Goal: Information Seeking & Learning: Check status

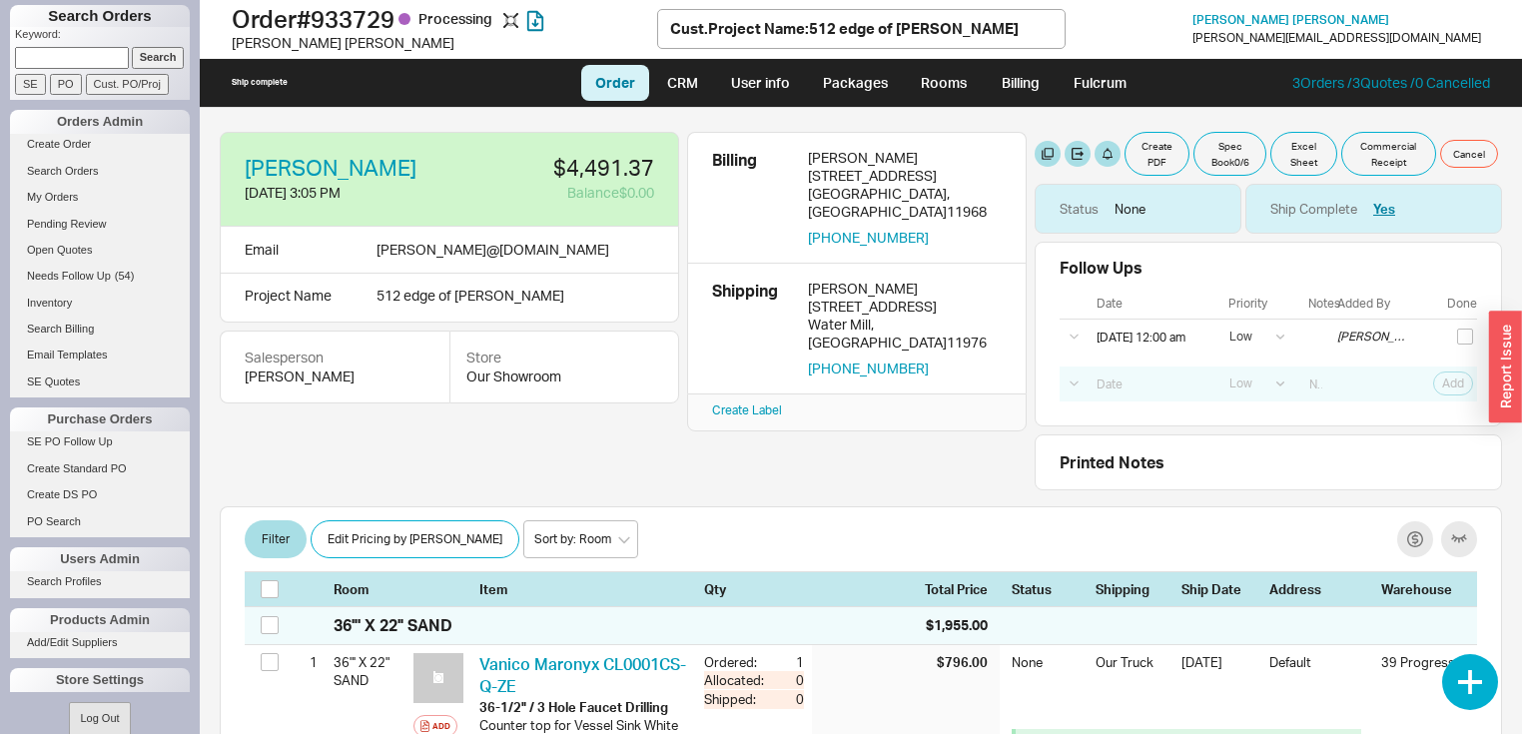
select select "LOW"
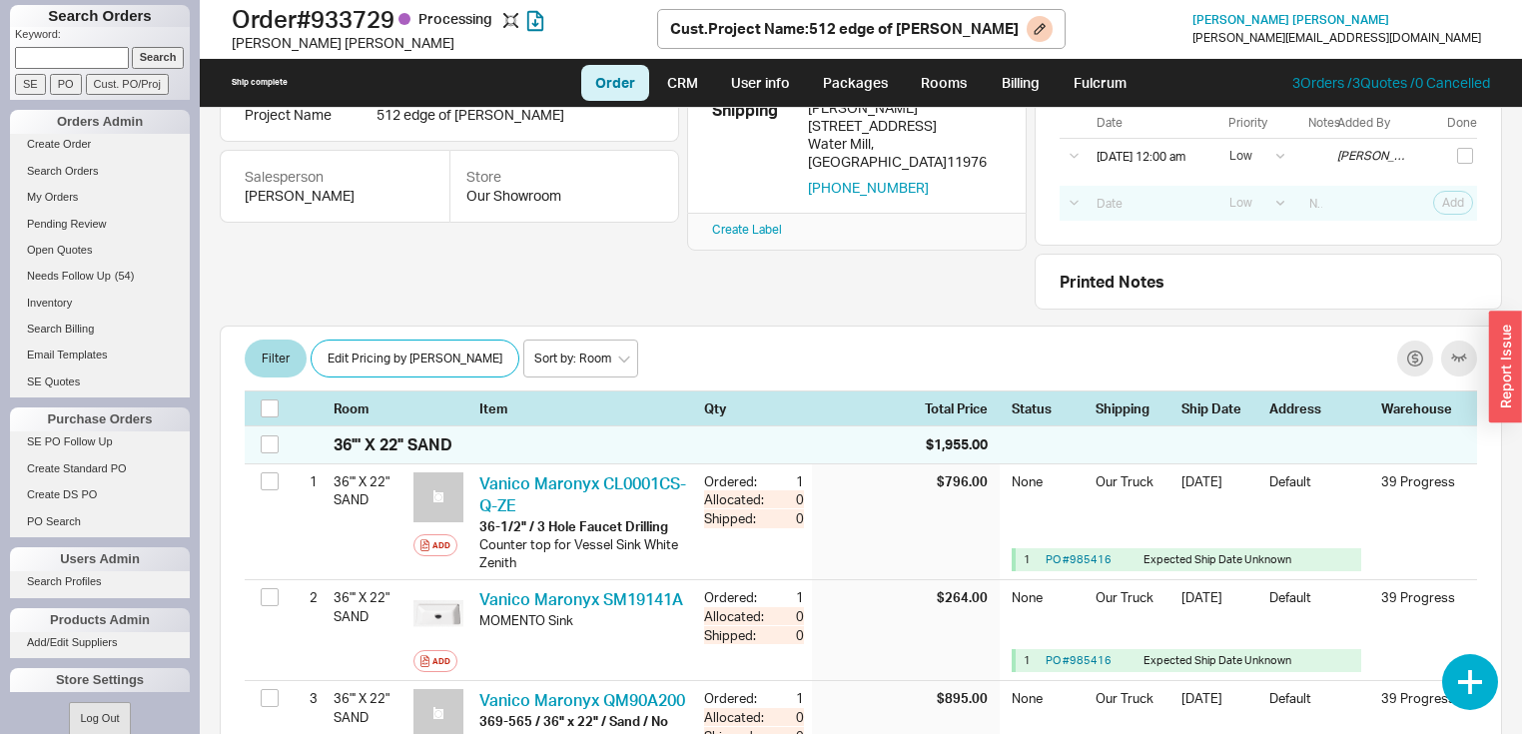
scroll to position [160, 0]
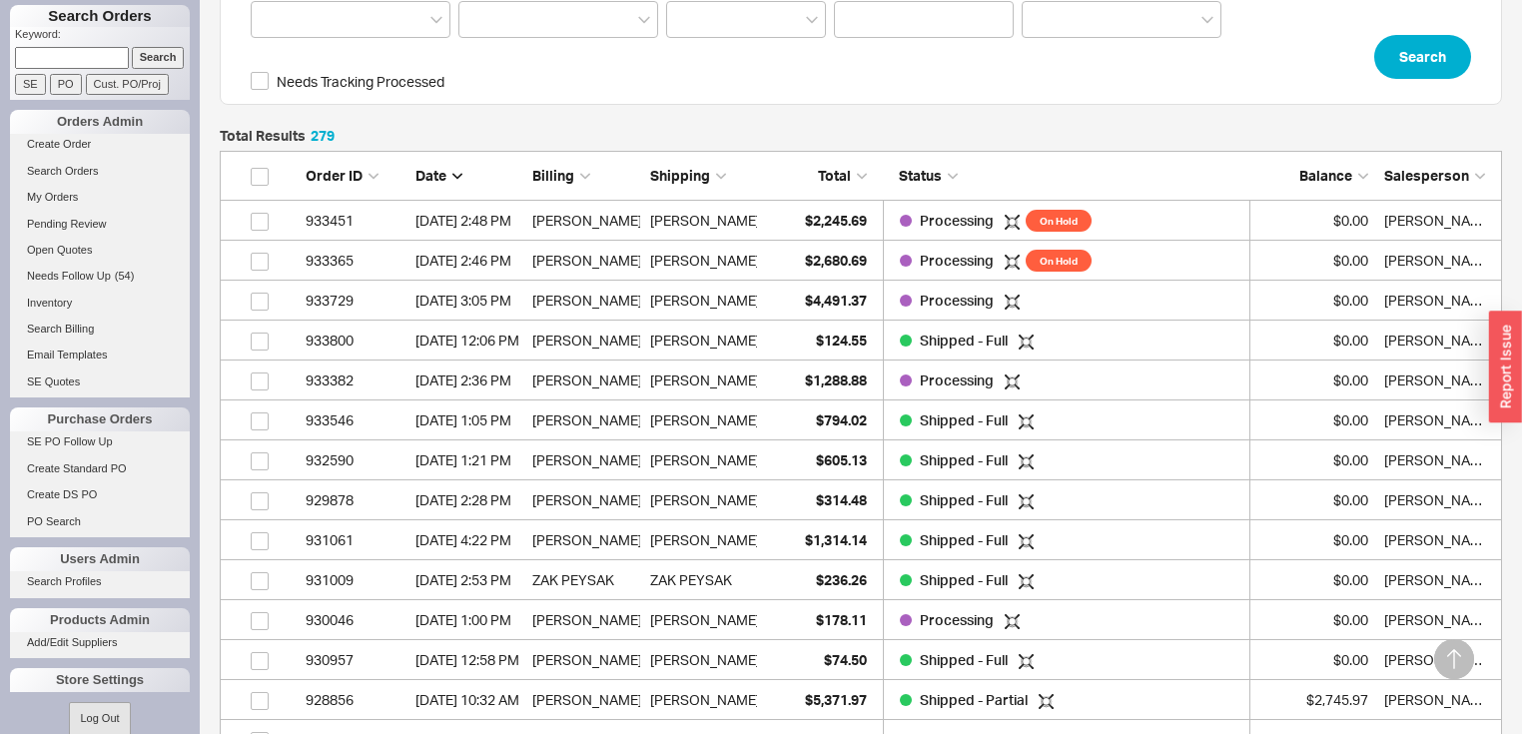
scroll to position [11182, 1270]
click at [61, 192] on link "My Orders" at bounding box center [100, 197] width 180 height 21
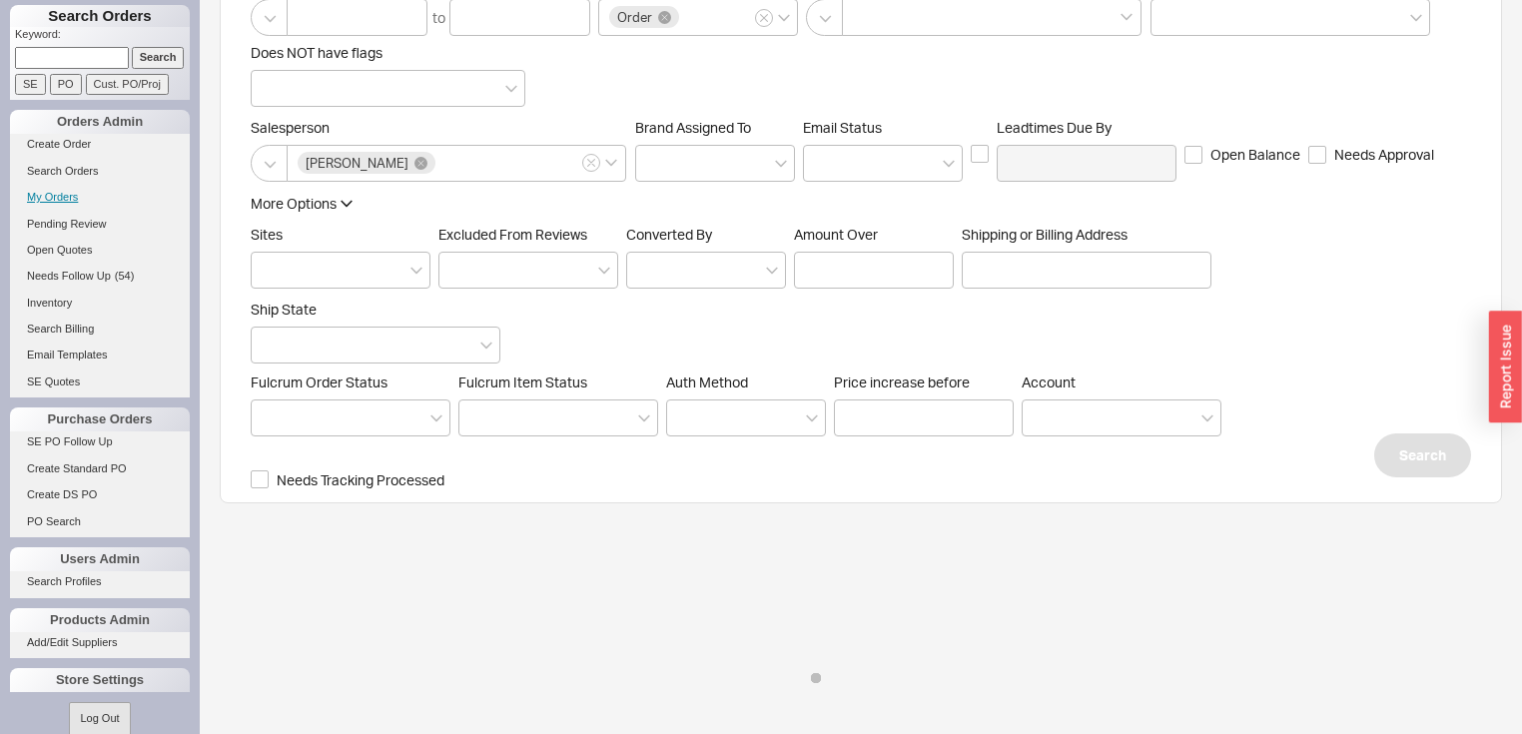
scroll to position [0, 0]
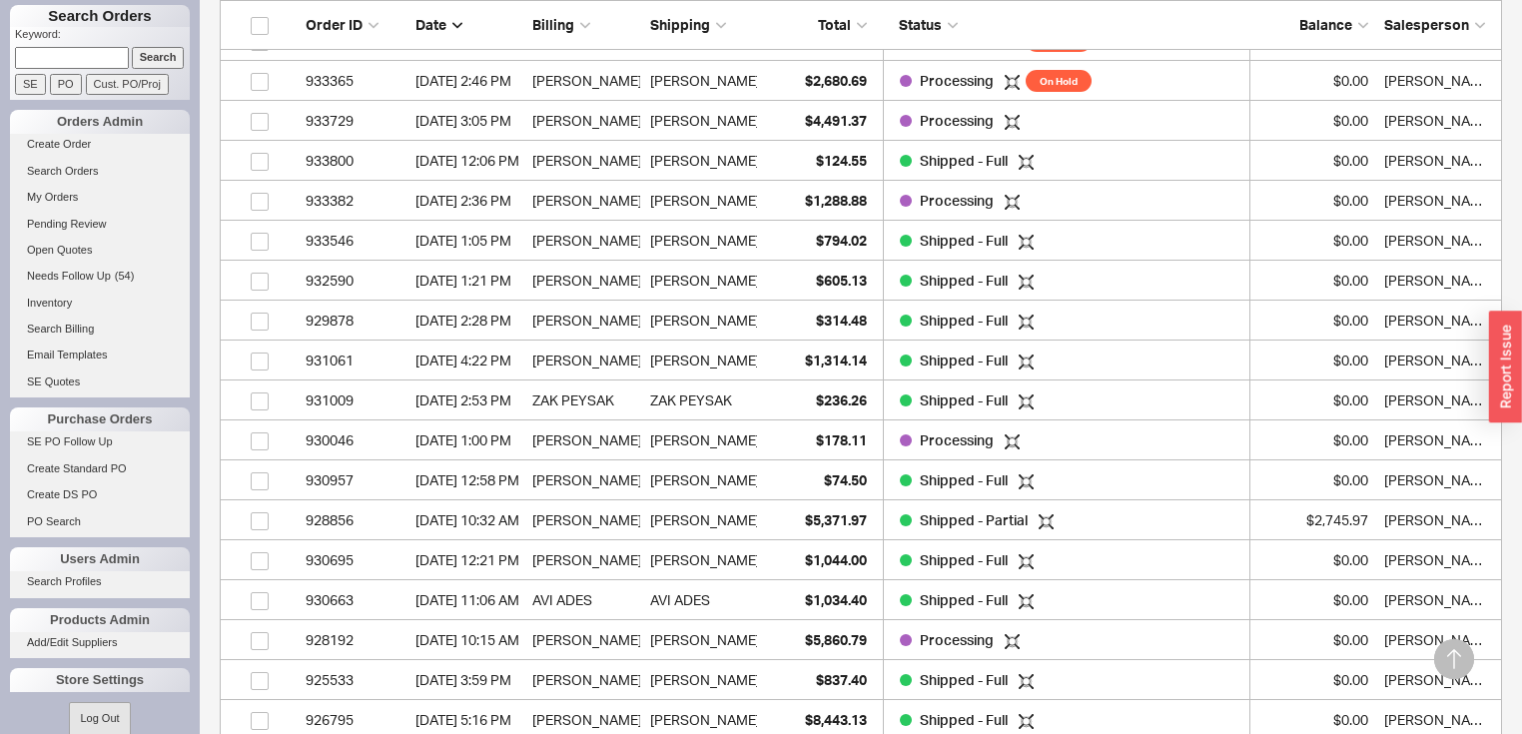
scroll to position [583, 0]
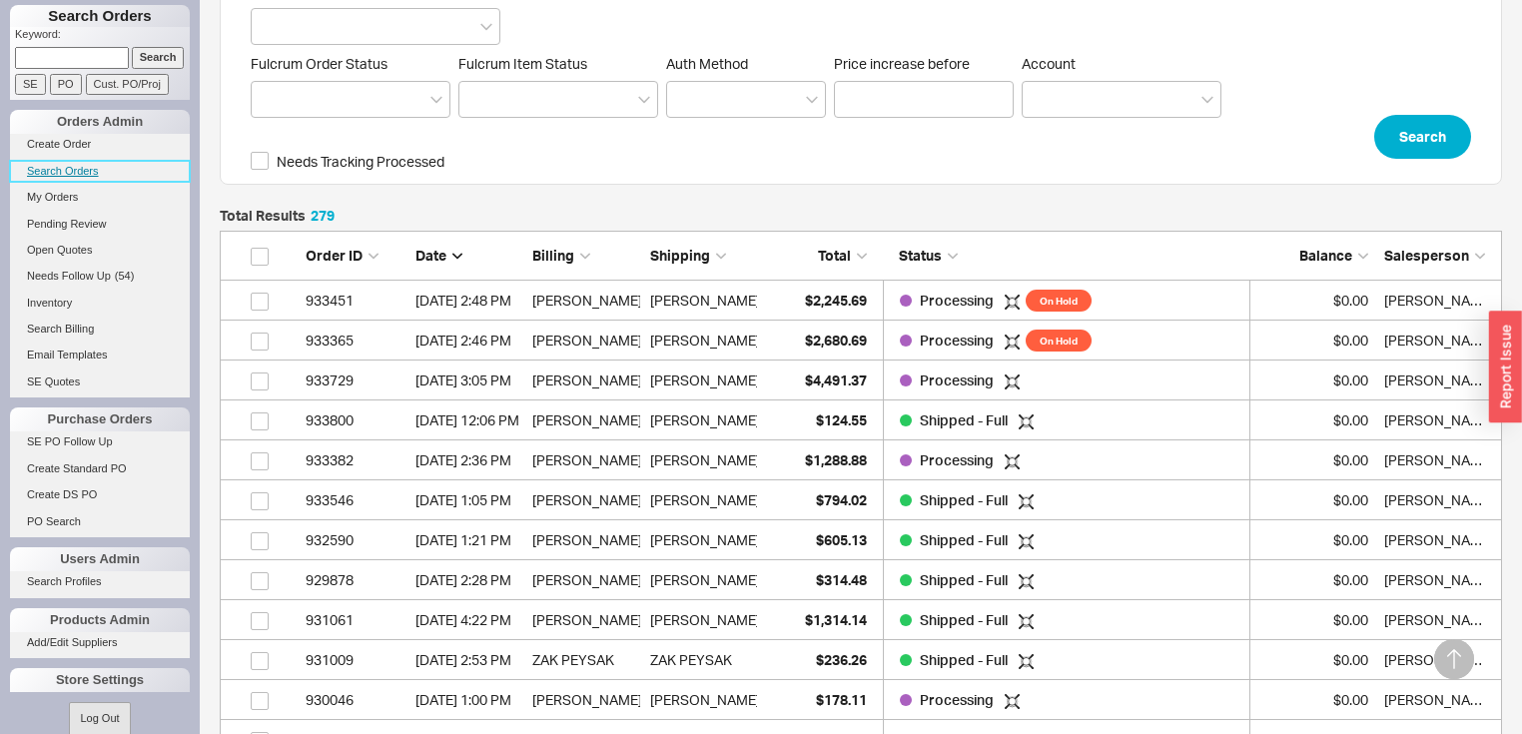
click at [49, 173] on link "Search Orders" at bounding box center [100, 171] width 180 height 21
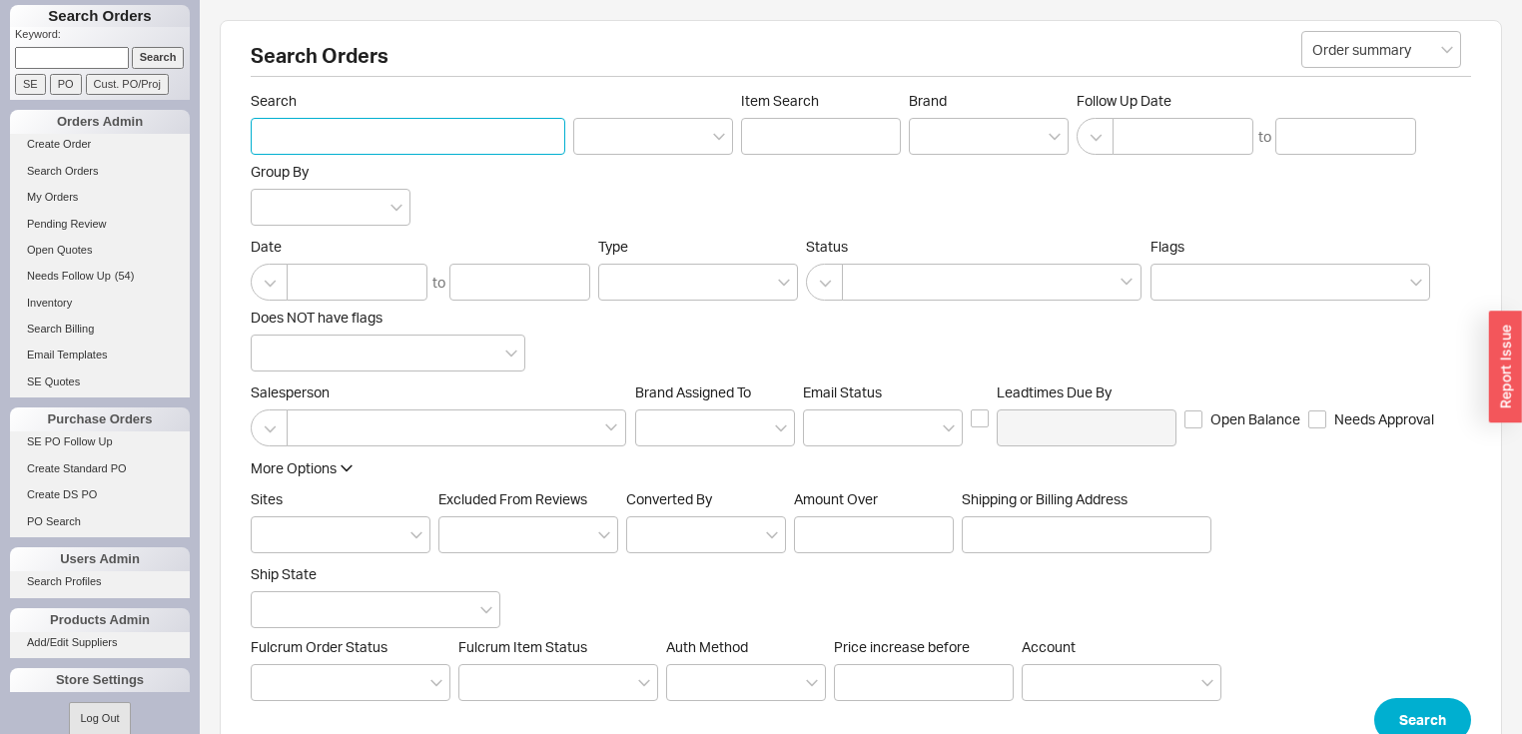
click at [360, 140] on input "Search" at bounding box center [408, 136] width 315 height 37
type input "shore"
click at [1412, 711] on button "Search" at bounding box center [1422, 720] width 97 height 44
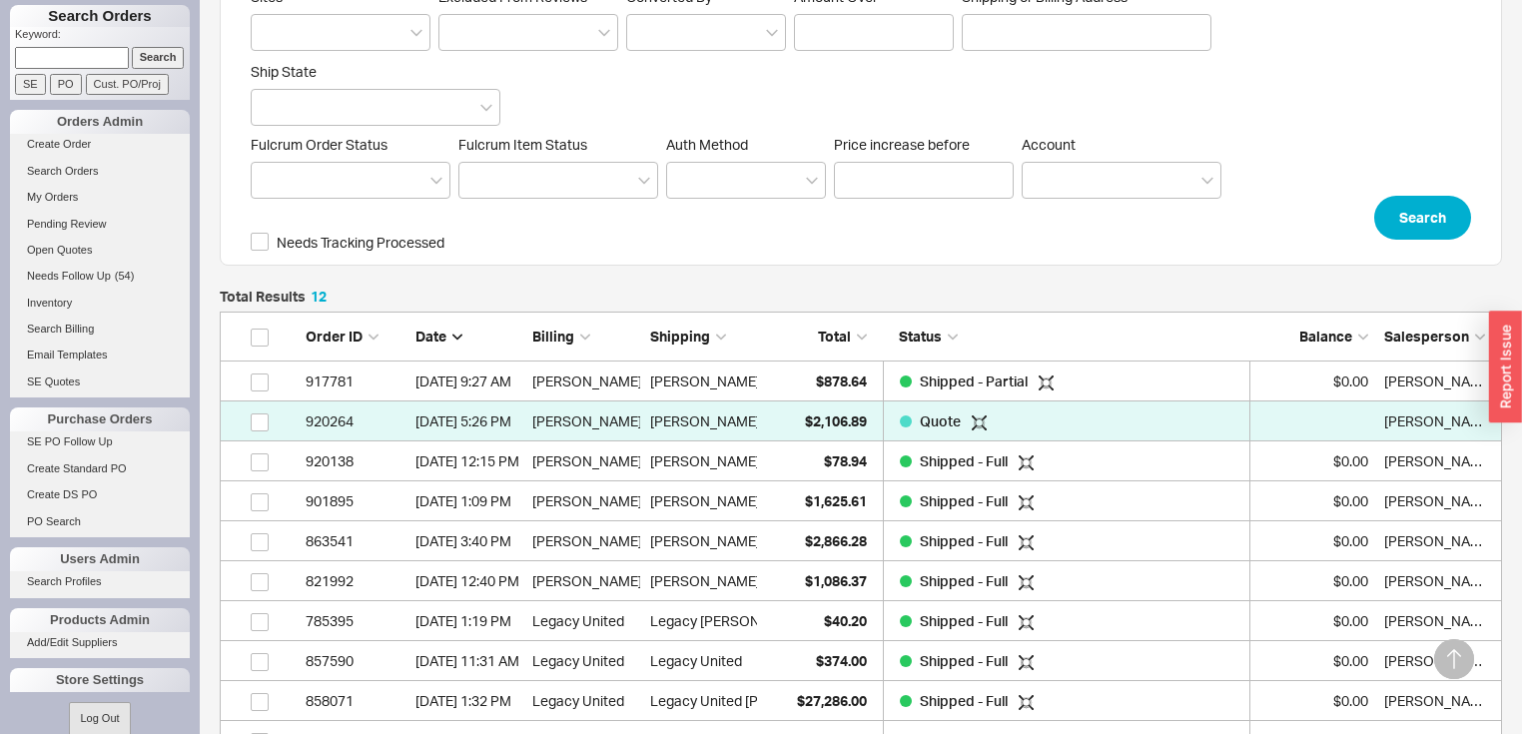
scroll to position [503, 0]
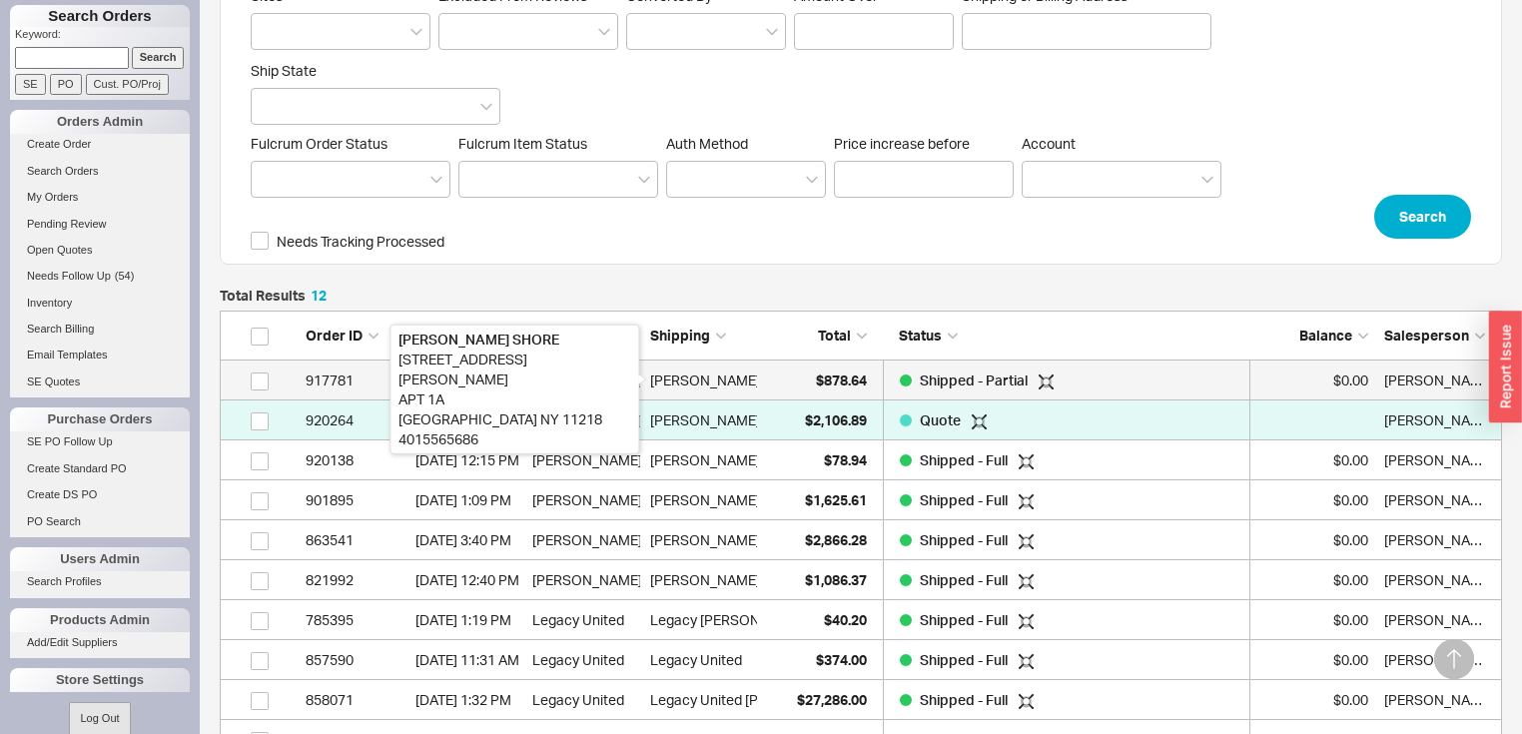
click at [730, 377] on div "ROBIN SHORE" at bounding box center [705, 381] width 110 height 40
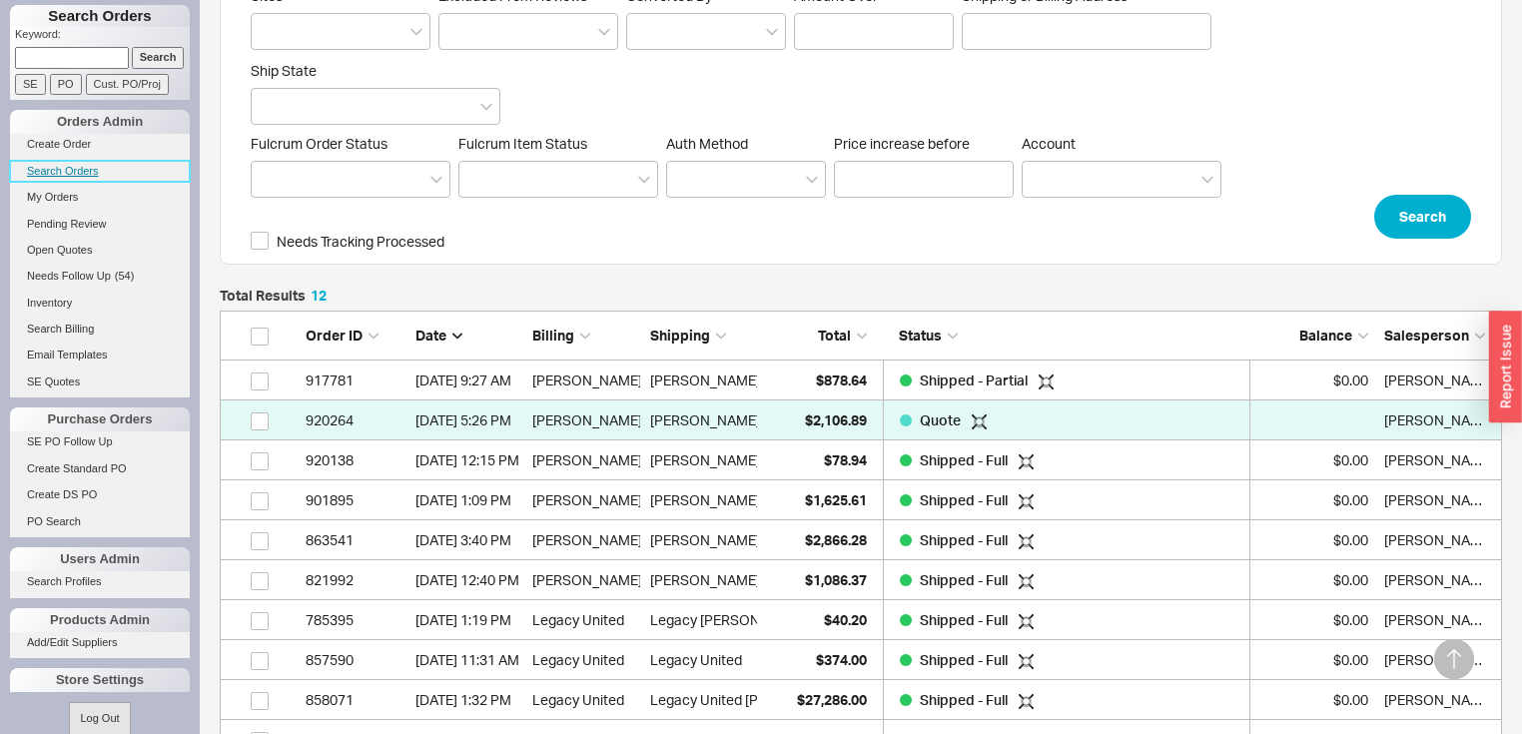
click at [82, 167] on link "Search Orders" at bounding box center [100, 171] width 180 height 21
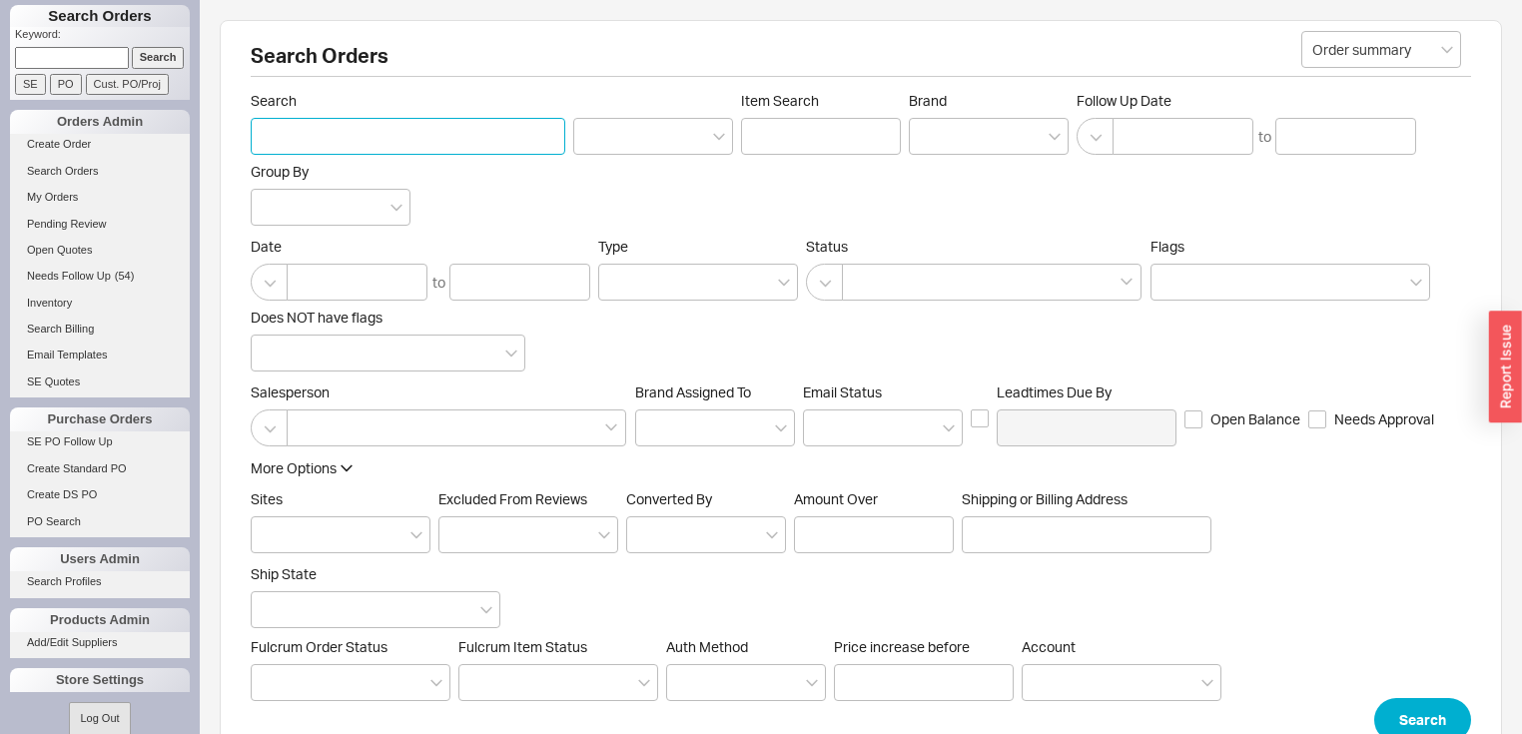
click at [314, 141] on input "Search" at bounding box center [408, 136] width 315 height 37
type input "[PERSON_NAME]"
click at [1417, 723] on button "Search" at bounding box center [1422, 720] width 97 height 44
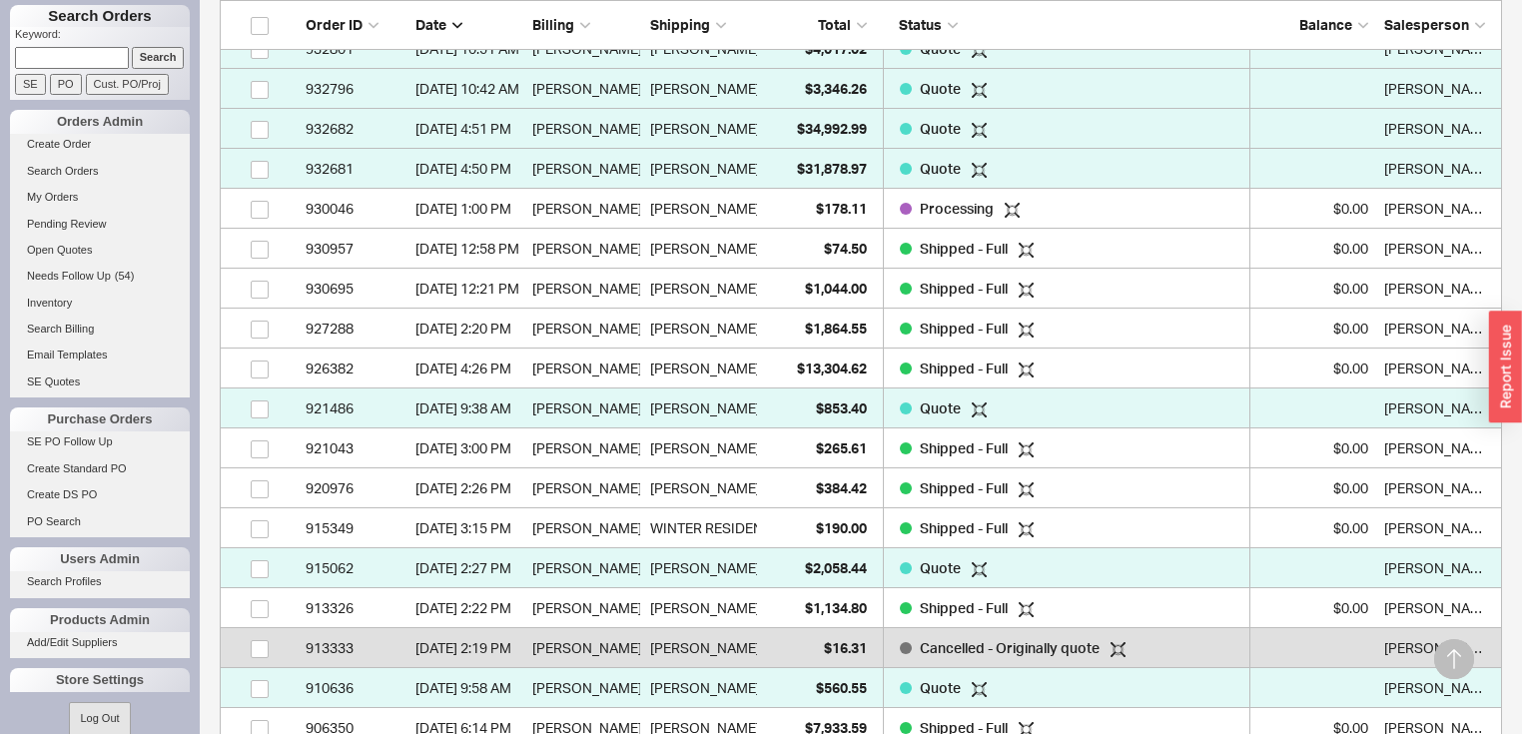
scroll to position [903, 0]
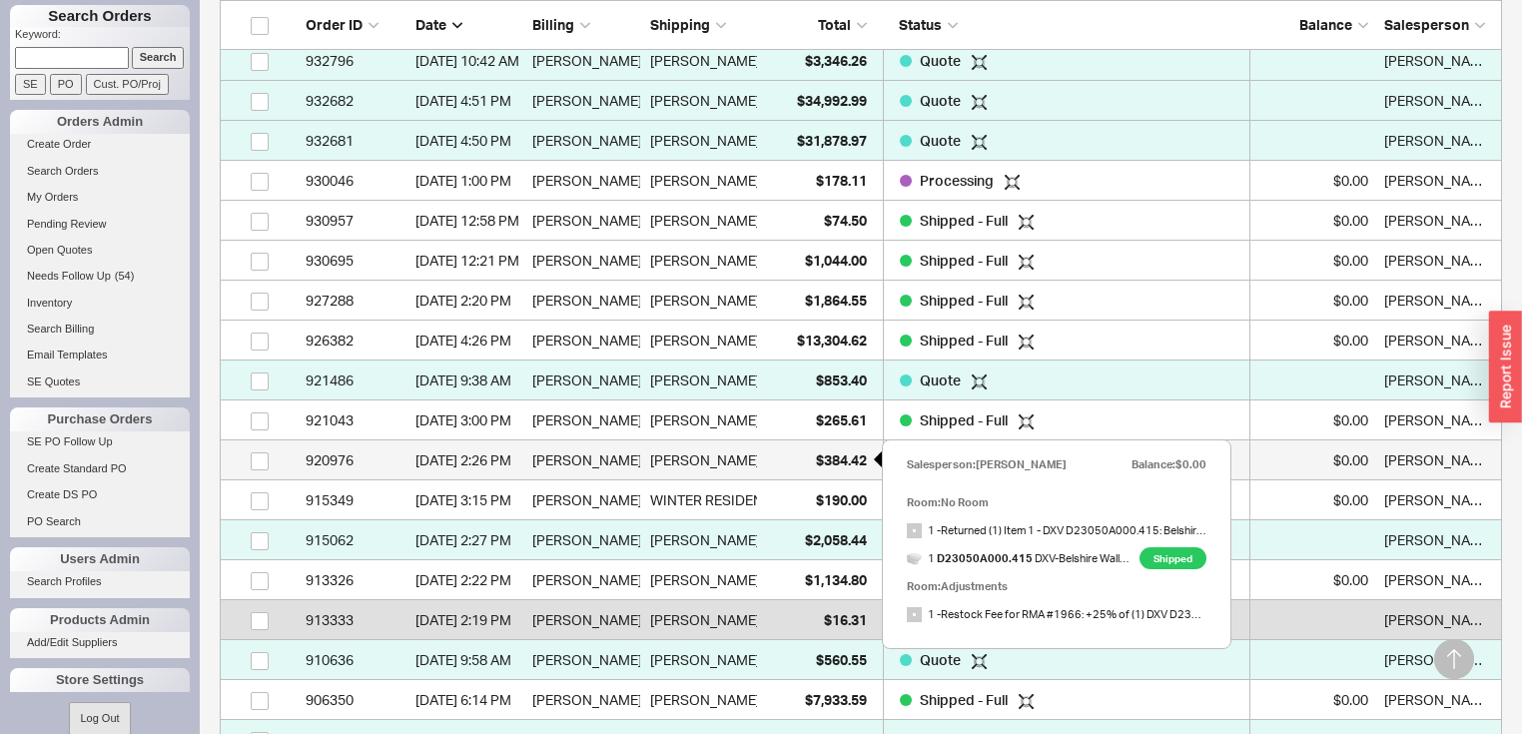
click at [845, 463] on span "$384.42" at bounding box center [841, 459] width 51 height 17
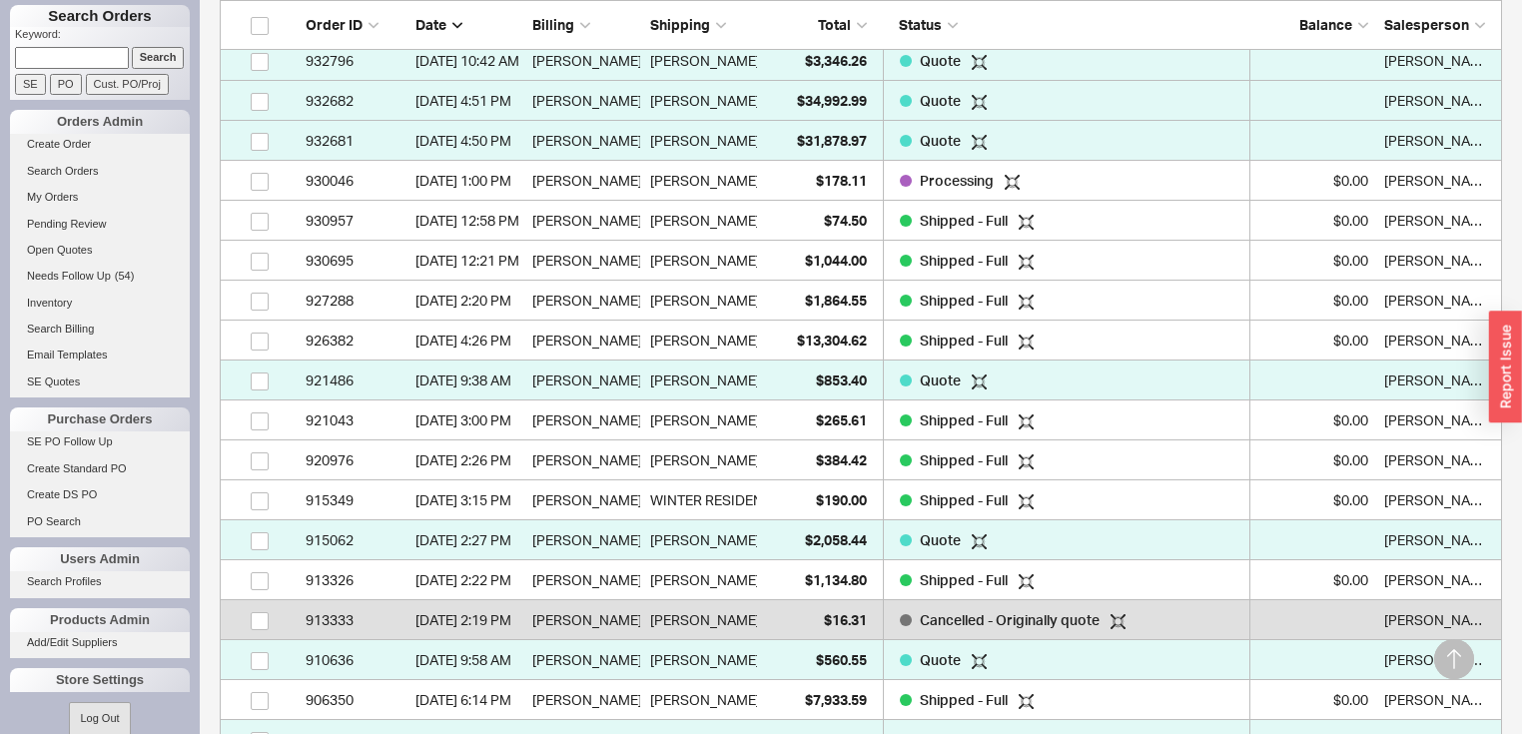
type input "shore"
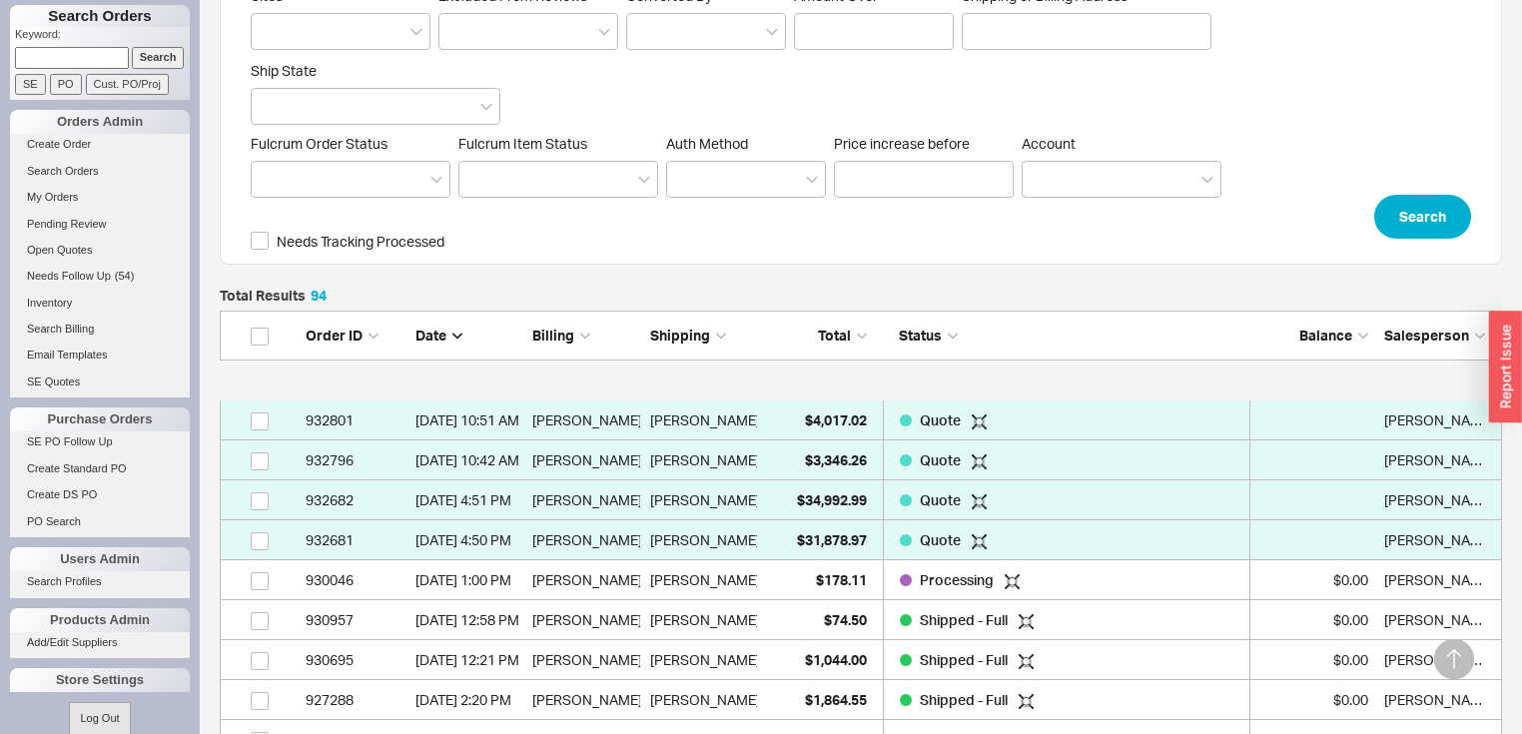
scroll to position [516, 1270]
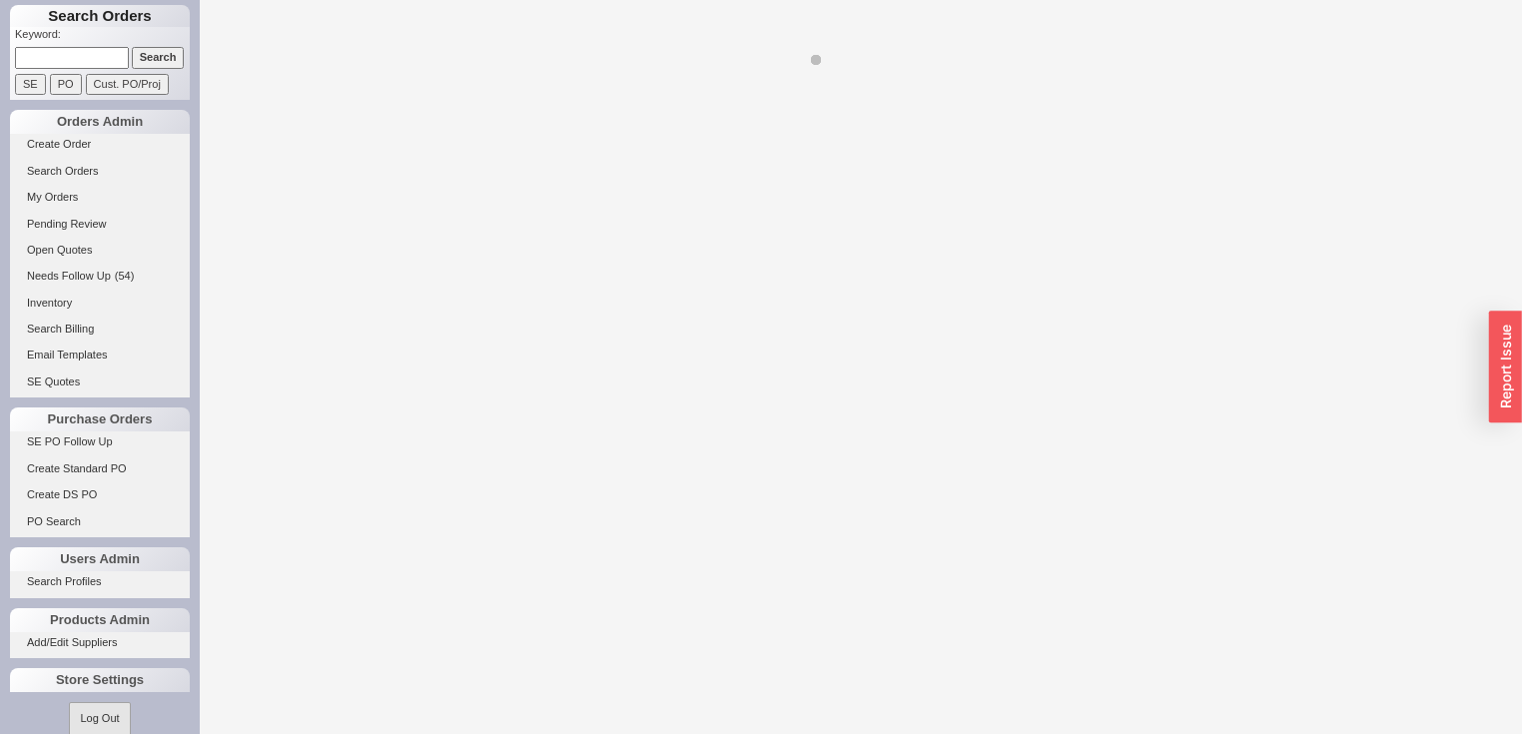
select select "LOW"
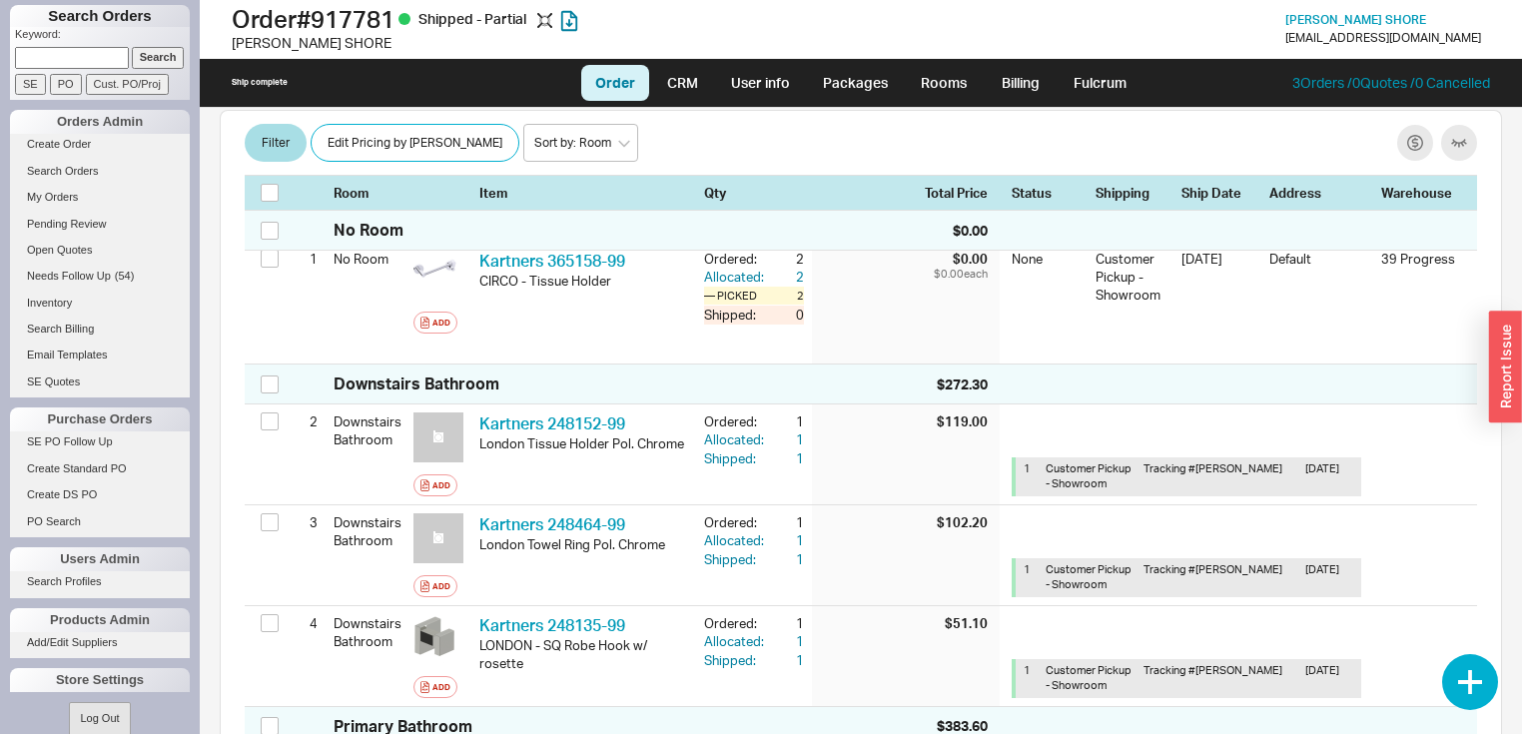
scroll to position [80, 0]
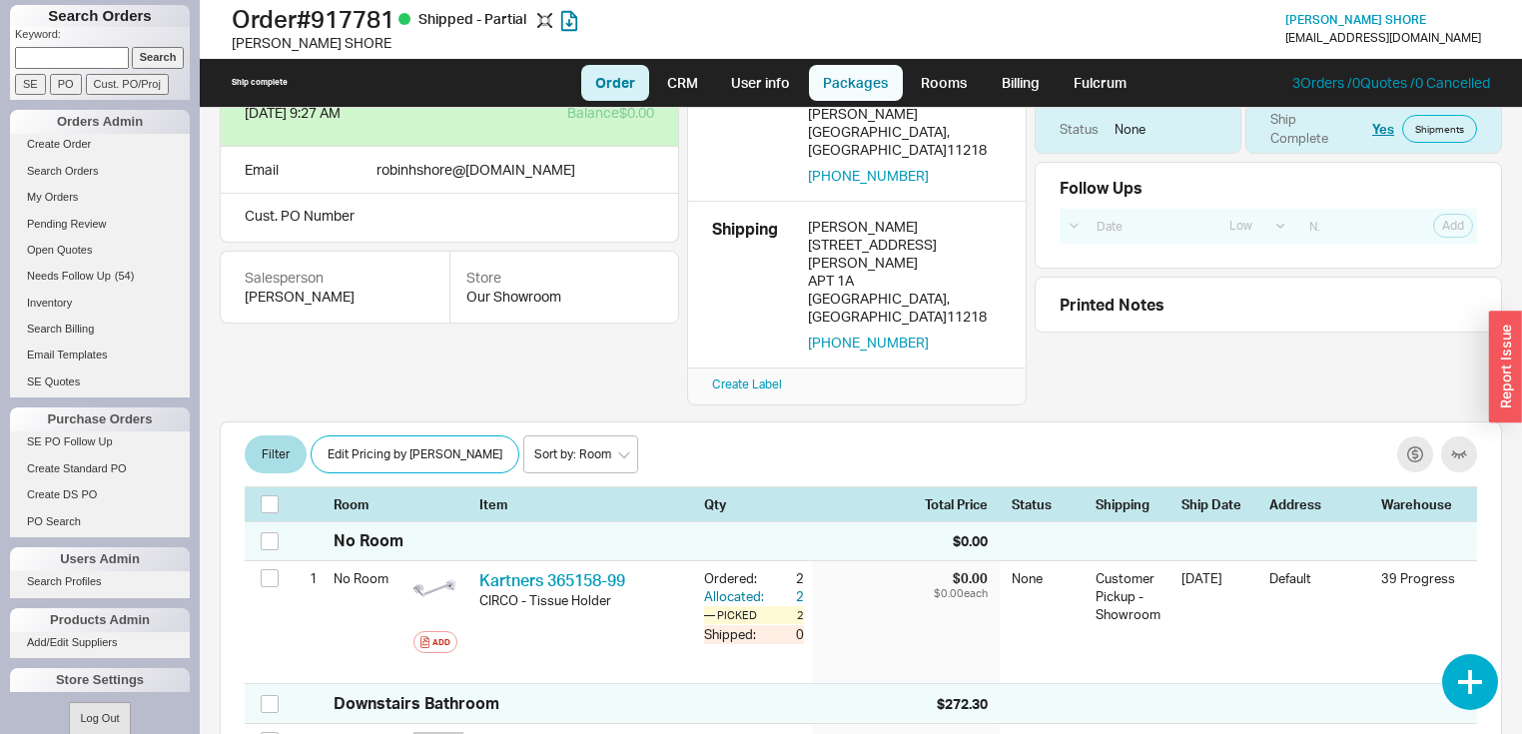
click at [845, 84] on link "Packages" at bounding box center [856, 83] width 94 height 36
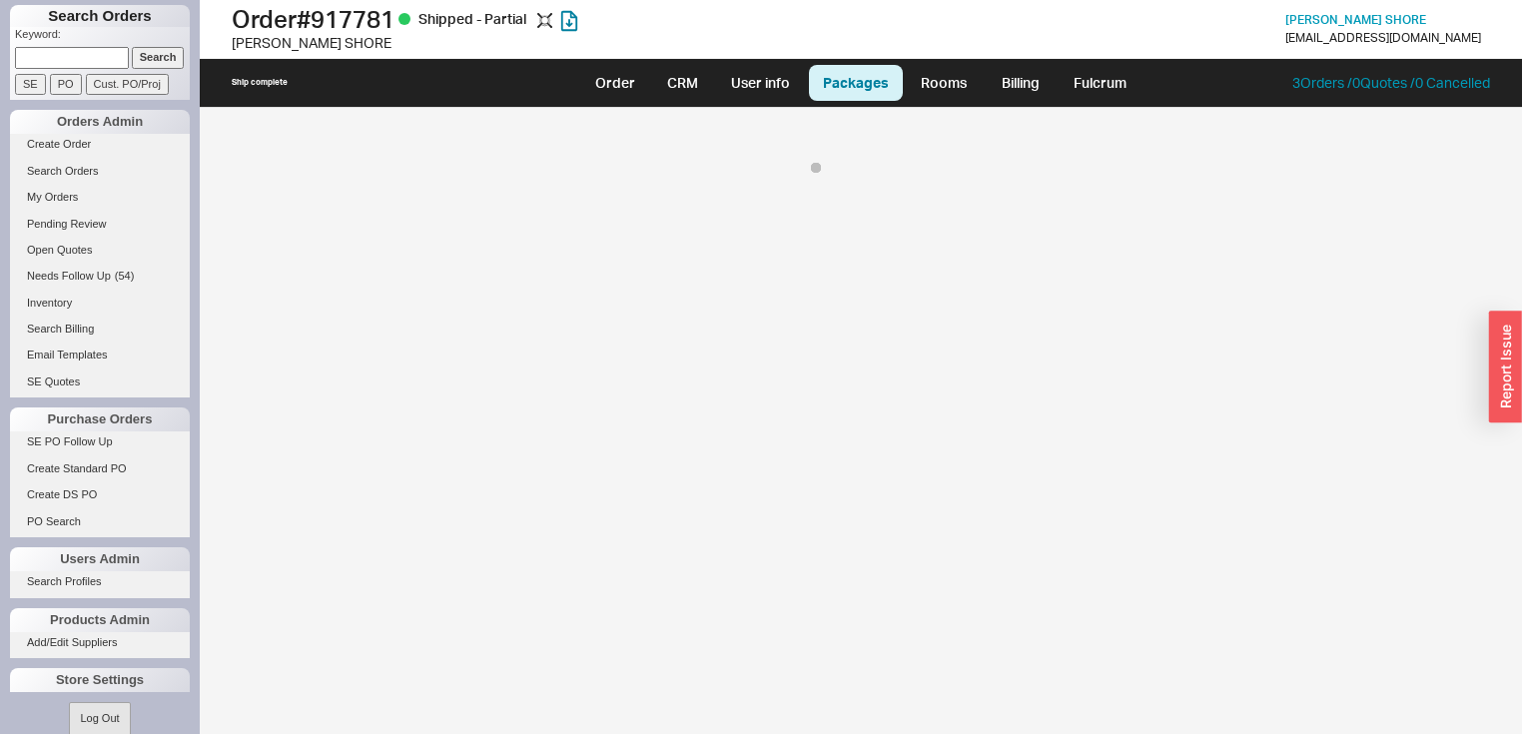
select select "10"
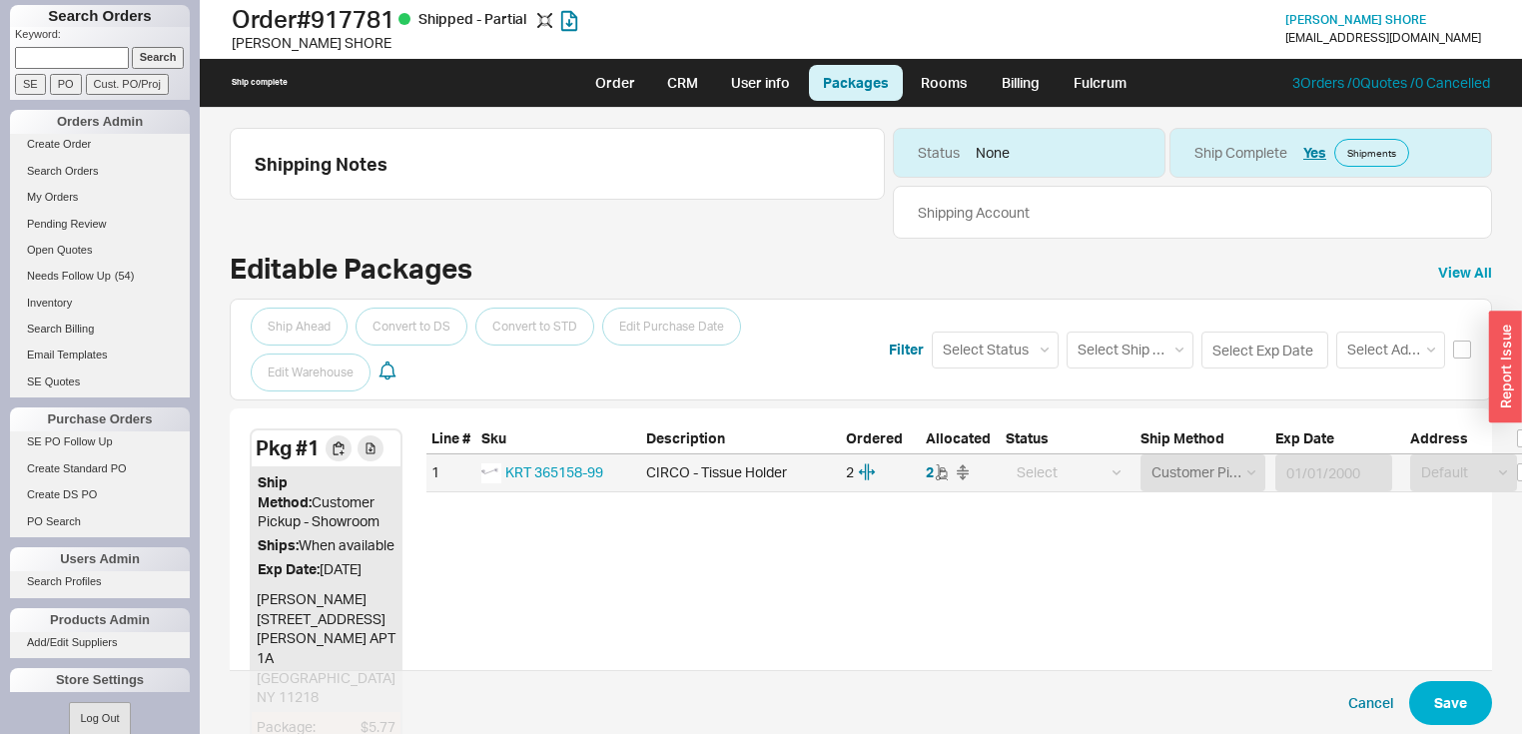
click at [1217, 470] on div "Select Ground LTL Our Truck --------------- Customer Pickup - Showroom Customer…" at bounding box center [1202, 472] width 125 height 37
click at [1513, 464] on input "checkbox" at bounding box center [1522, 472] width 18 height 18
checkbox input "true"
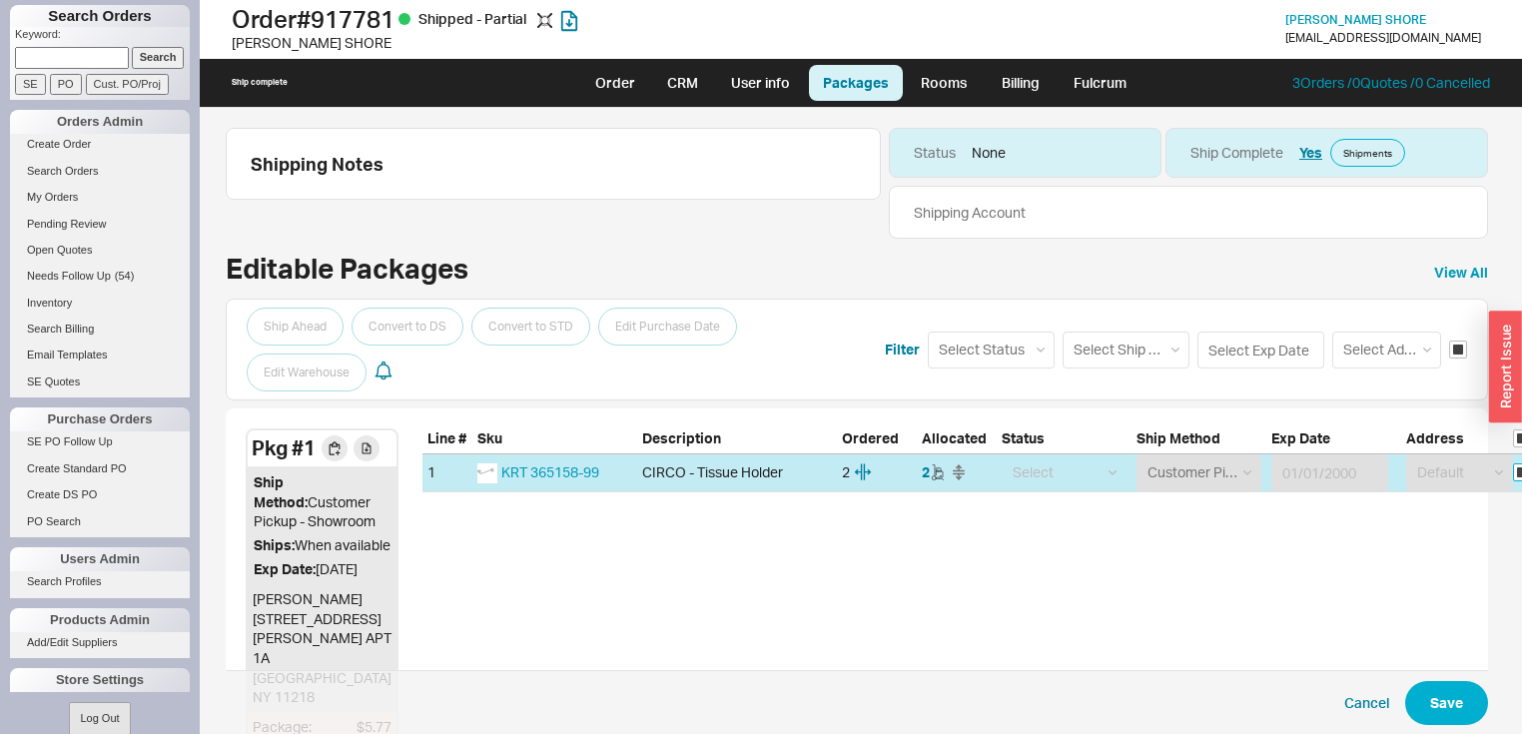
checkbox input "true"
click at [1221, 472] on div "Select Ground LTL Our Truck --------------- Customer Pickup - Showroom Customer…" at bounding box center [1198, 472] width 125 height 37
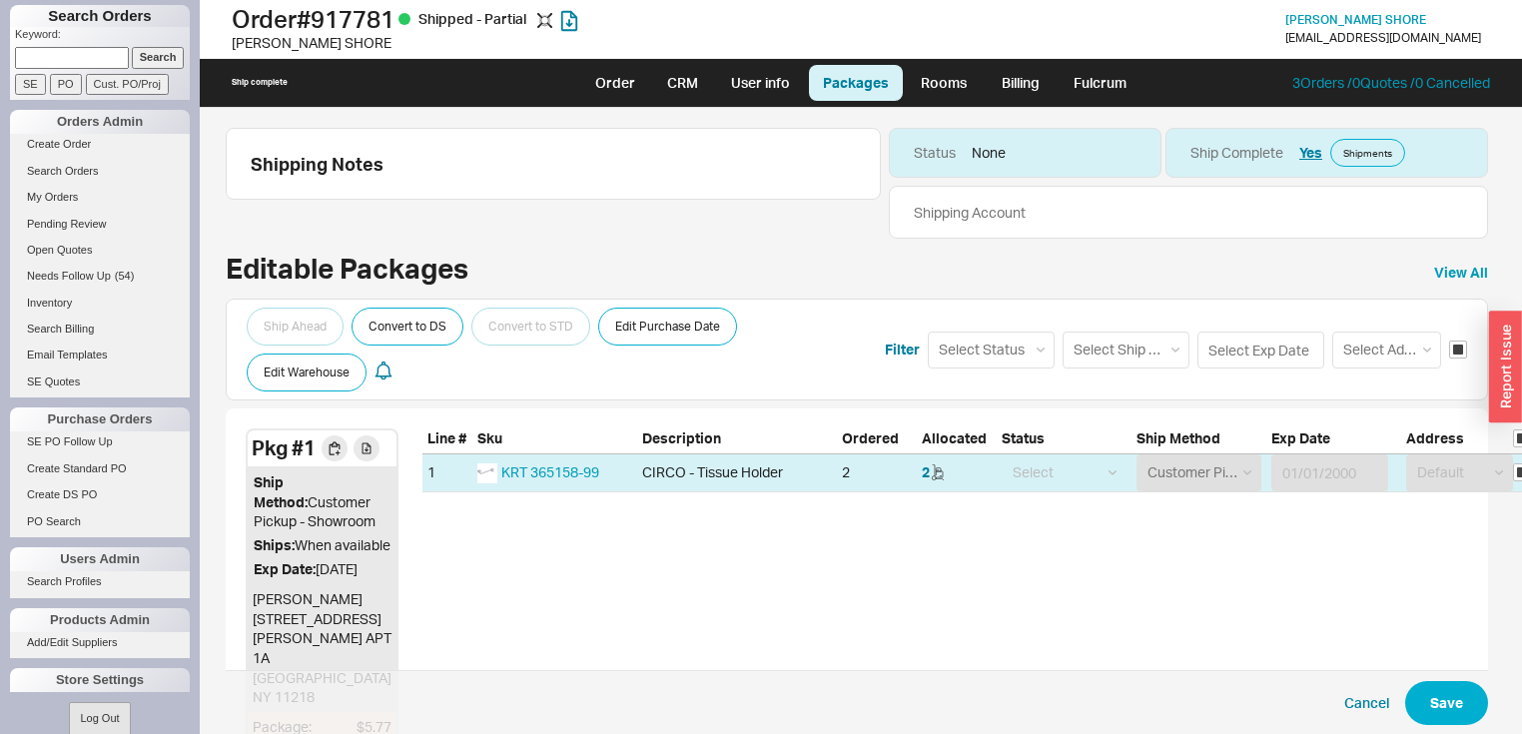
click at [1191, 436] on div "Ship Method" at bounding box center [1198, 441] width 135 height 26
click at [1163, 348] on select "Select Ship Method Ground LTL Our Truck --------------- Customer Pickup - Showr…" at bounding box center [1126, 350] width 127 height 37
select select "1"
click at [1063, 332] on select "Select Ship Method Ground LTL Our Truck --------------- Customer Pickup - Showr…" at bounding box center [1126, 350] width 127 height 37
select select
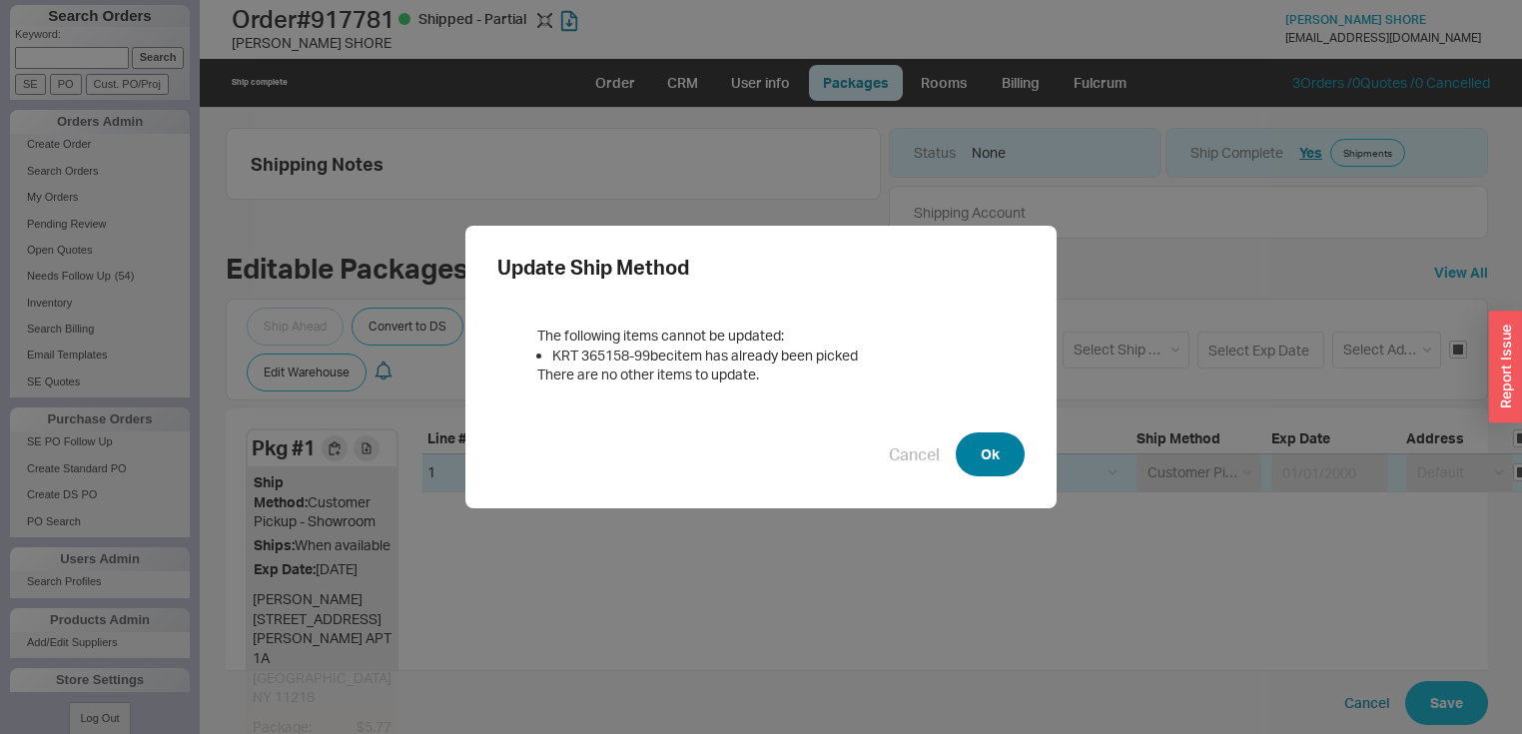
click at [958, 466] on button "Ok" at bounding box center [990, 454] width 69 height 44
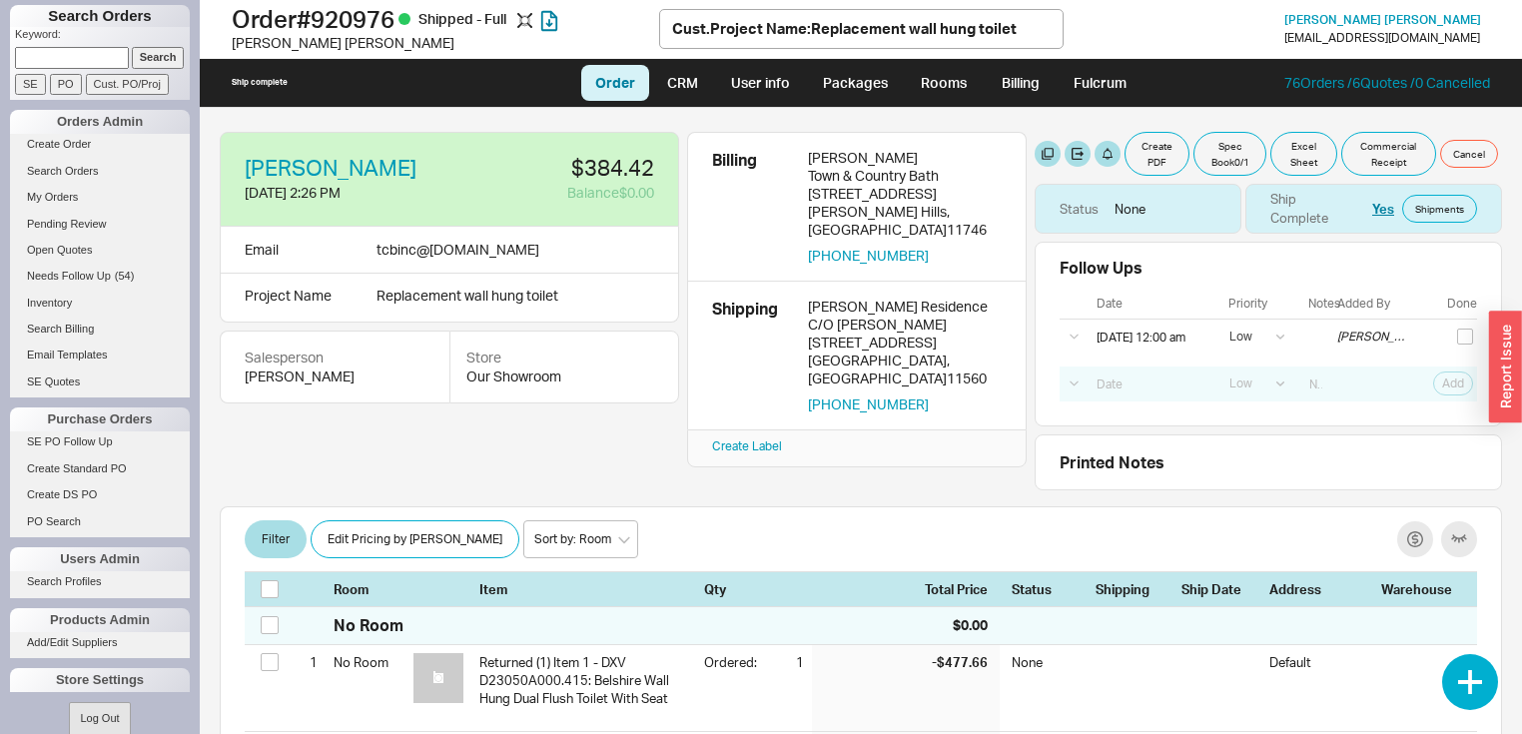
select select "LOW"
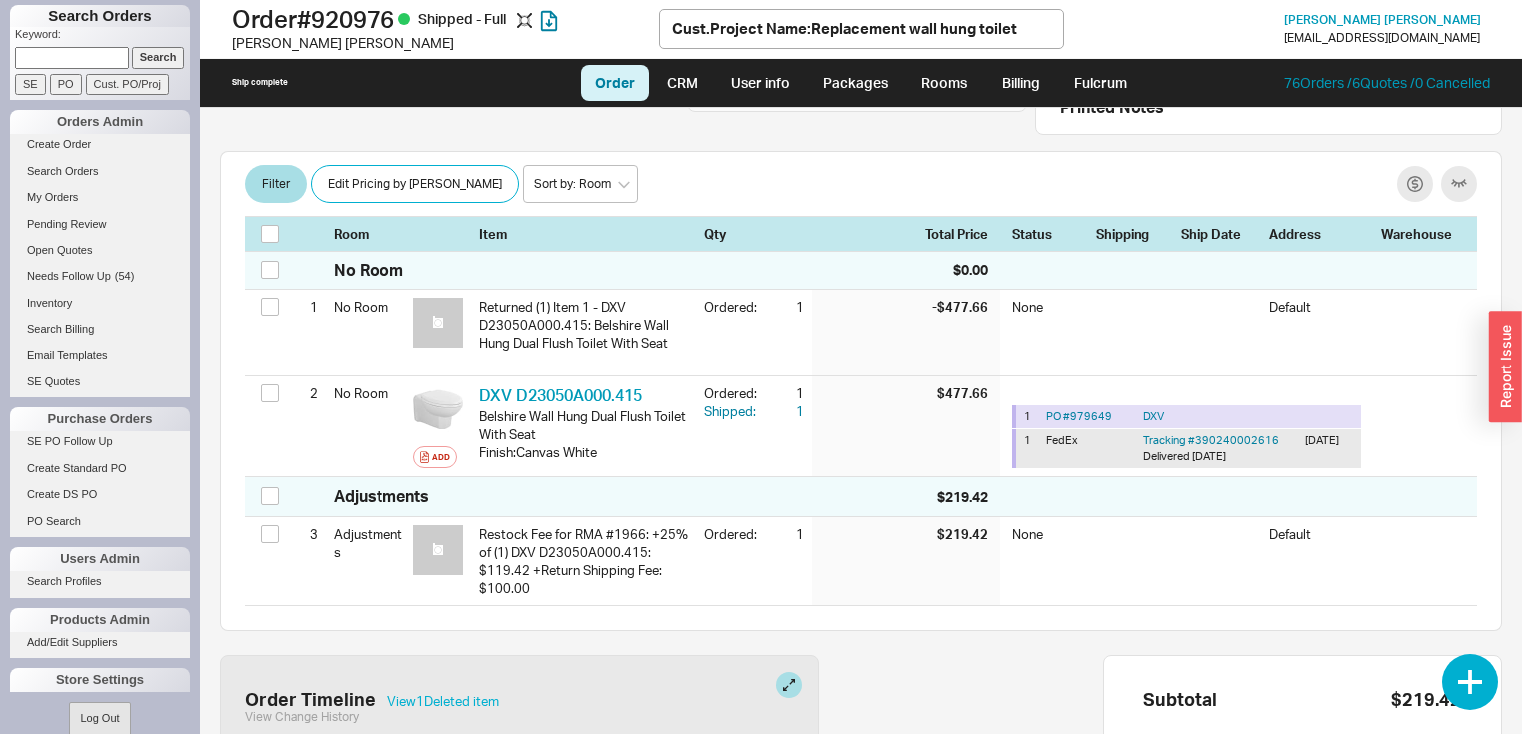
scroll to position [320, 0]
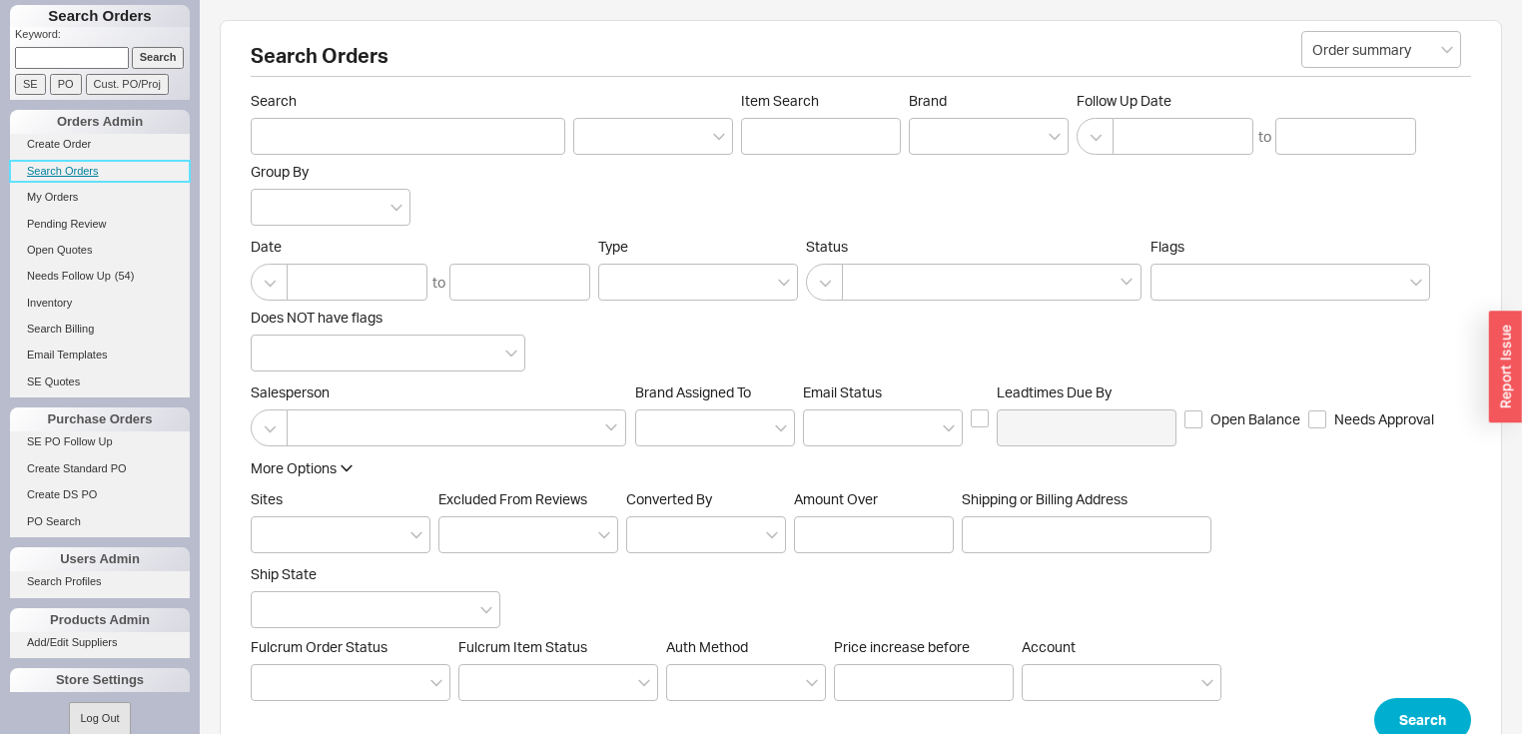
click at [60, 165] on link "Search Orders" at bounding box center [100, 171] width 180 height 21
click at [65, 138] on link "Create Order" at bounding box center [100, 144] width 180 height 21
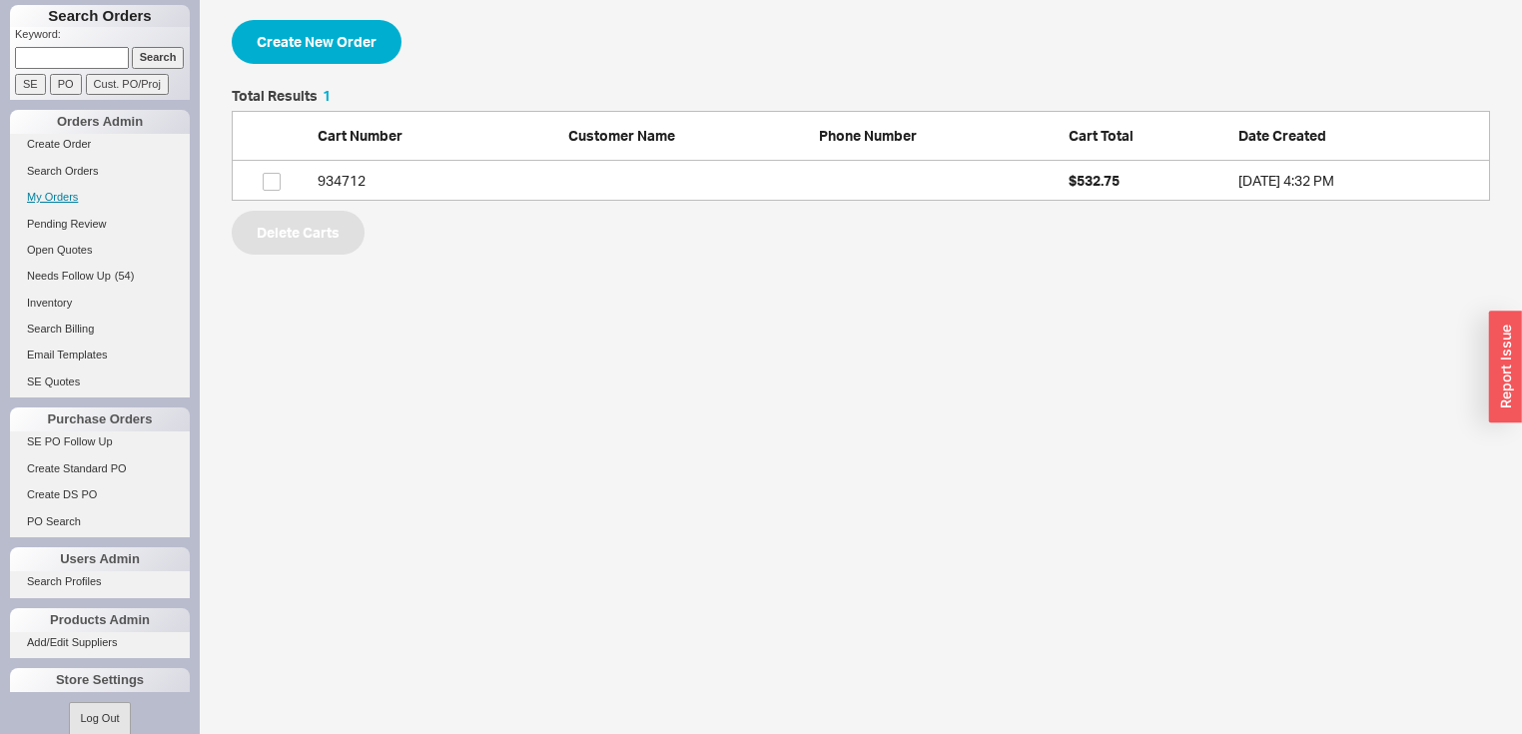
scroll to position [100, 1246]
click at [60, 193] on link "My Orders" at bounding box center [100, 197] width 180 height 21
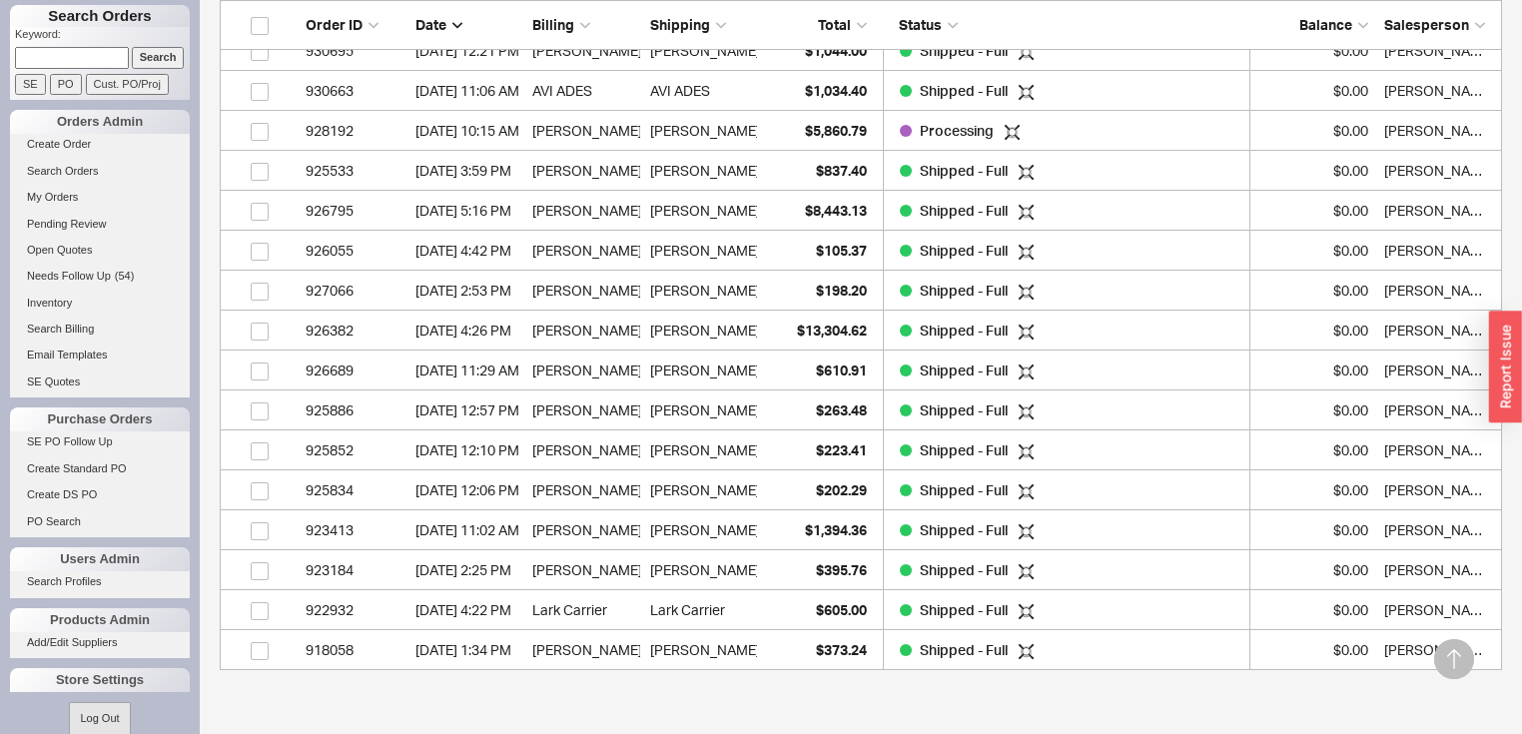
scroll to position [1222, 0]
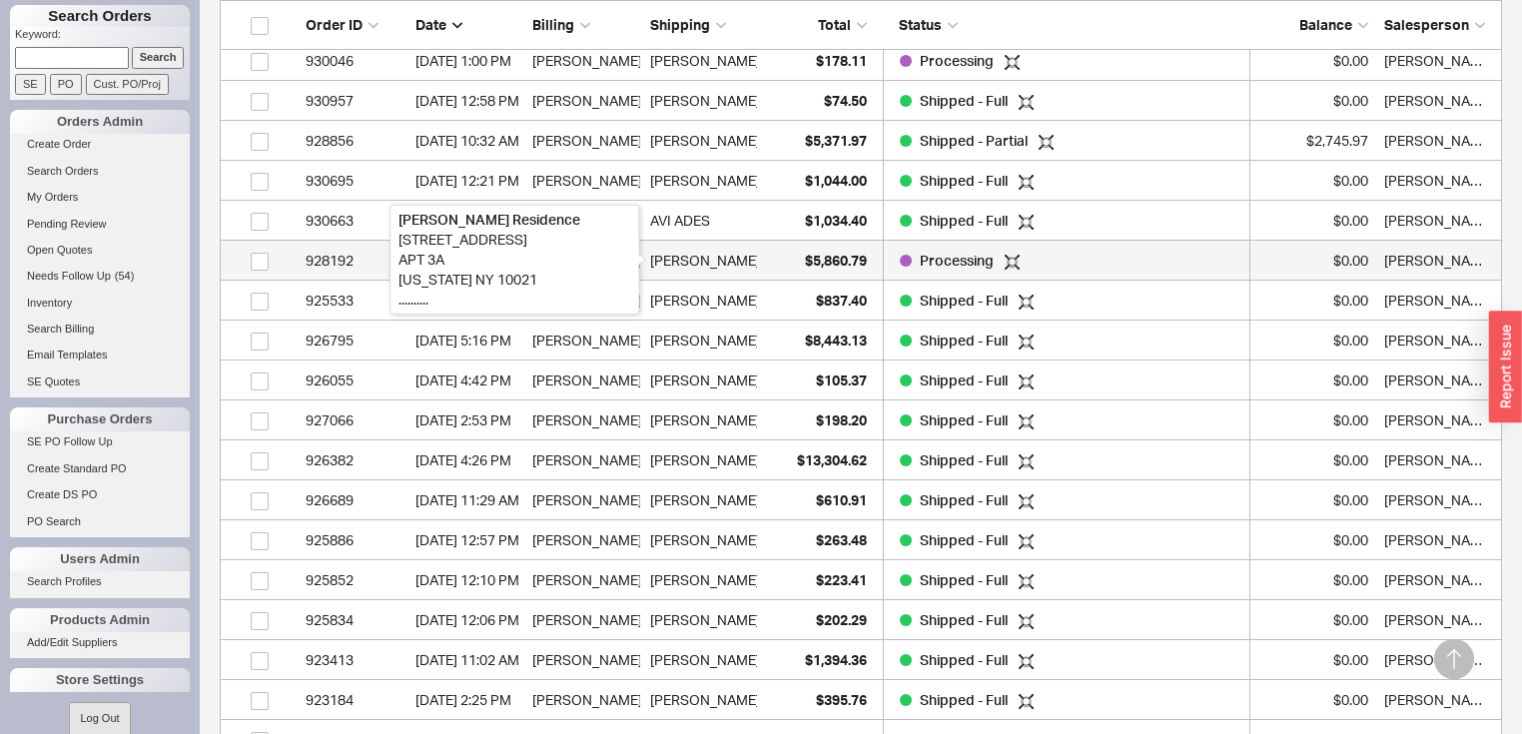
click at [730, 255] on div "Bartlett Residence" at bounding box center [740, 261] width 180 height 40
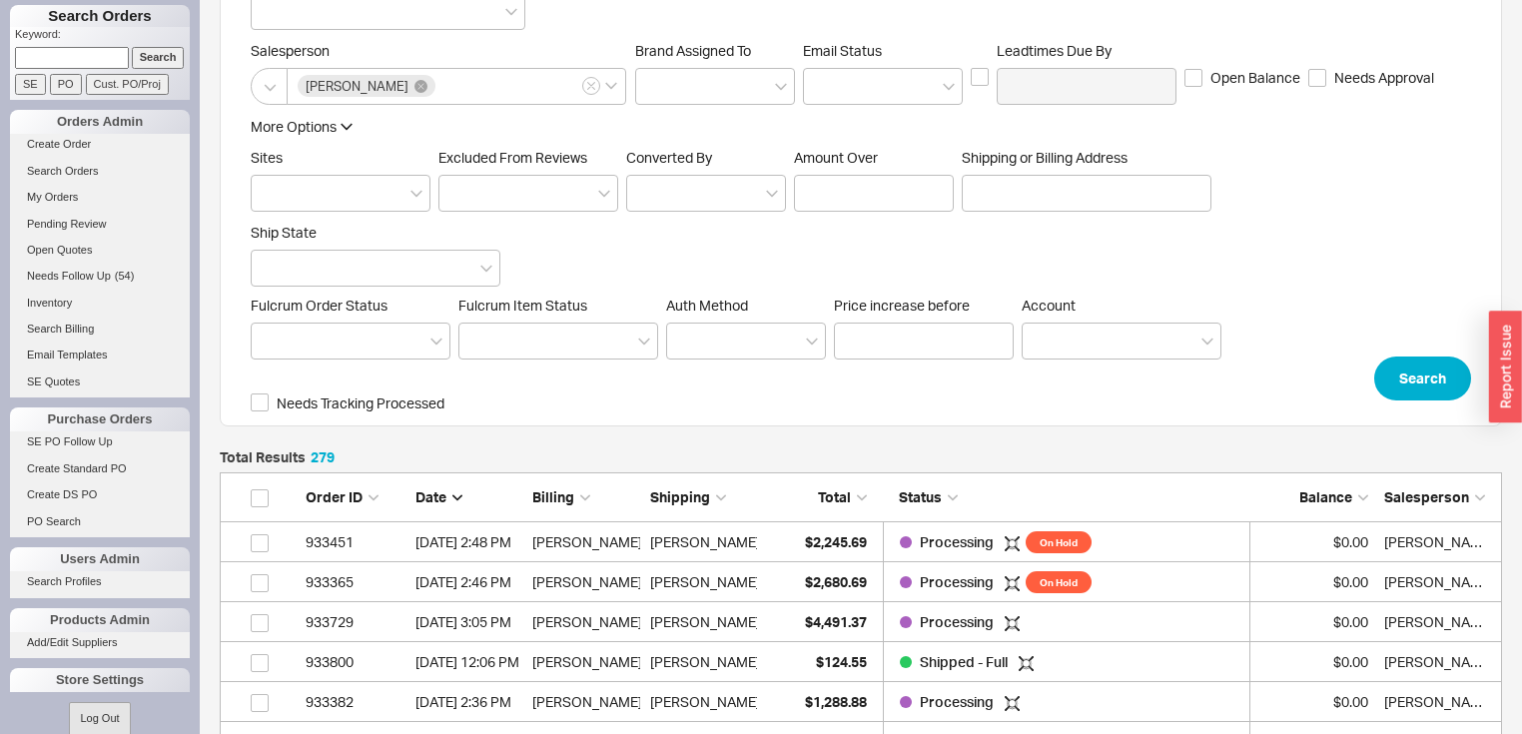
scroll to position [479, 0]
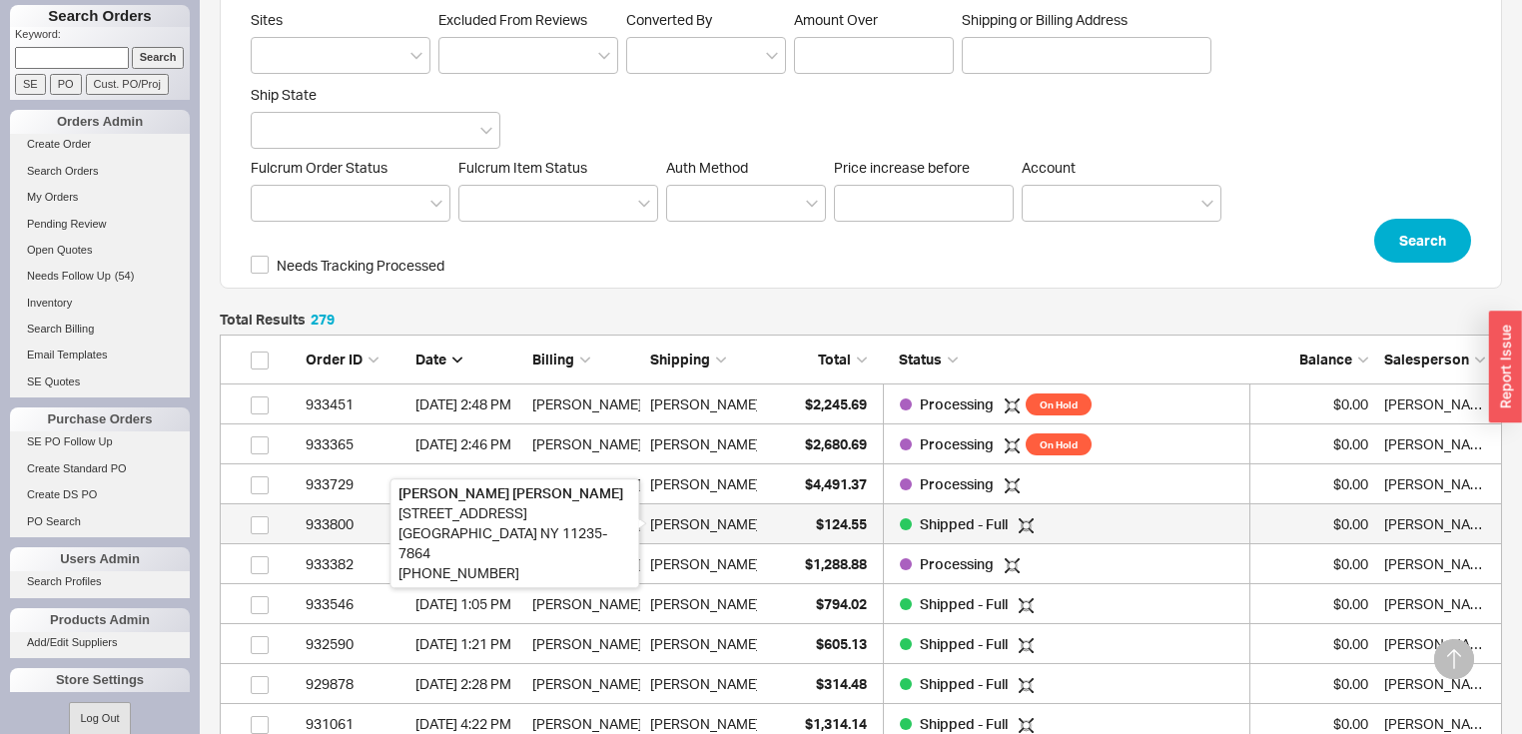
click at [723, 518] on div "Simon Rempel" at bounding box center [705, 524] width 110 height 40
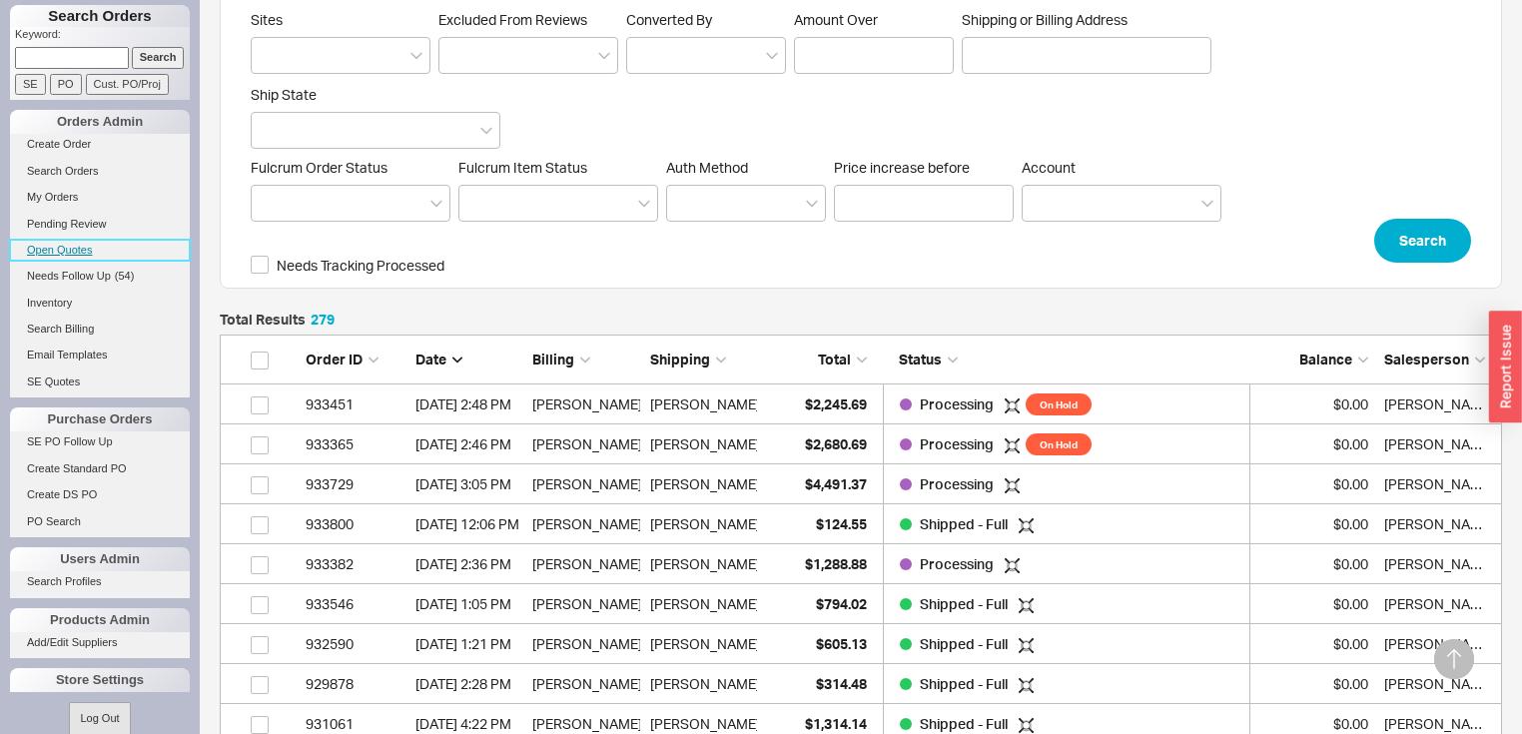
click at [88, 249] on link "Open Quotes" at bounding box center [100, 250] width 180 height 21
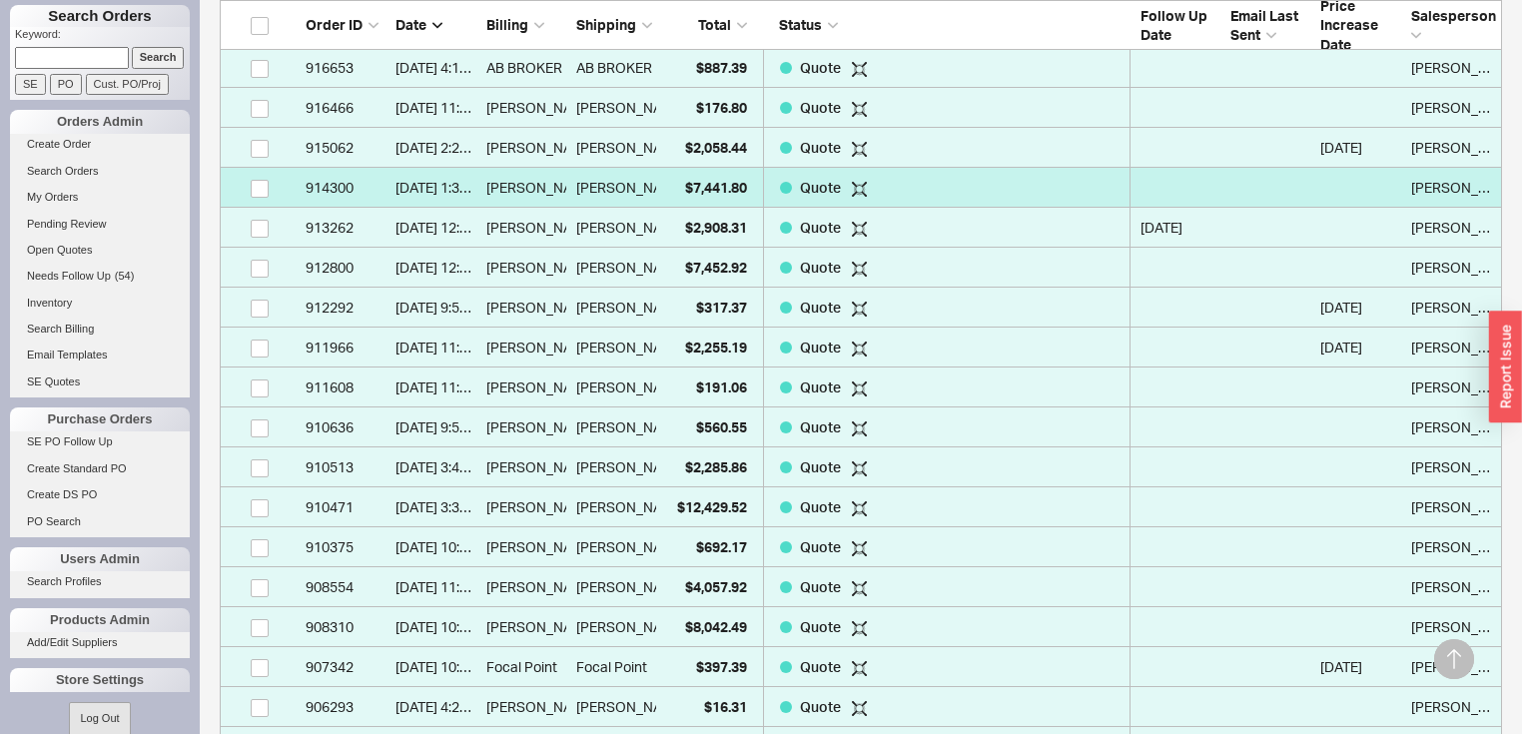
scroll to position [2557, 0]
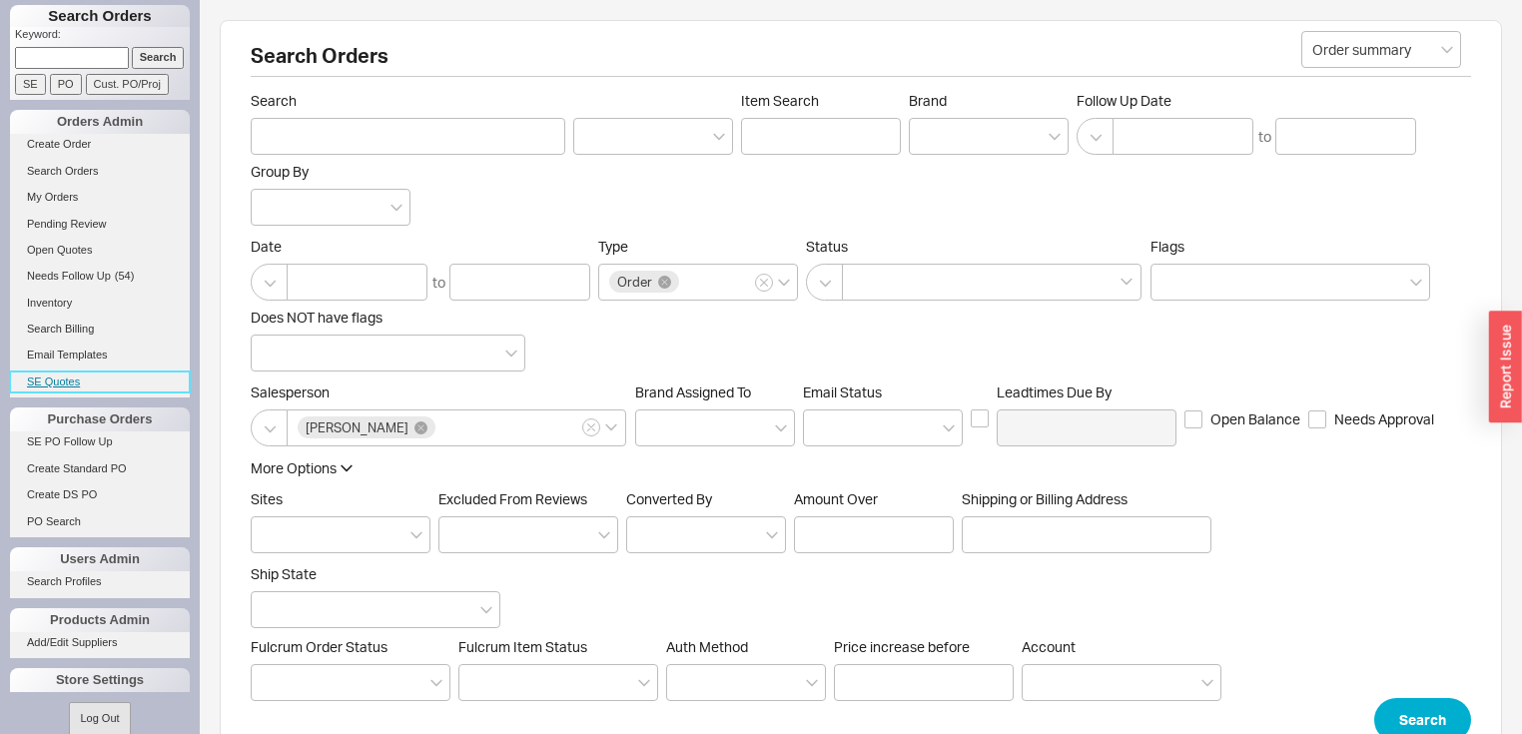
click at [65, 376] on link "SE Quotes" at bounding box center [100, 382] width 180 height 21
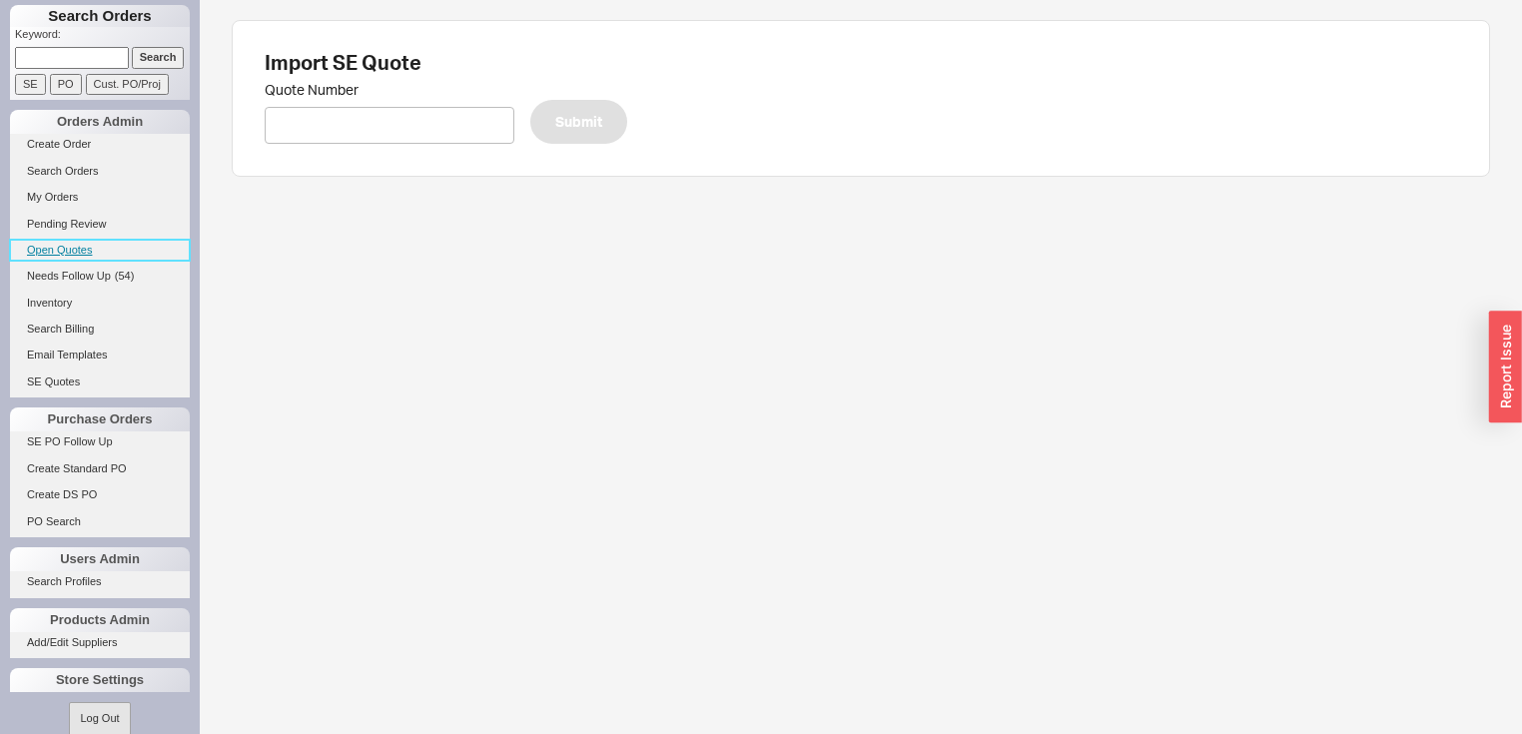
click at [67, 246] on link "Open Quotes" at bounding box center [100, 250] width 180 height 21
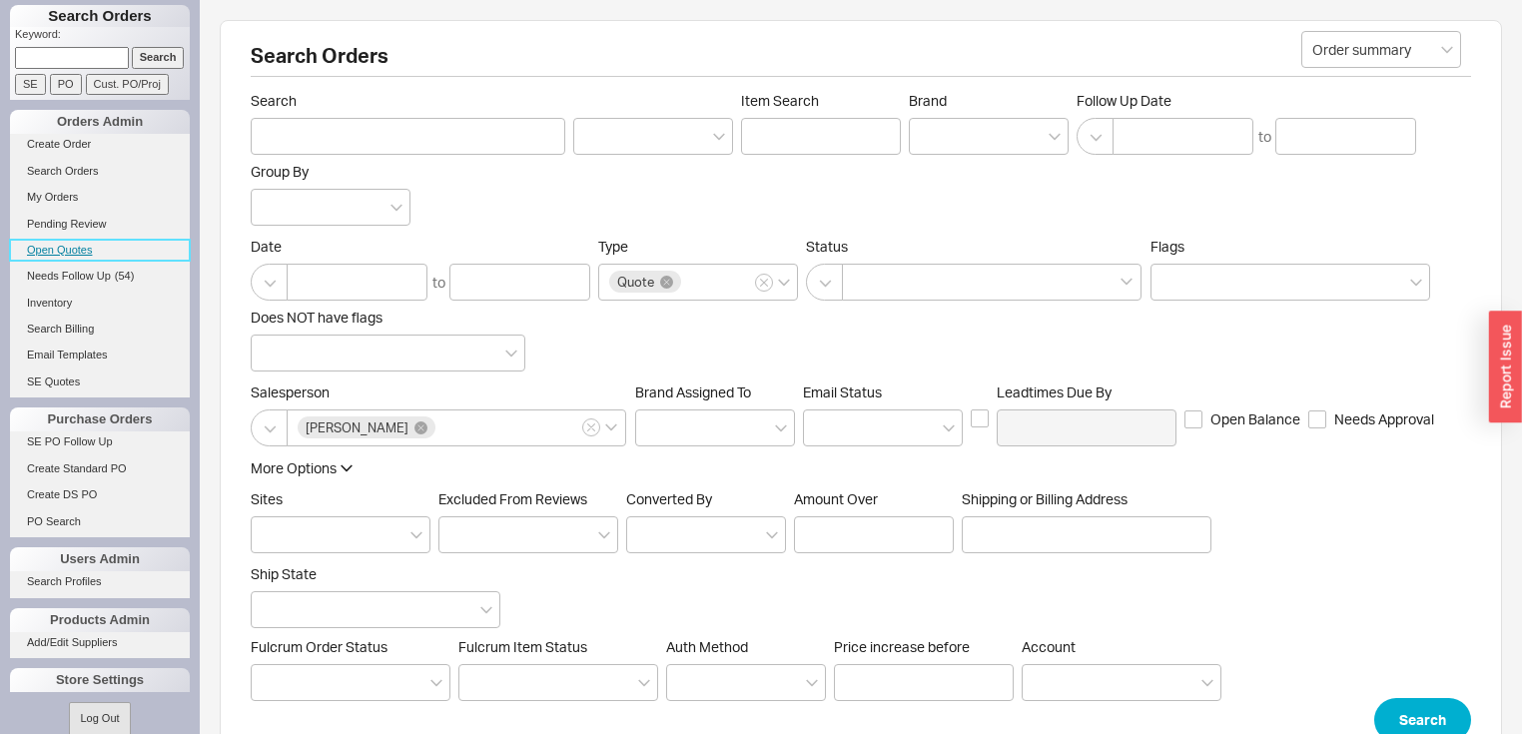
click at [85, 255] on link "Open Quotes" at bounding box center [100, 250] width 180 height 21
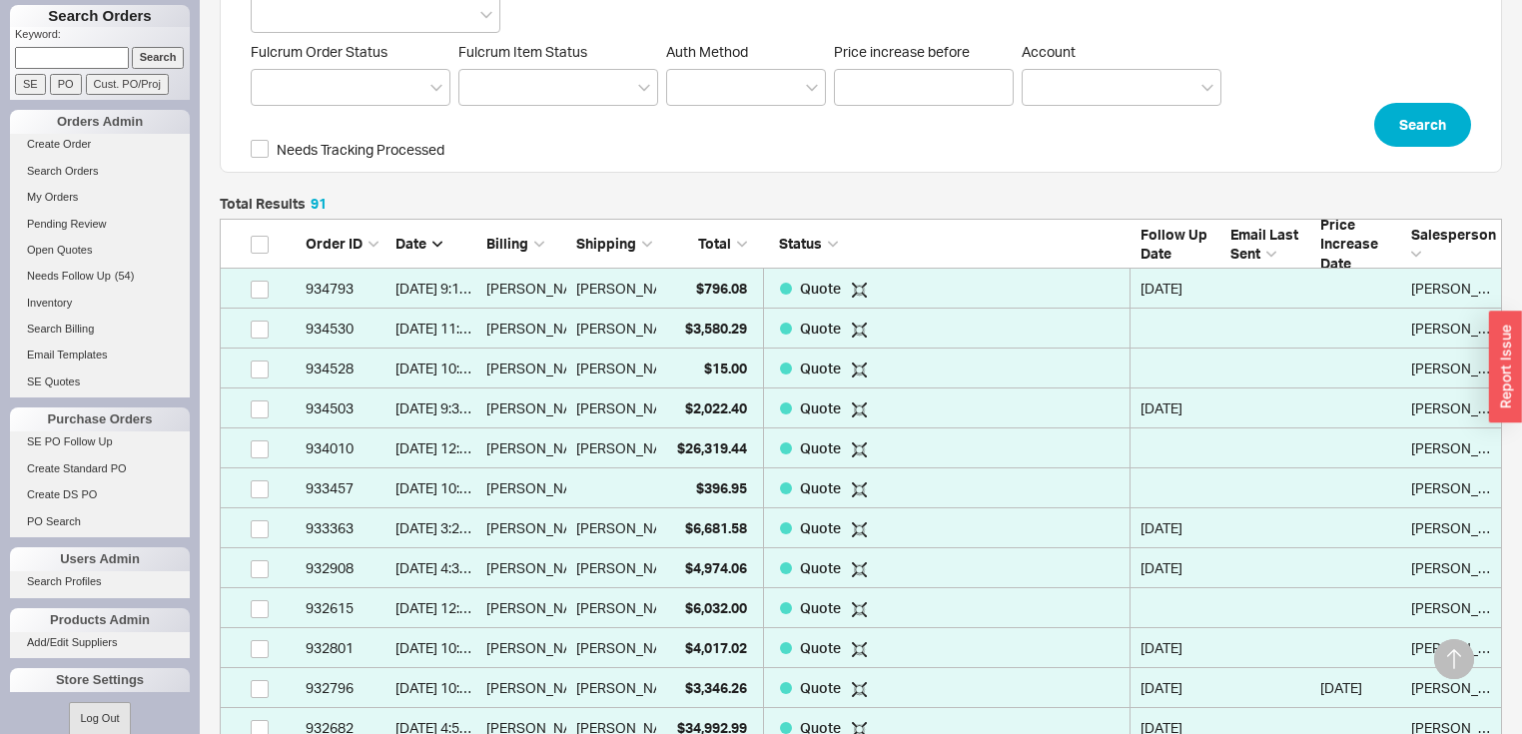
scroll to position [399, 0]
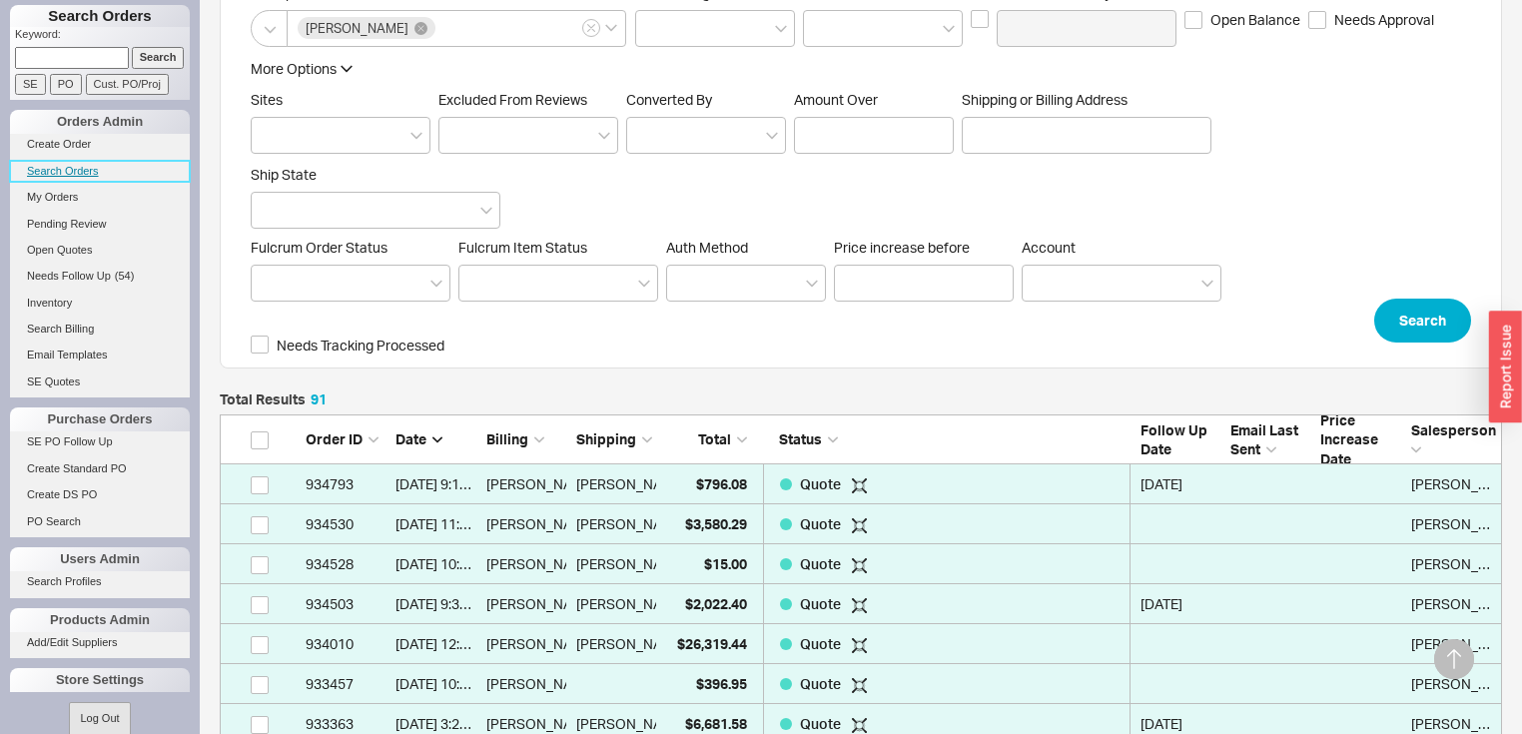
click at [80, 162] on link "Search Orders" at bounding box center [100, 171] width 180 height 21
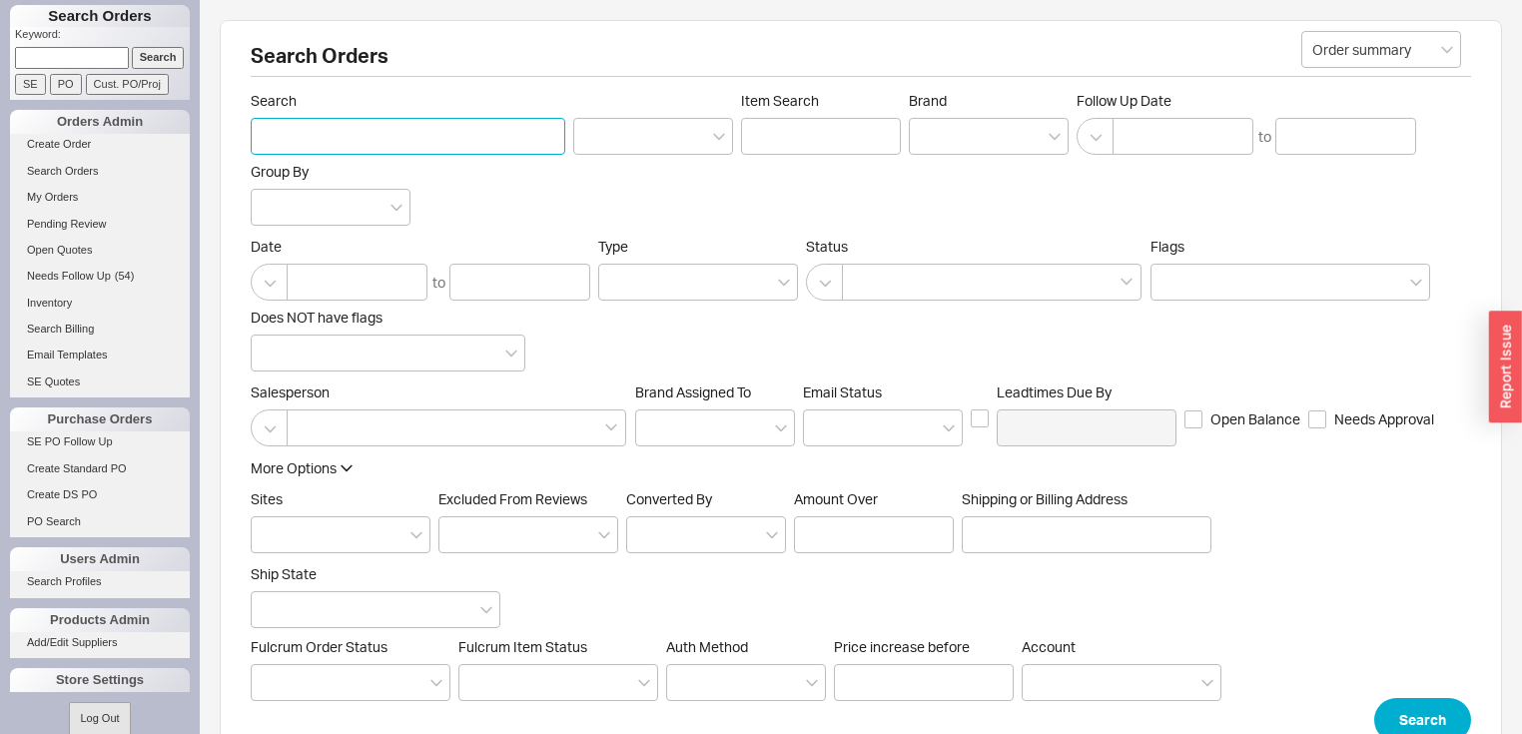
click at [326, 136] on input "Search" at bounding box center [408, 136] width 315 height 37
type input "[PERSON_NAME]"
click at [1414, 709] on button "Search" at bounding box center [1422, 720] width 97 height 44
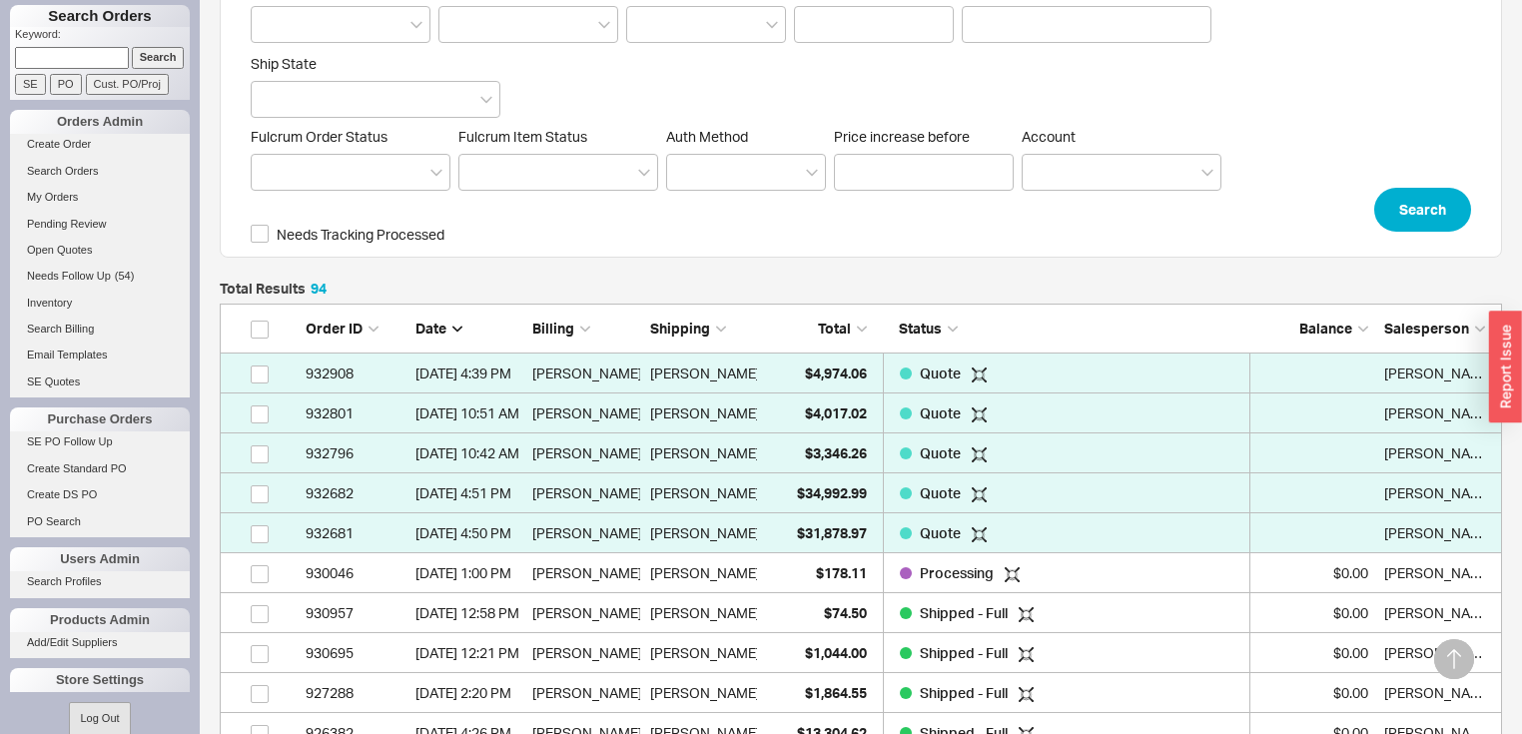
scroll to position [663, 0]
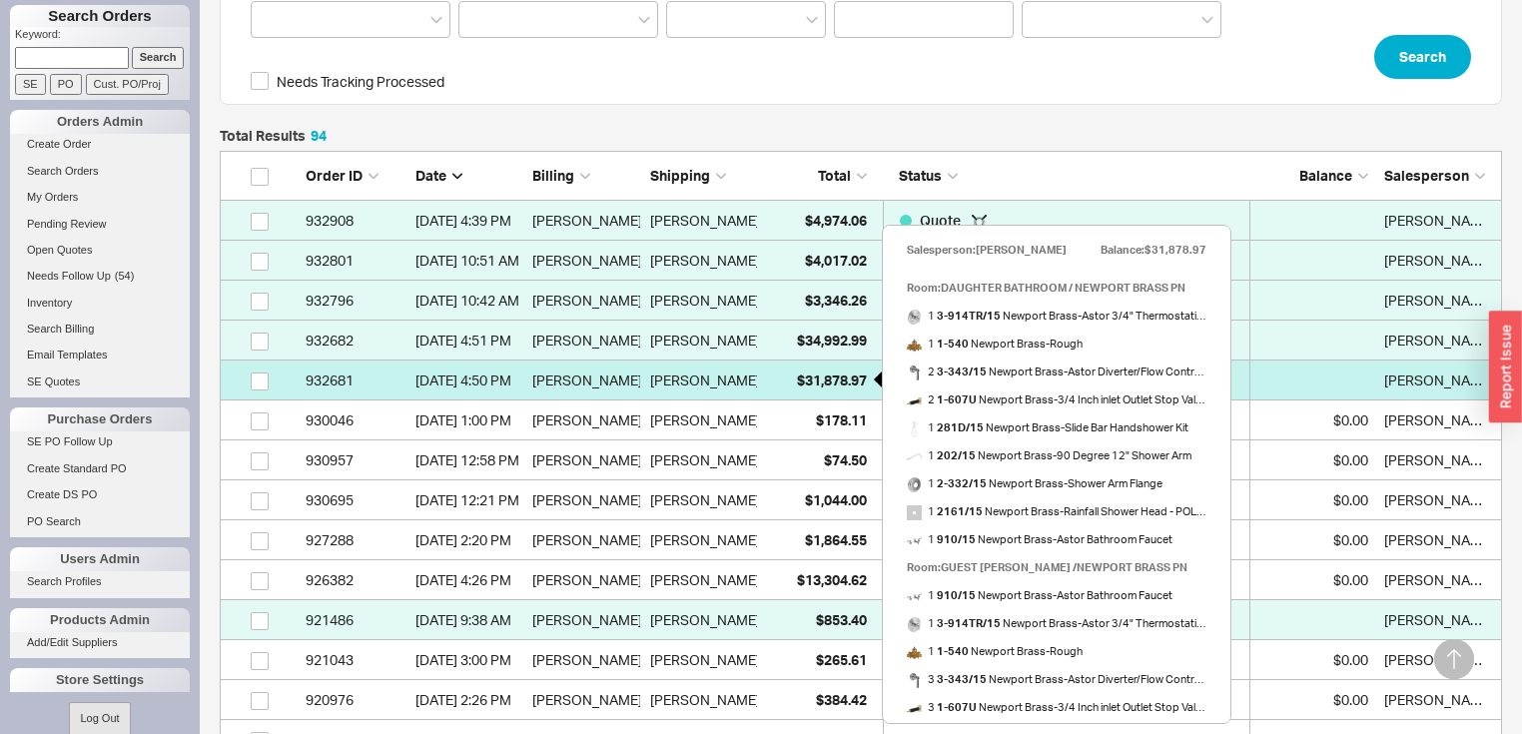
click at [863, 374] on span "$31,878.97" at bounding box center [832, 380] width 70 height 17
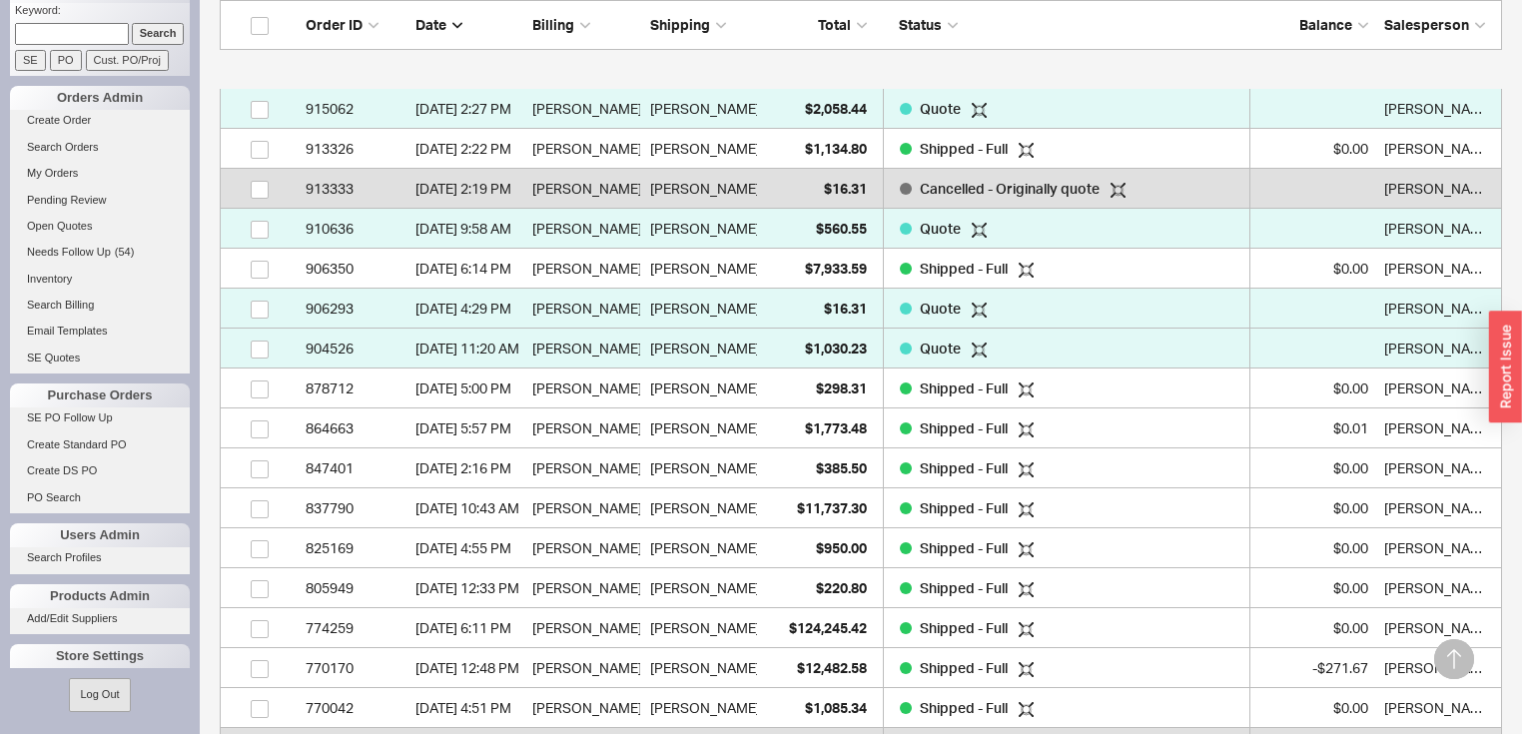
scroll to position [1462, 0]
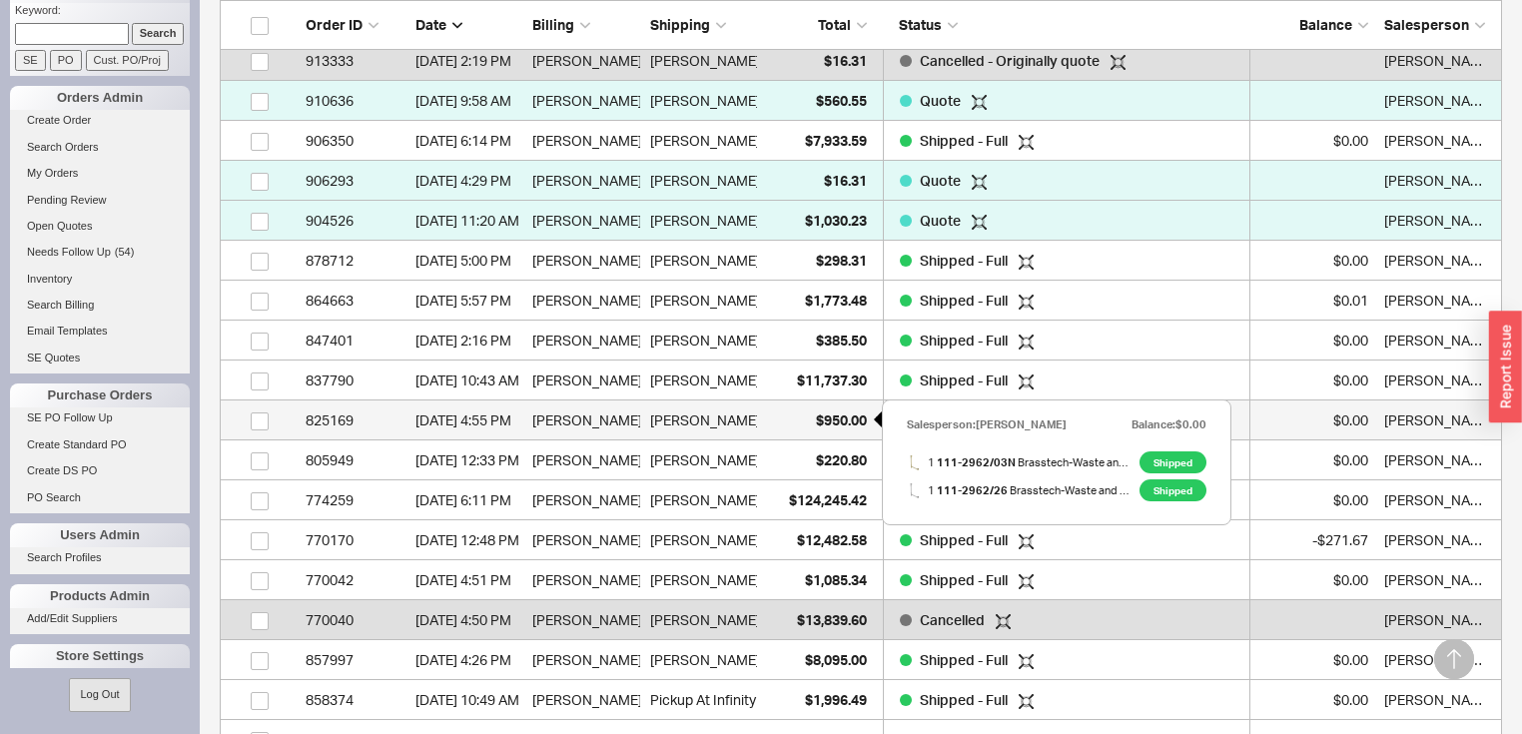
click at [861, 416] on span "$950.00" at bounding box center [841, 419] width 51 height 17
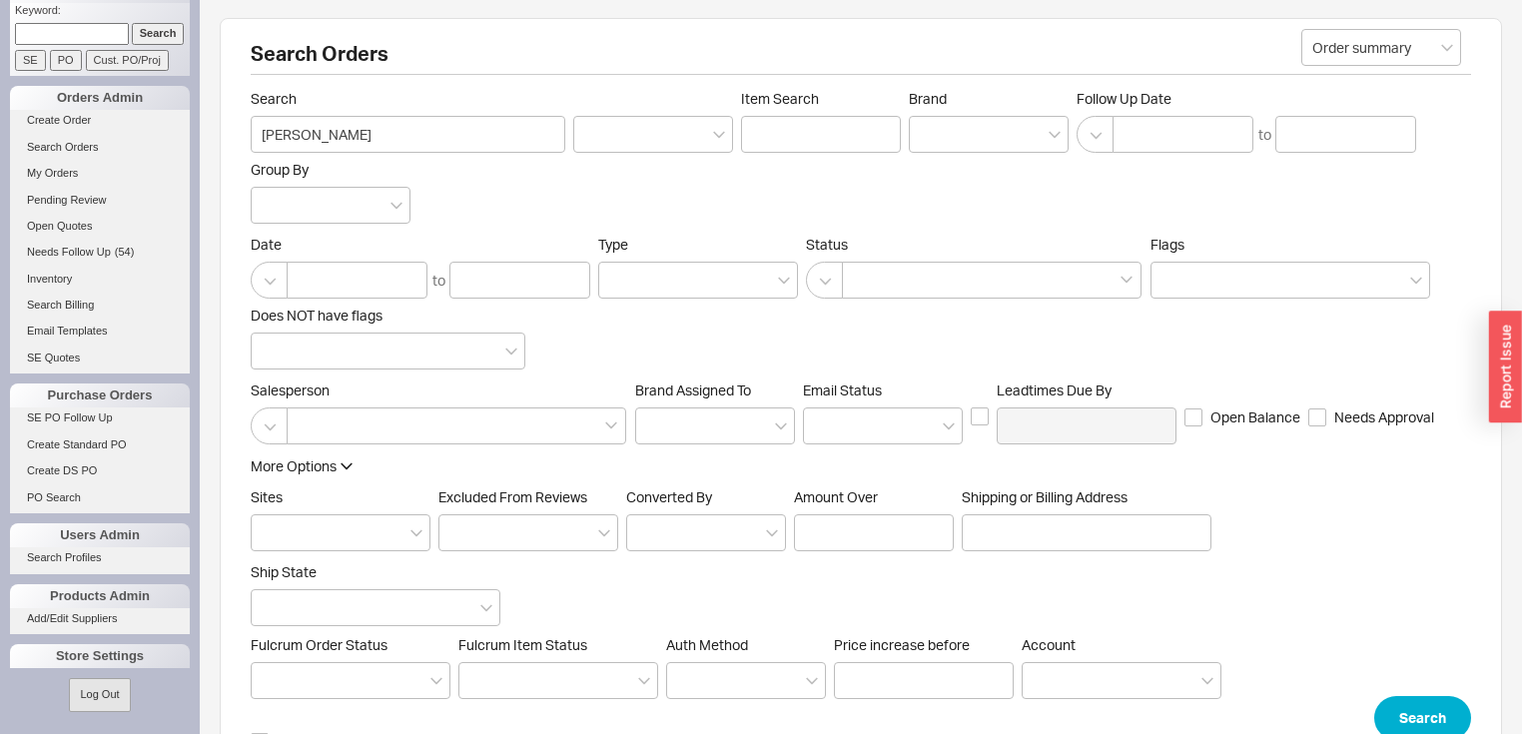
scroll to position [0, 0]
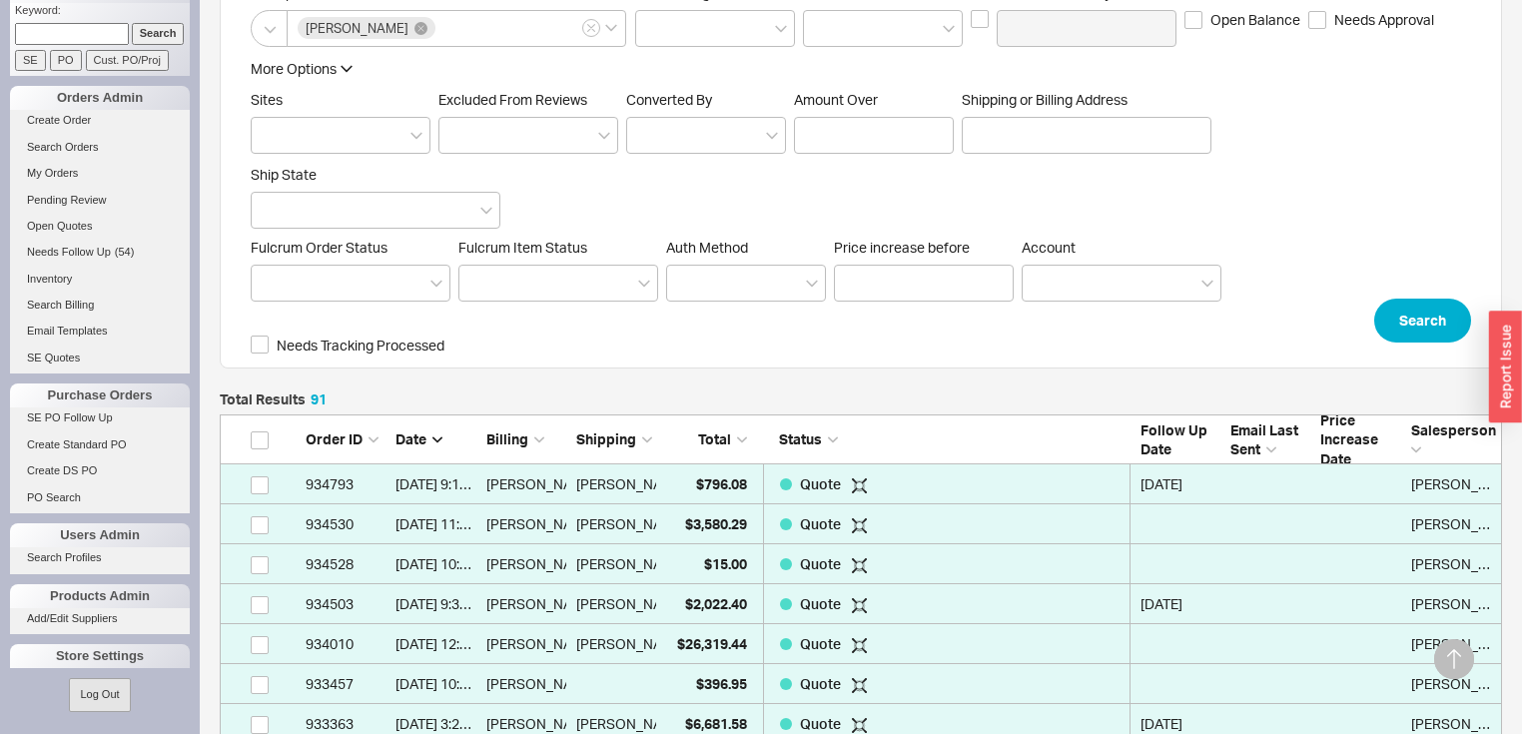
scroll to position [399, 0]
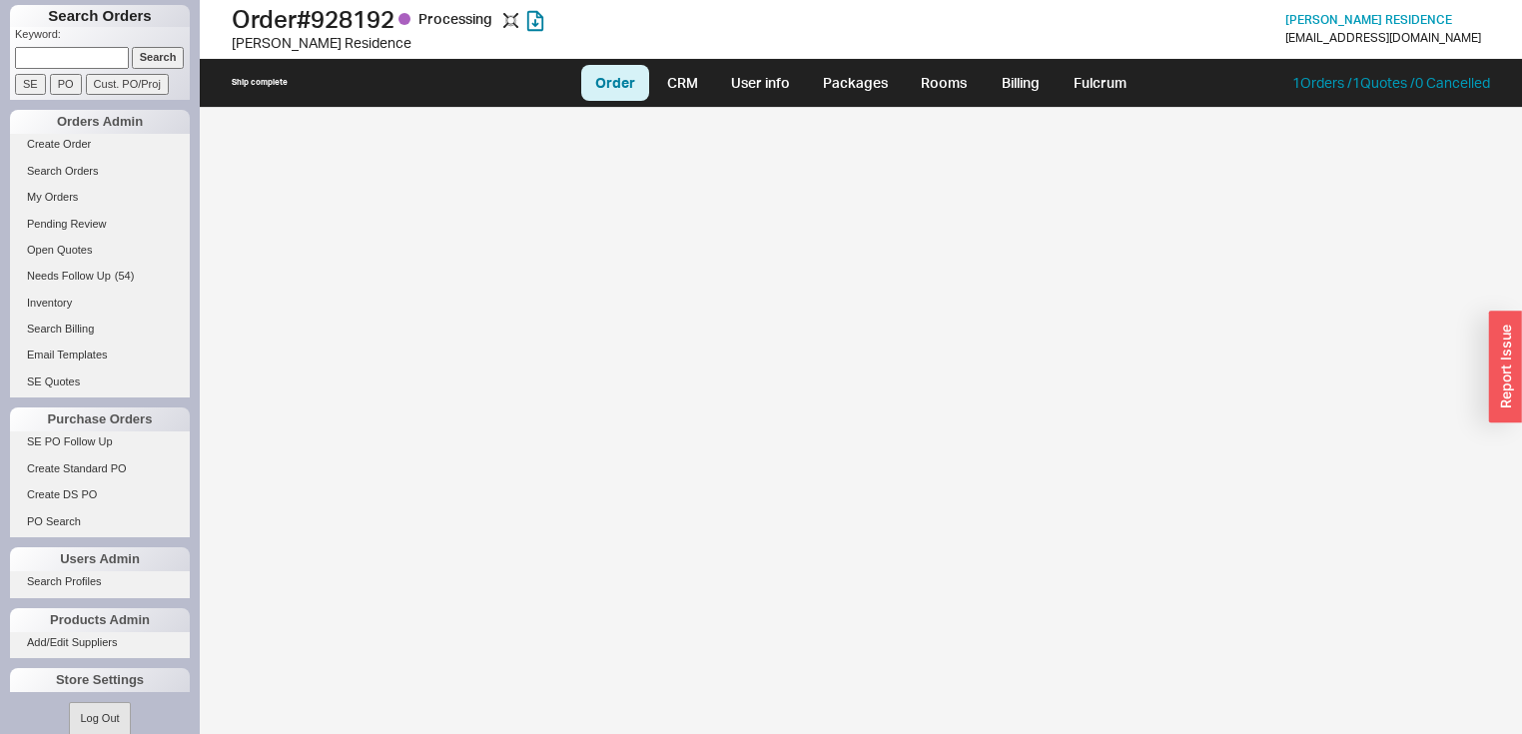
select select "LOW"
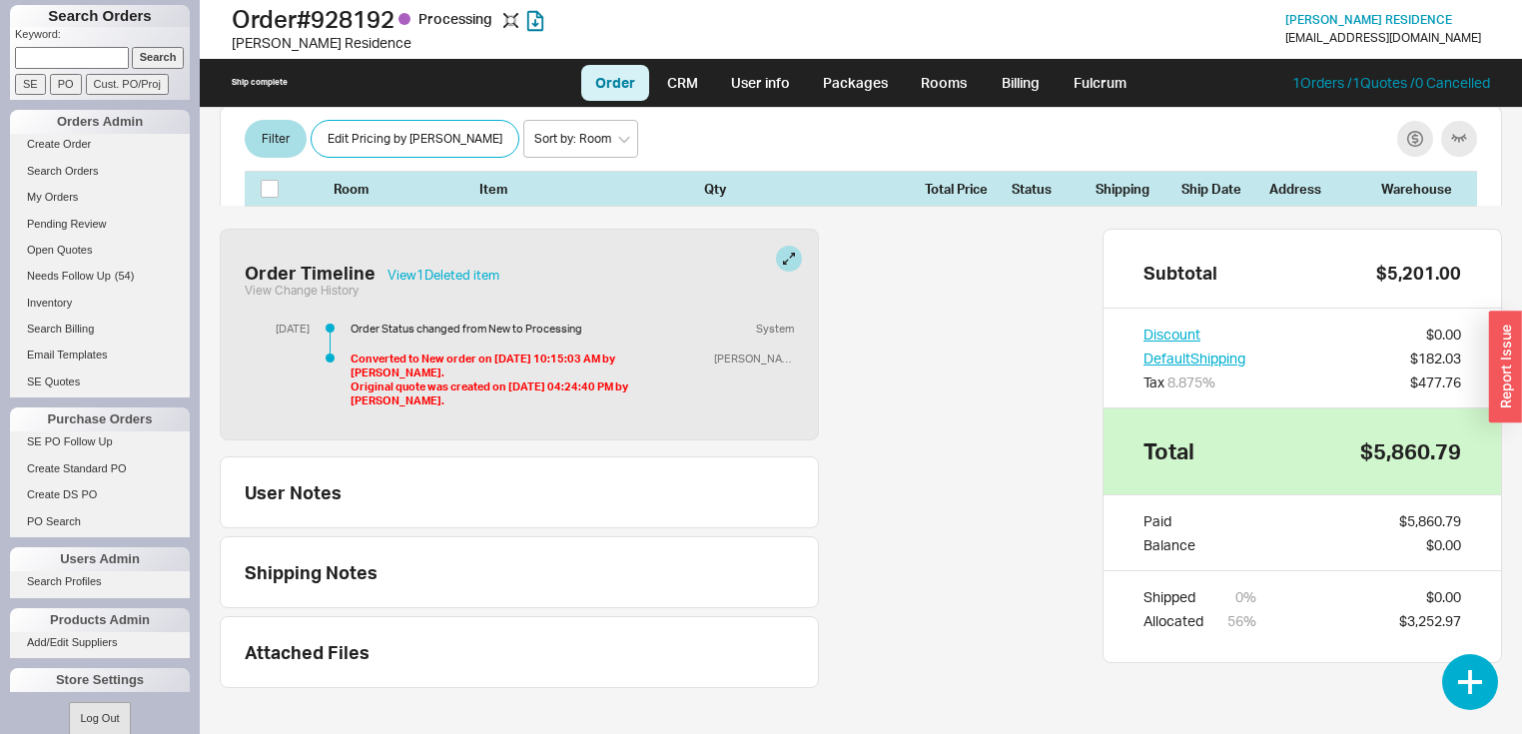
scroll to position [2202, 0]
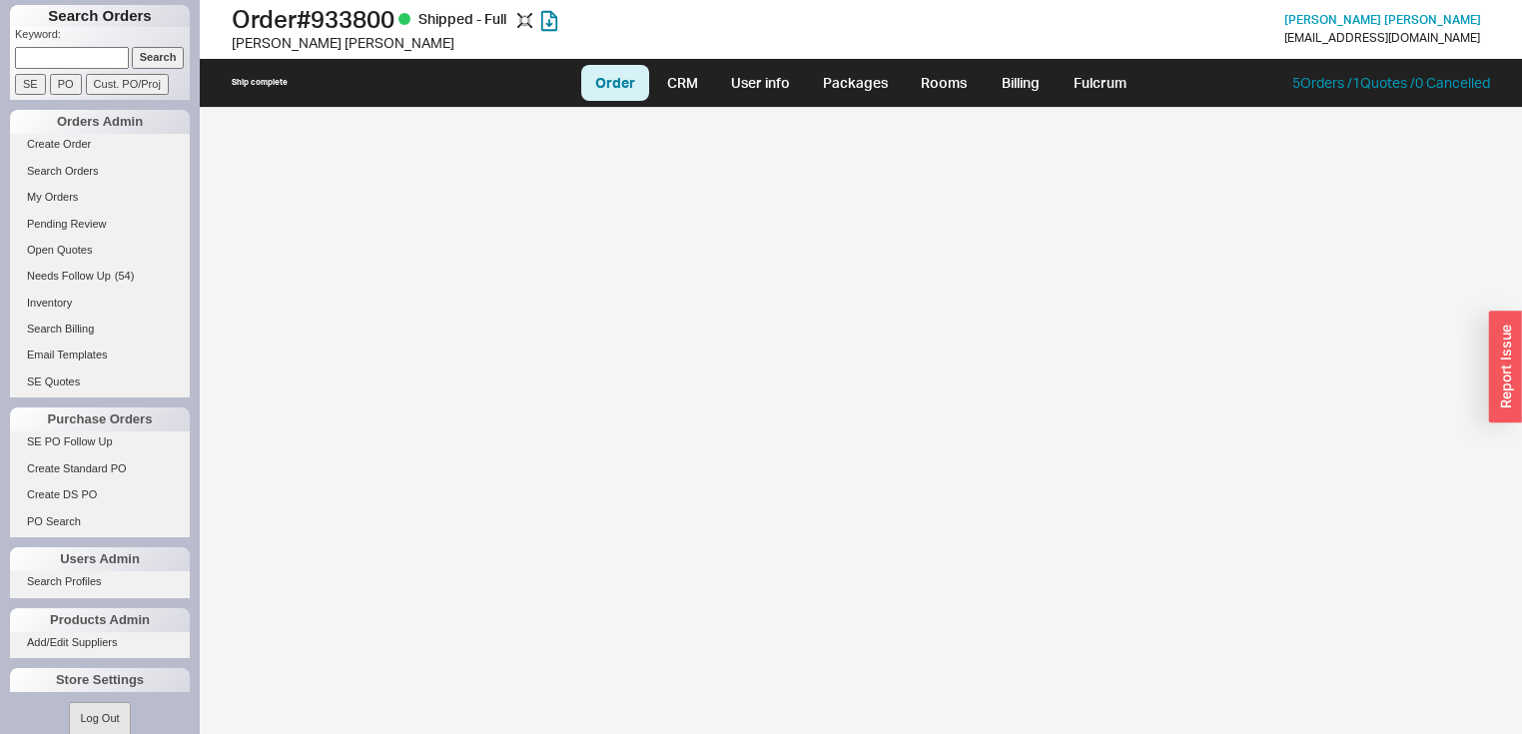
select select "LOW"
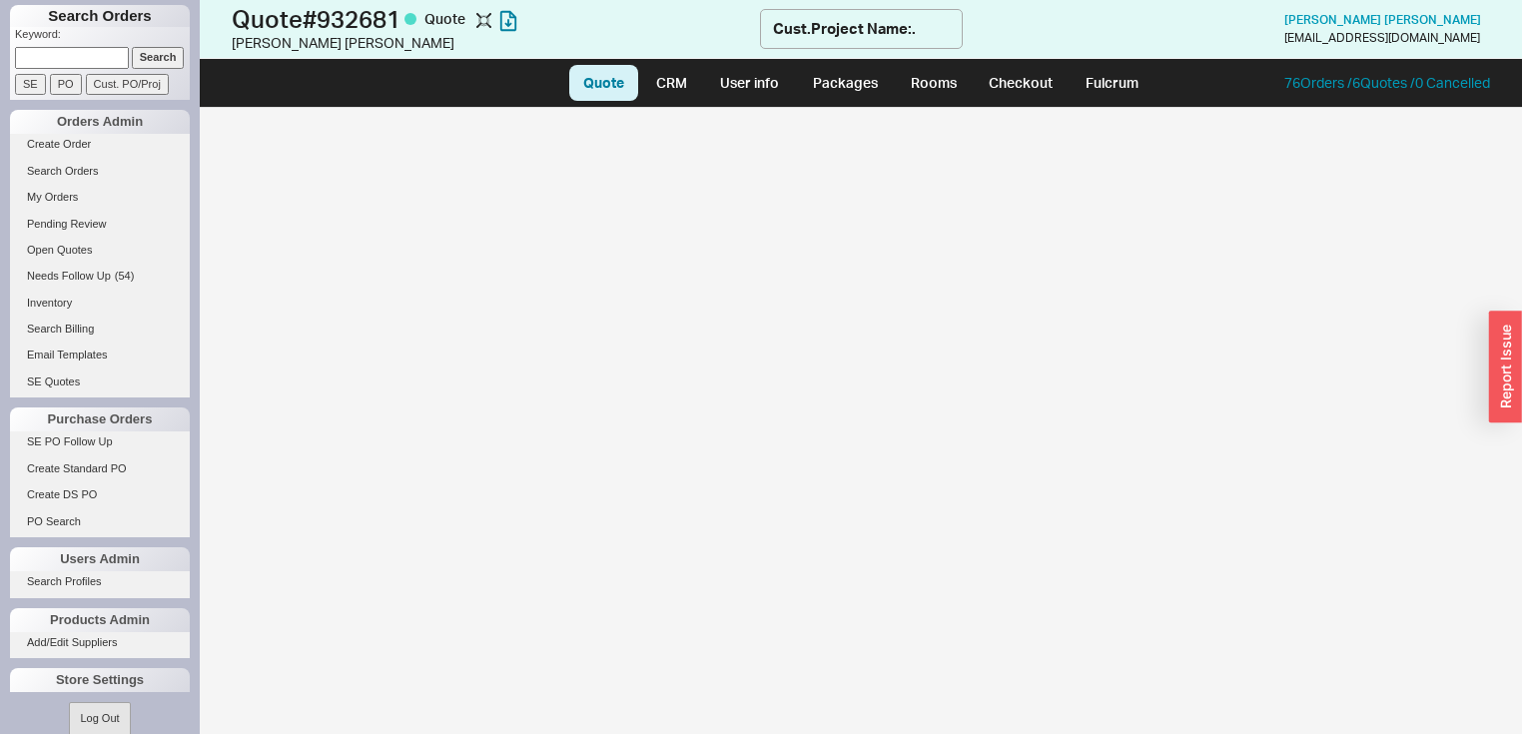
select select "LOW"
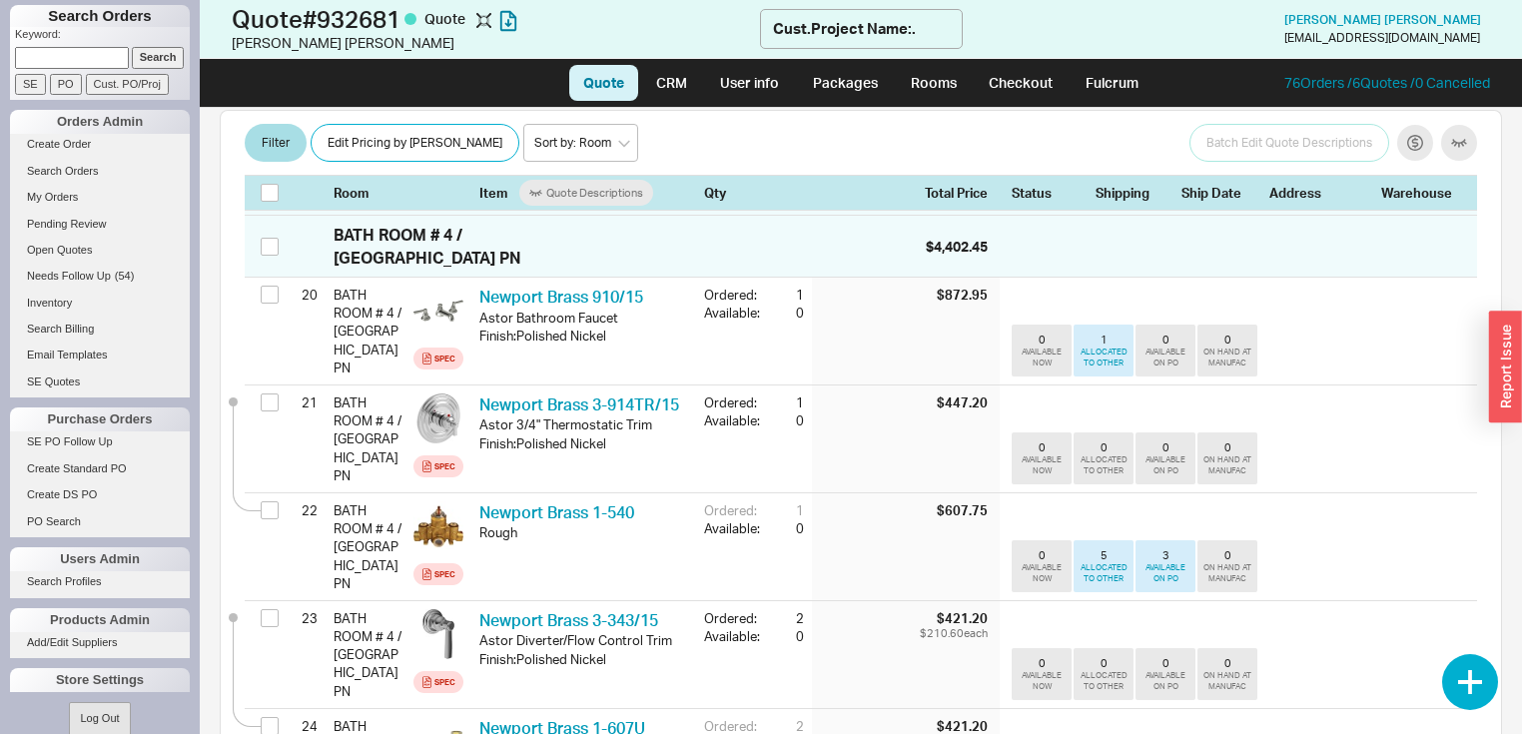
scroll to position [2397, 0]
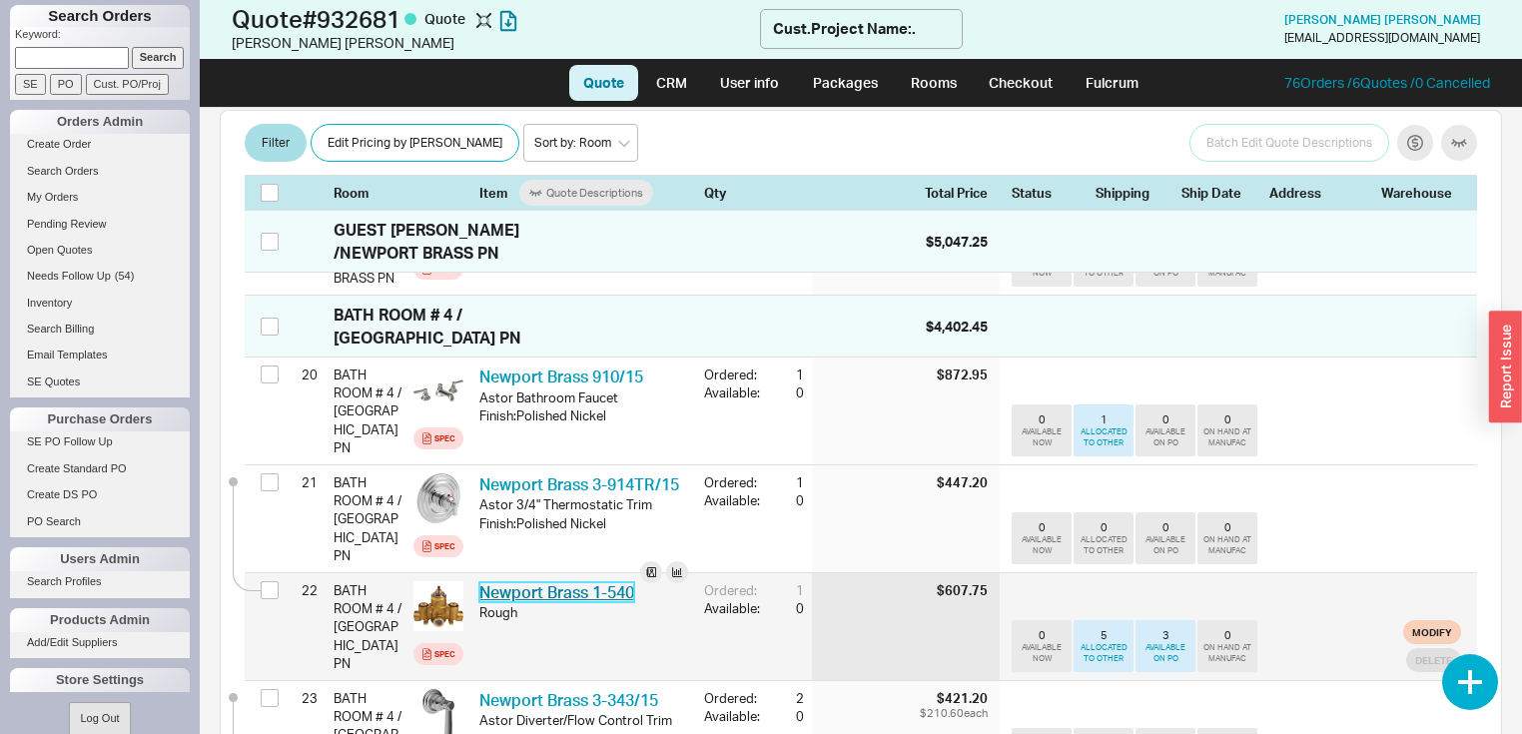
click at [563, 582] on link "Newport Brass 1-540" at bounding box center [556, 592] width 155 height 20
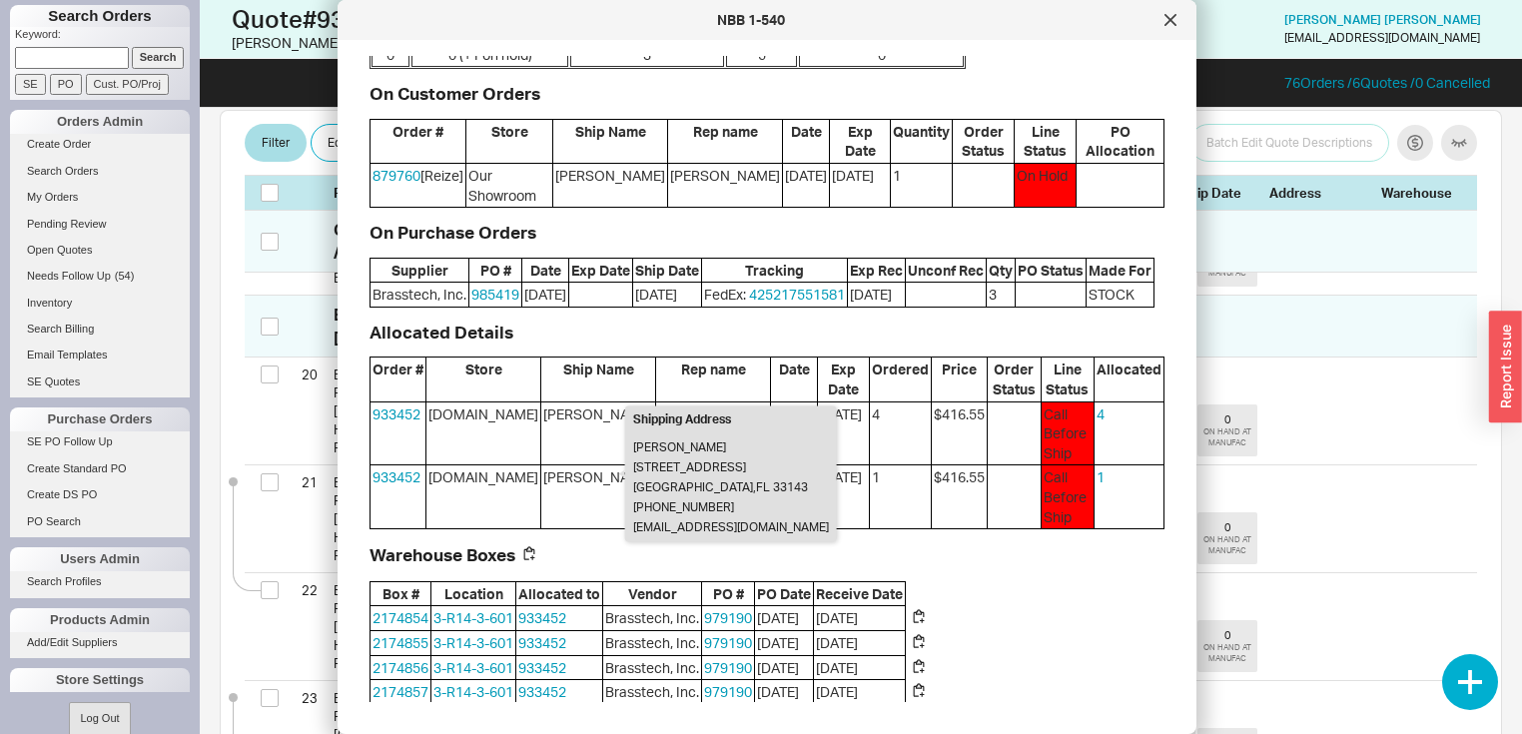
scroll to position [168, 0]
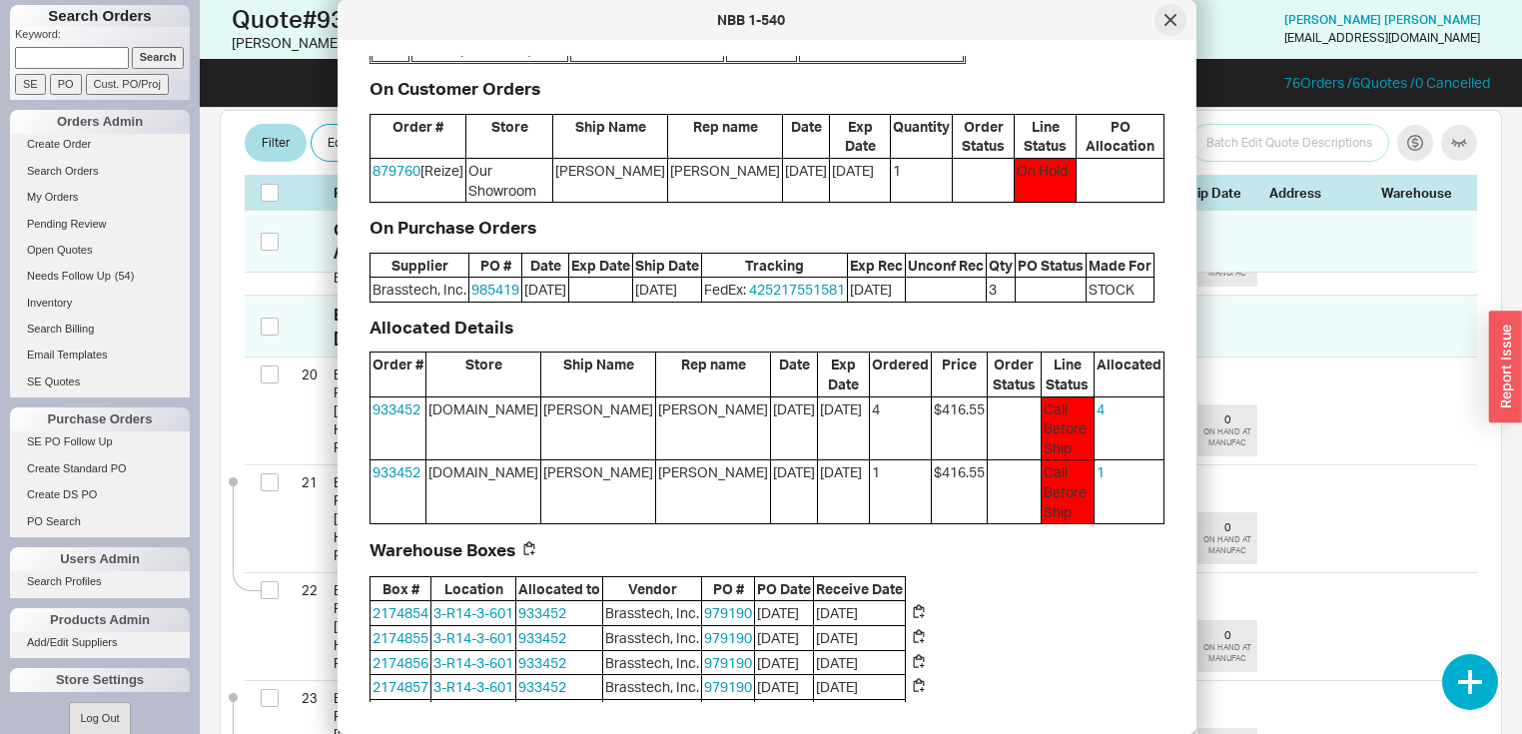
click at [1166, 24] on icon at bounding box center [1170, 20] width 12 height 12
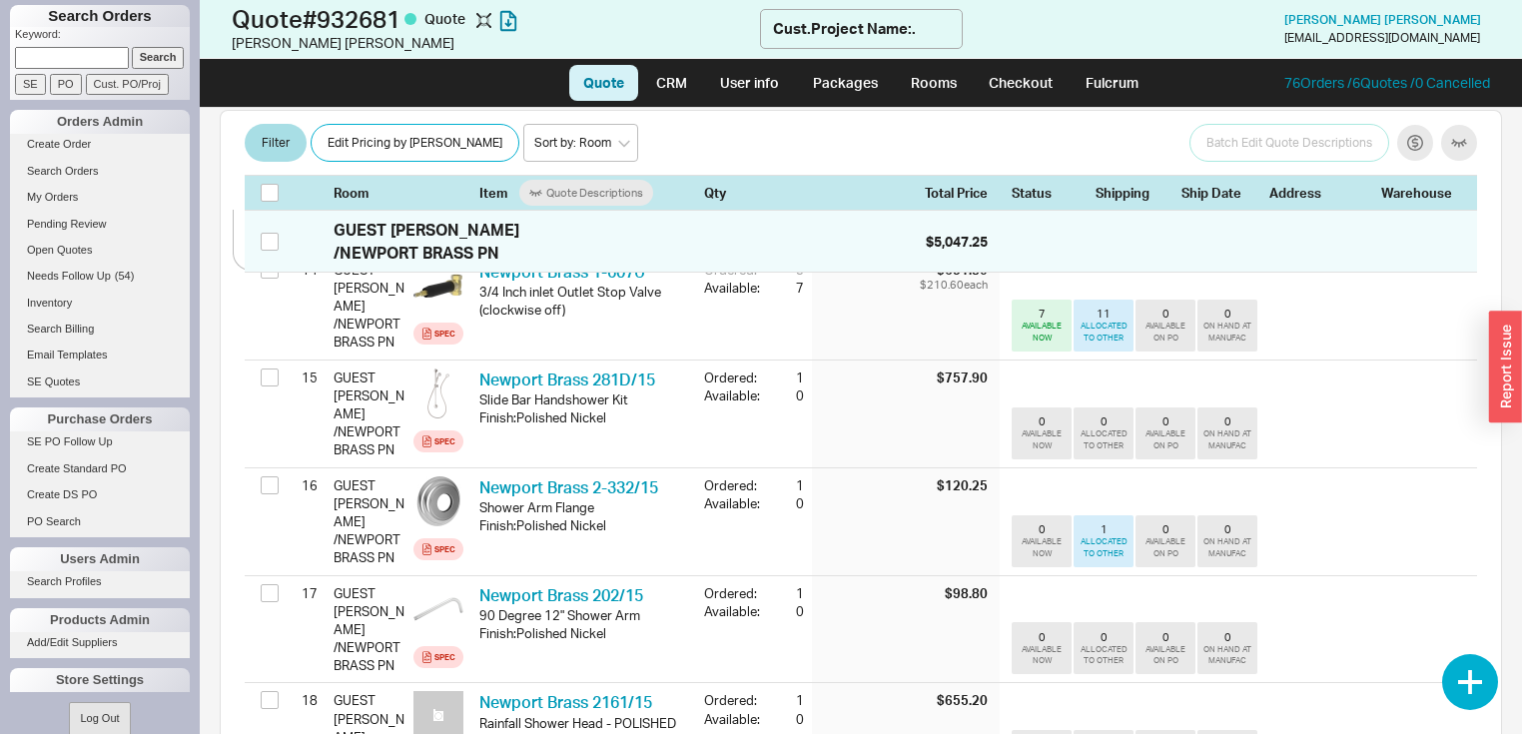
scroll to position [1758, 0]
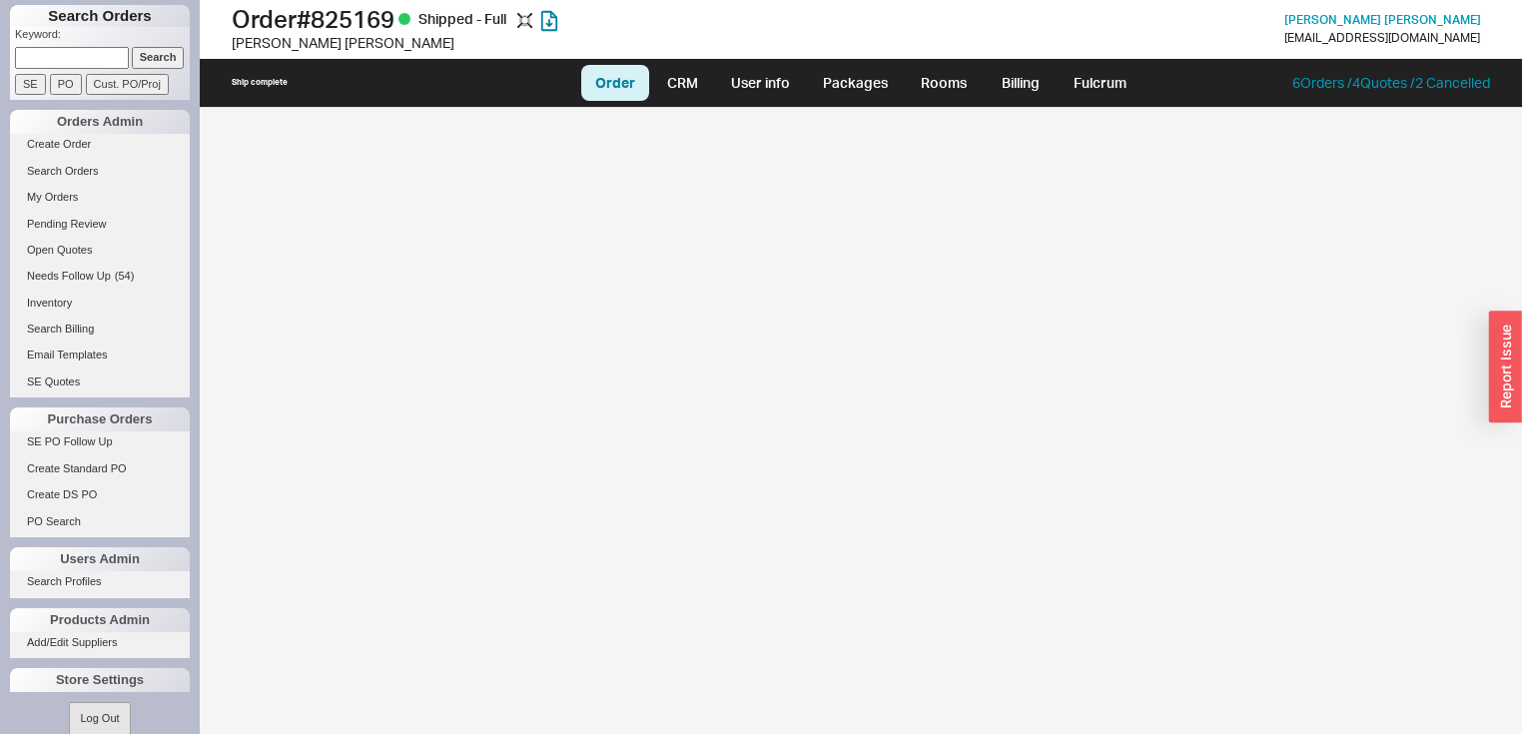
select select "LOW"
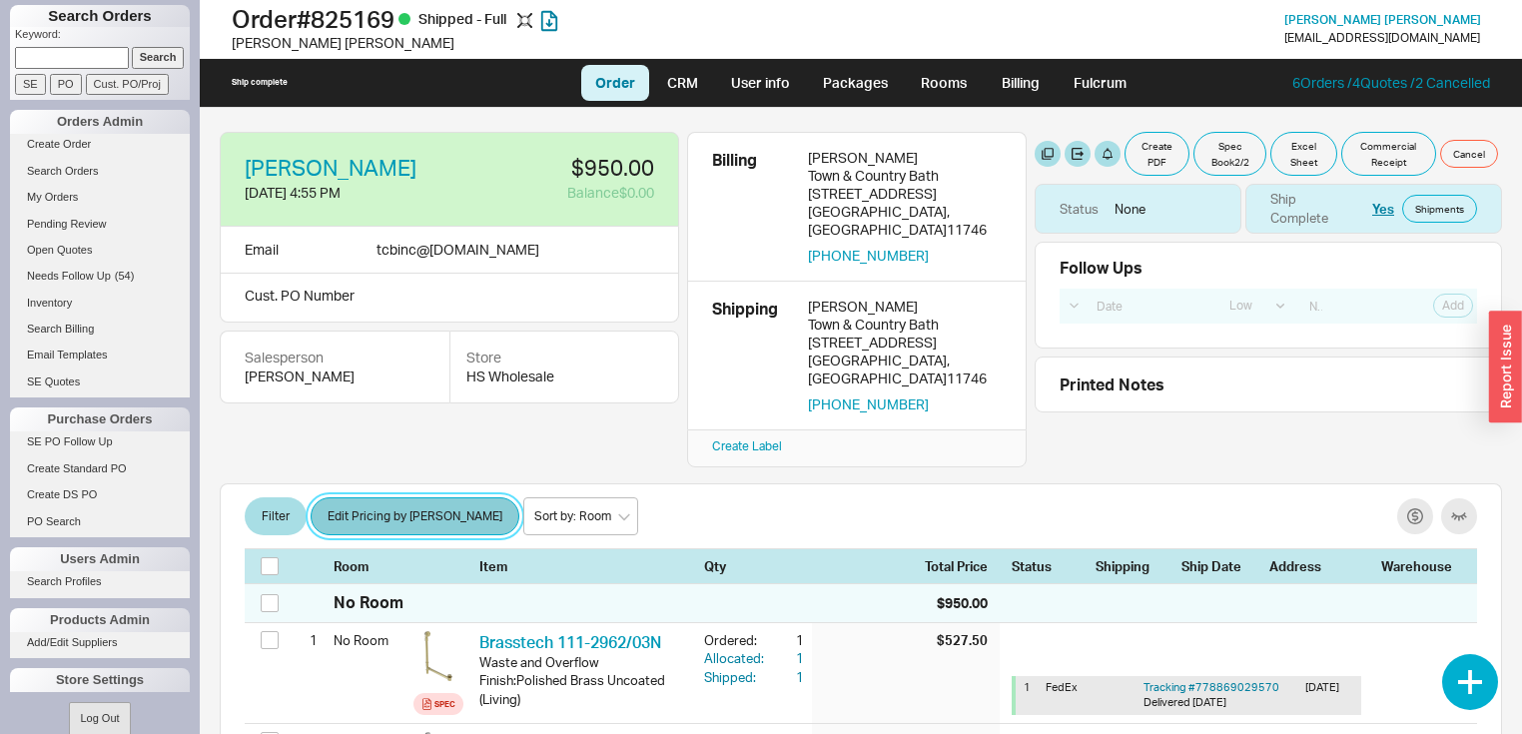
click at [400, 497] on button "Edit Pricing by Brand" at bounding box center [415, 516] width 209 height 38
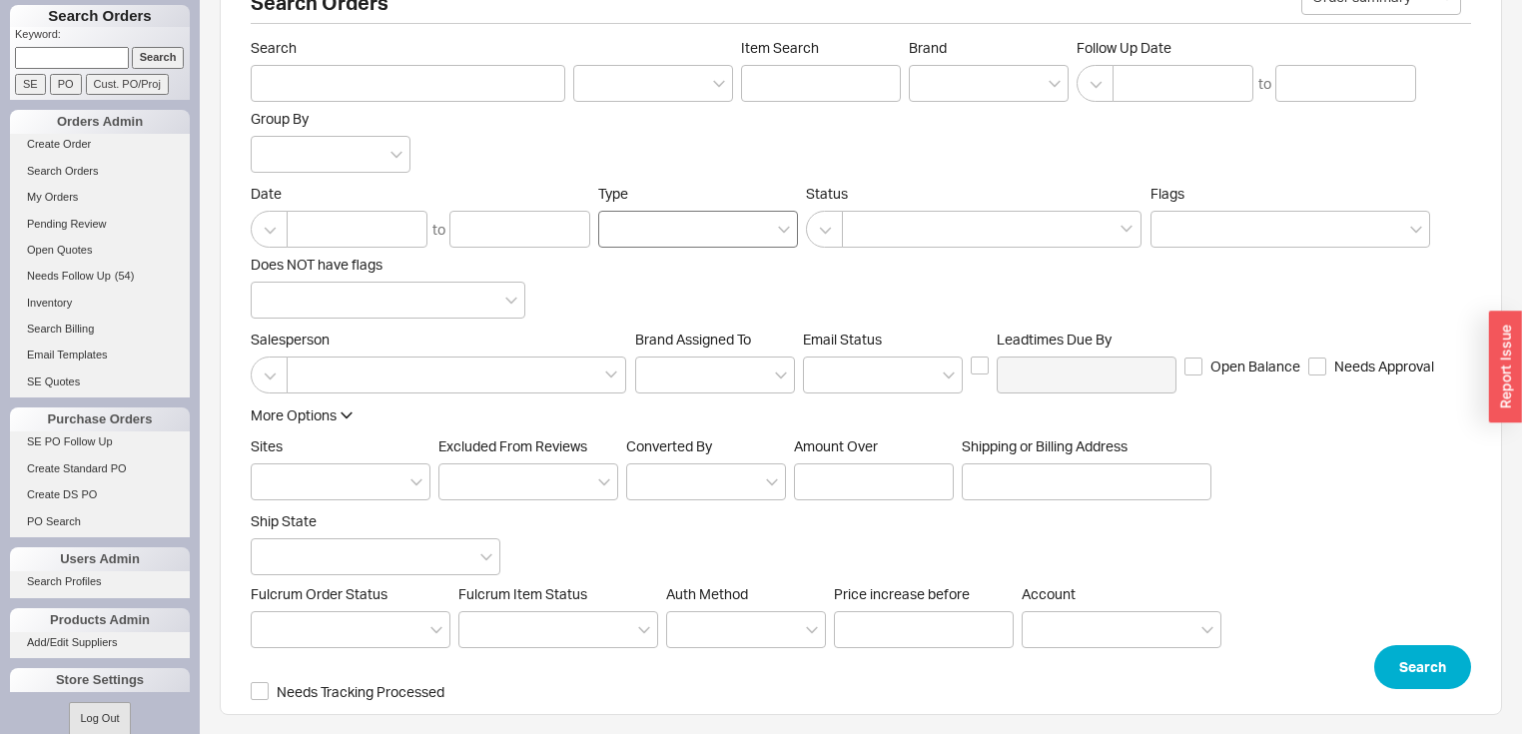
scroll to position [56, 0]
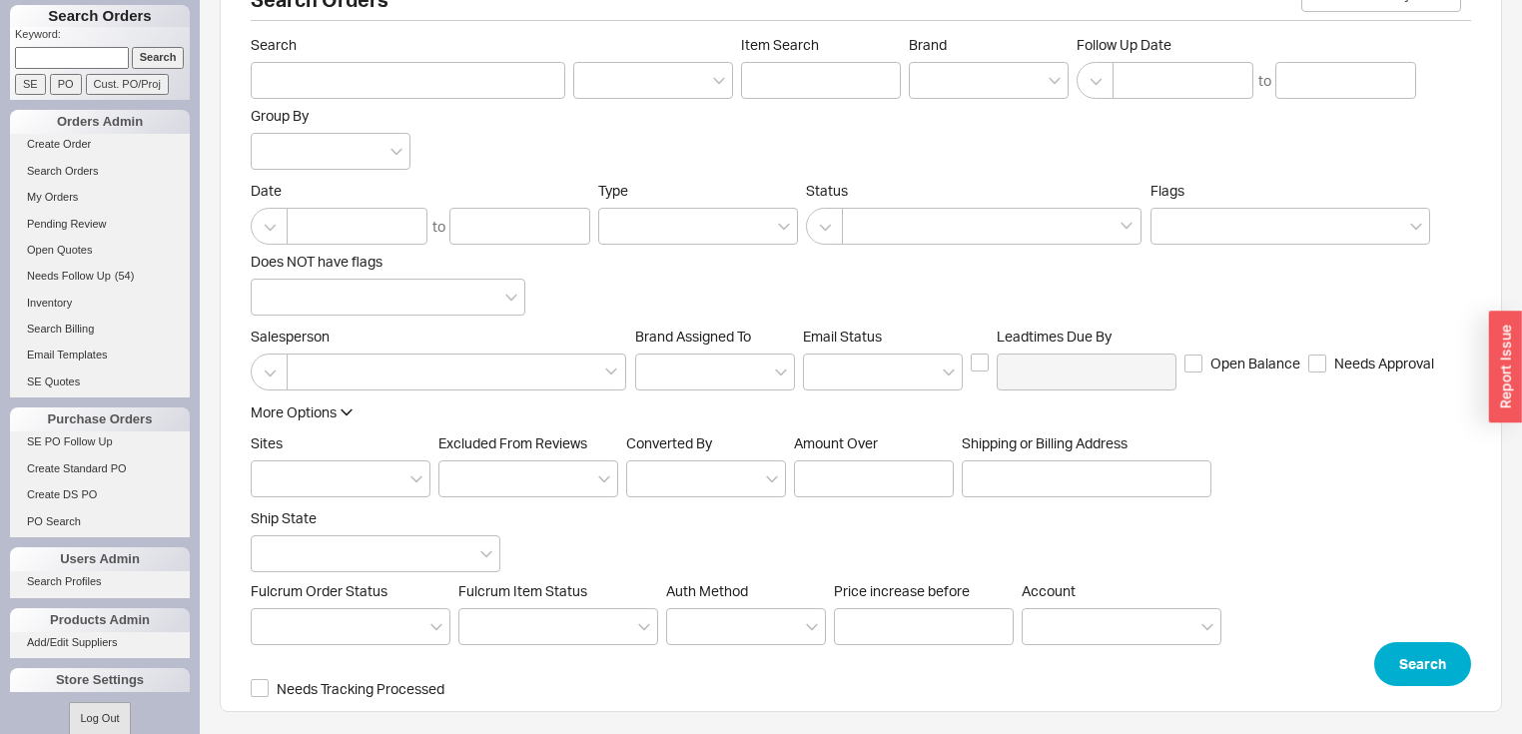
click at [60, 81] on input "PO" at bounding box center [66, 84] width 32 height 21
type input "PO Number"
click at [60, 81] on input "PO" at bounding box center [66, 84] width 32 height 21
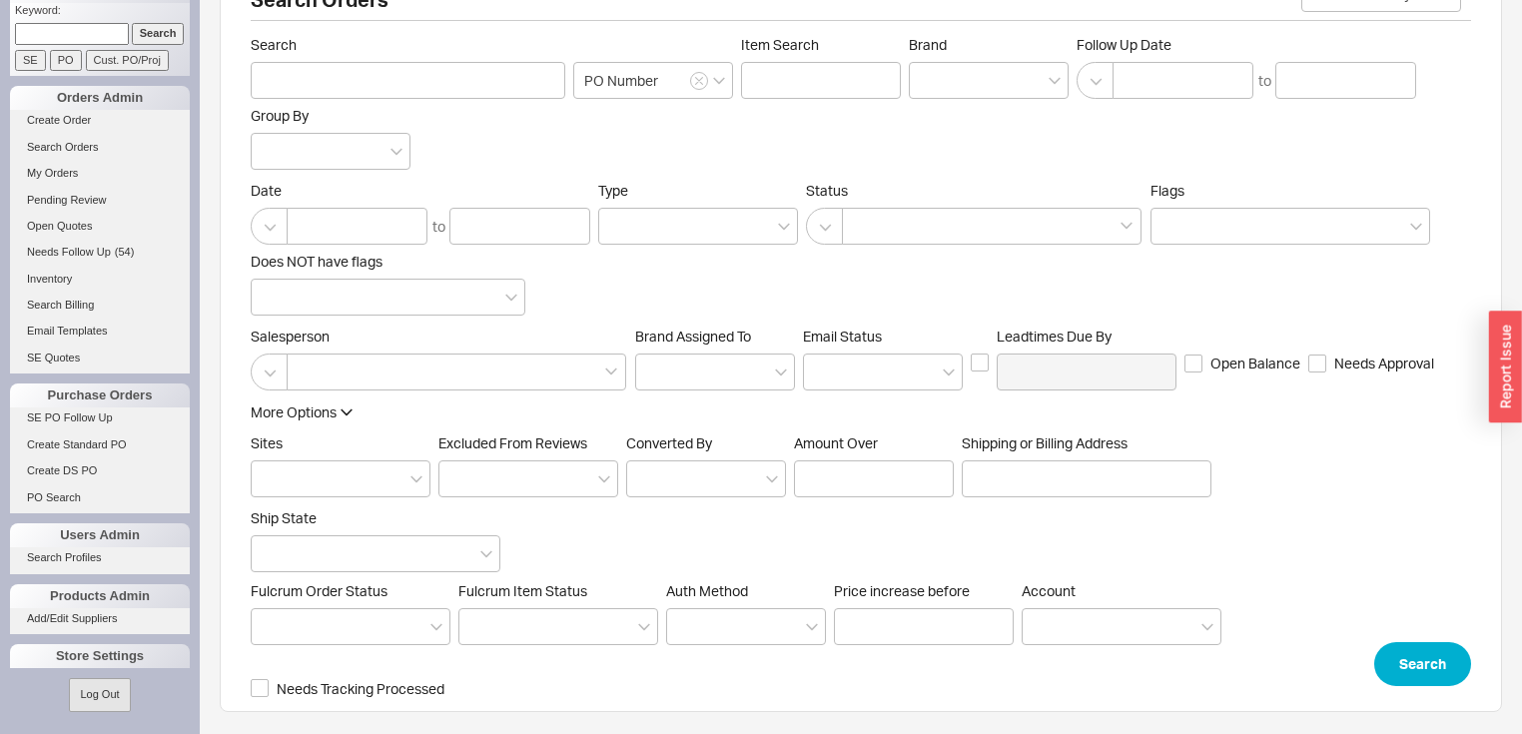
scroll to position [0, 0]
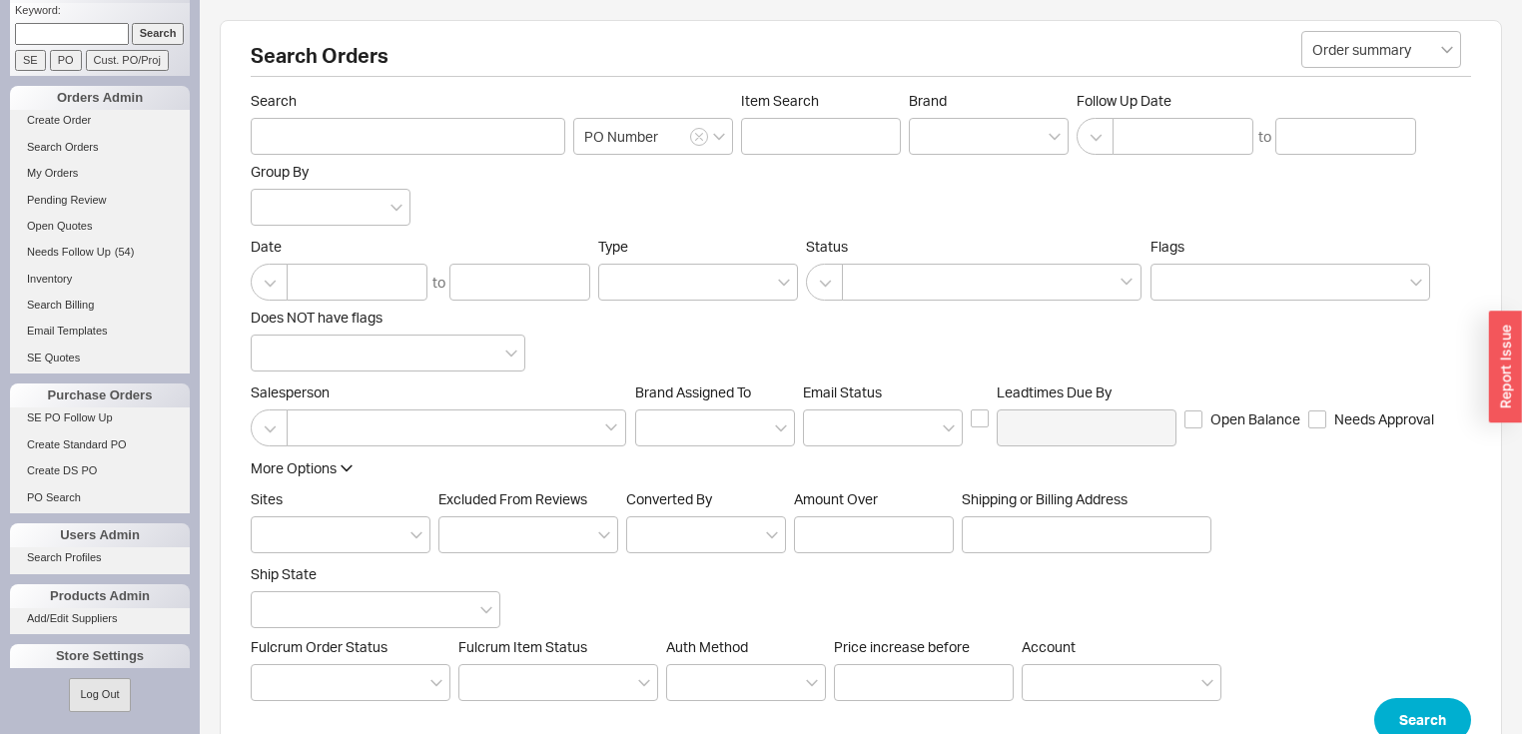
click at [1442, 47] on icon "open menu" at bounding box center [1447, 50] width 12 height 7
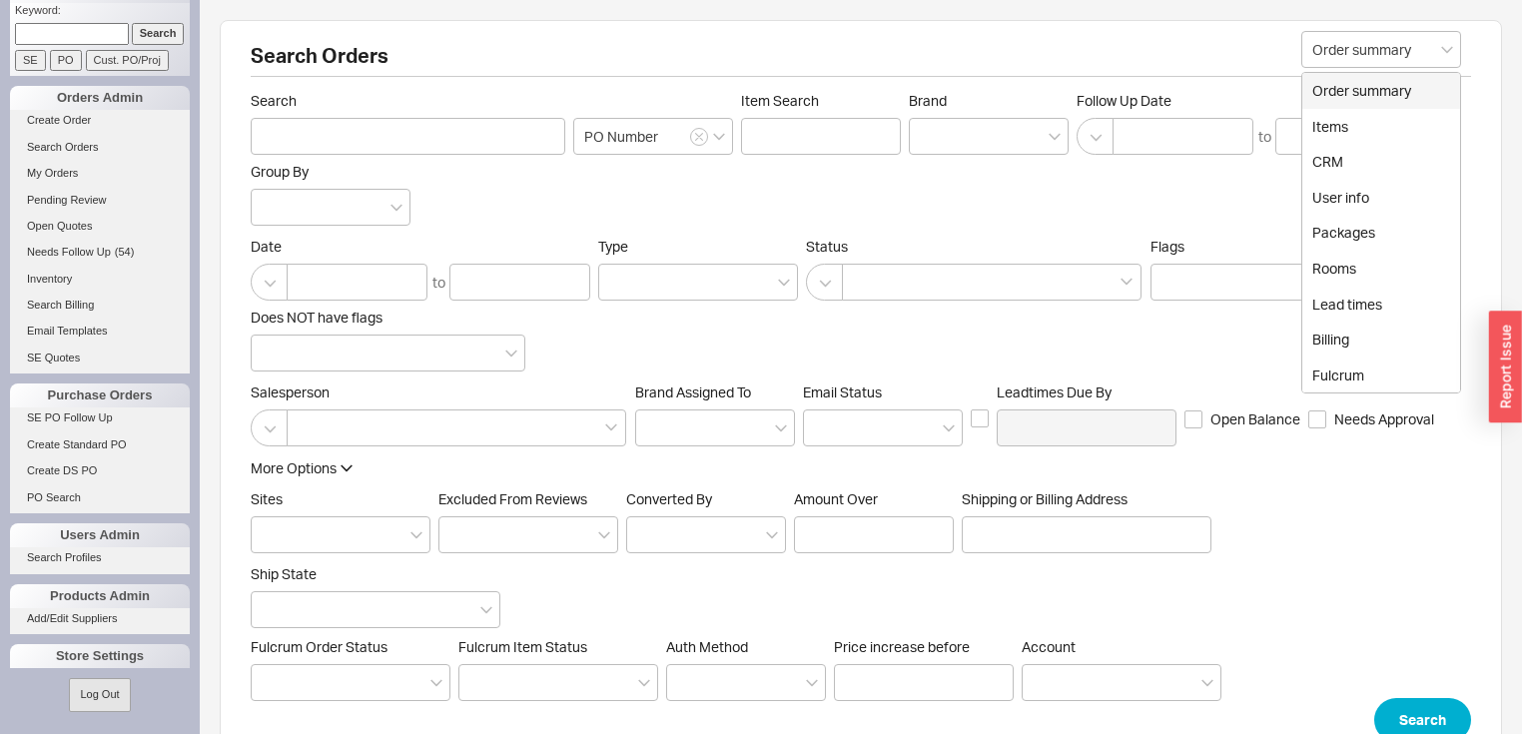
click at [1264, 49] on h2 "Search Orders" at bounding box center [861, 61] width 1220 height 31
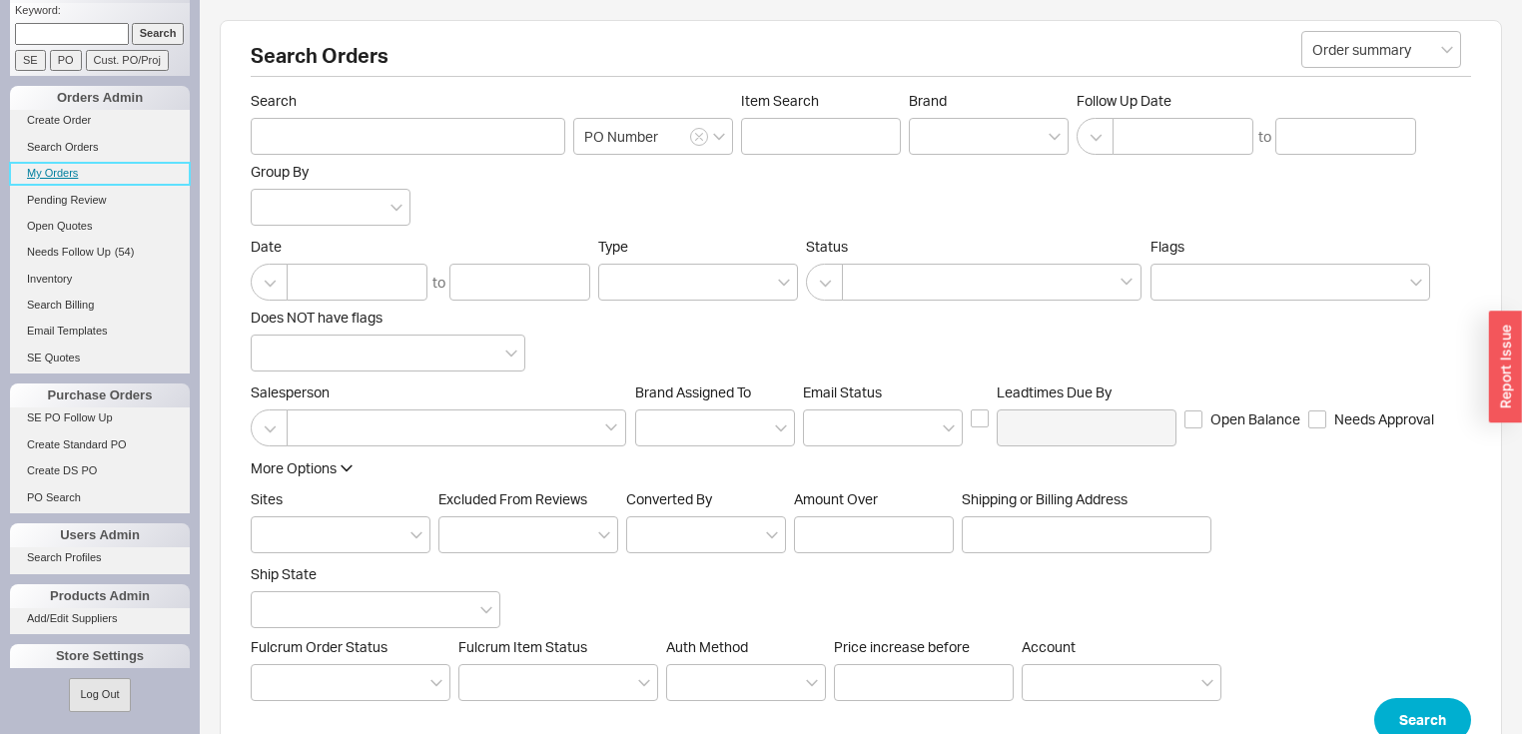
click at [61, 165] on link "My Orders" at bounding box center [100, 173] width 180 height 21
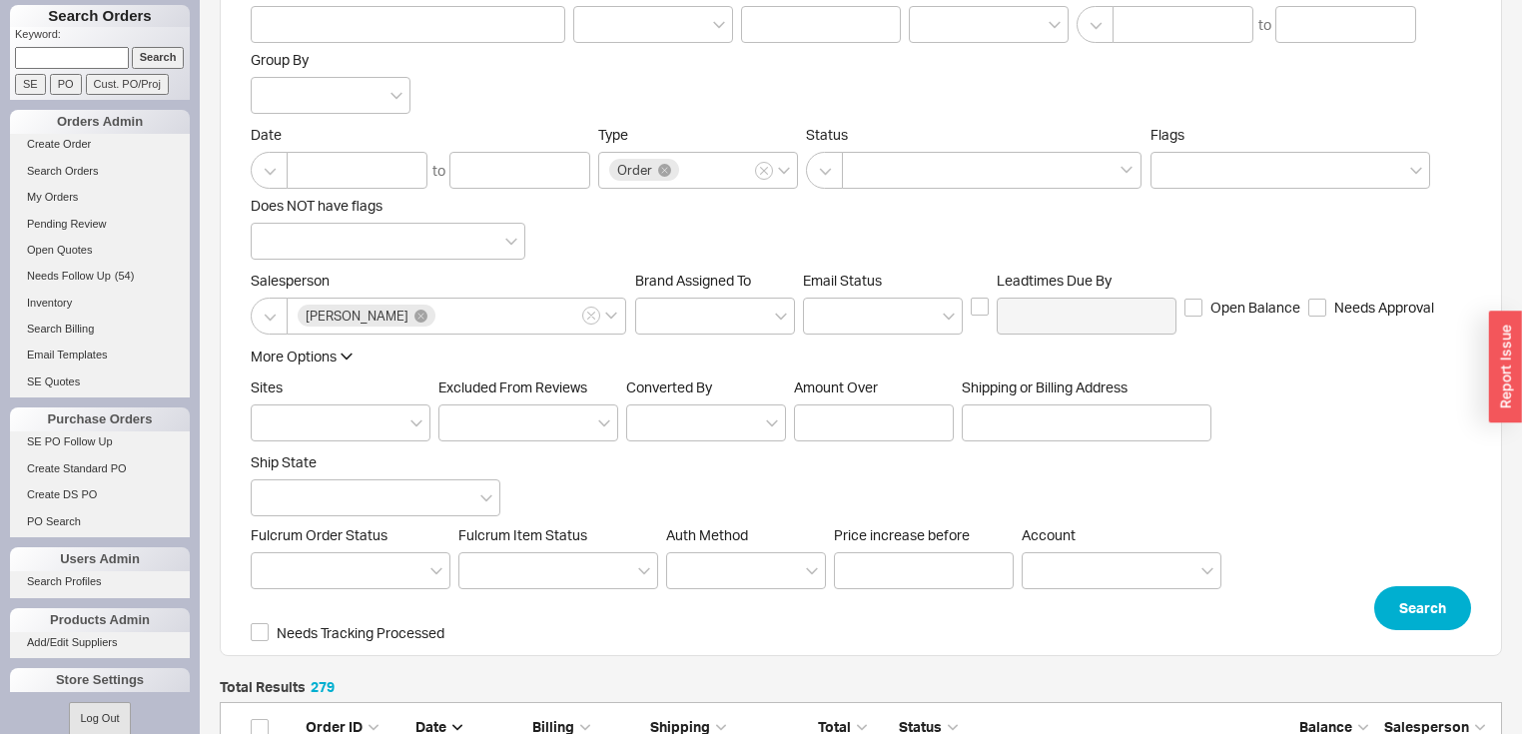
scroll to position [104, 0]
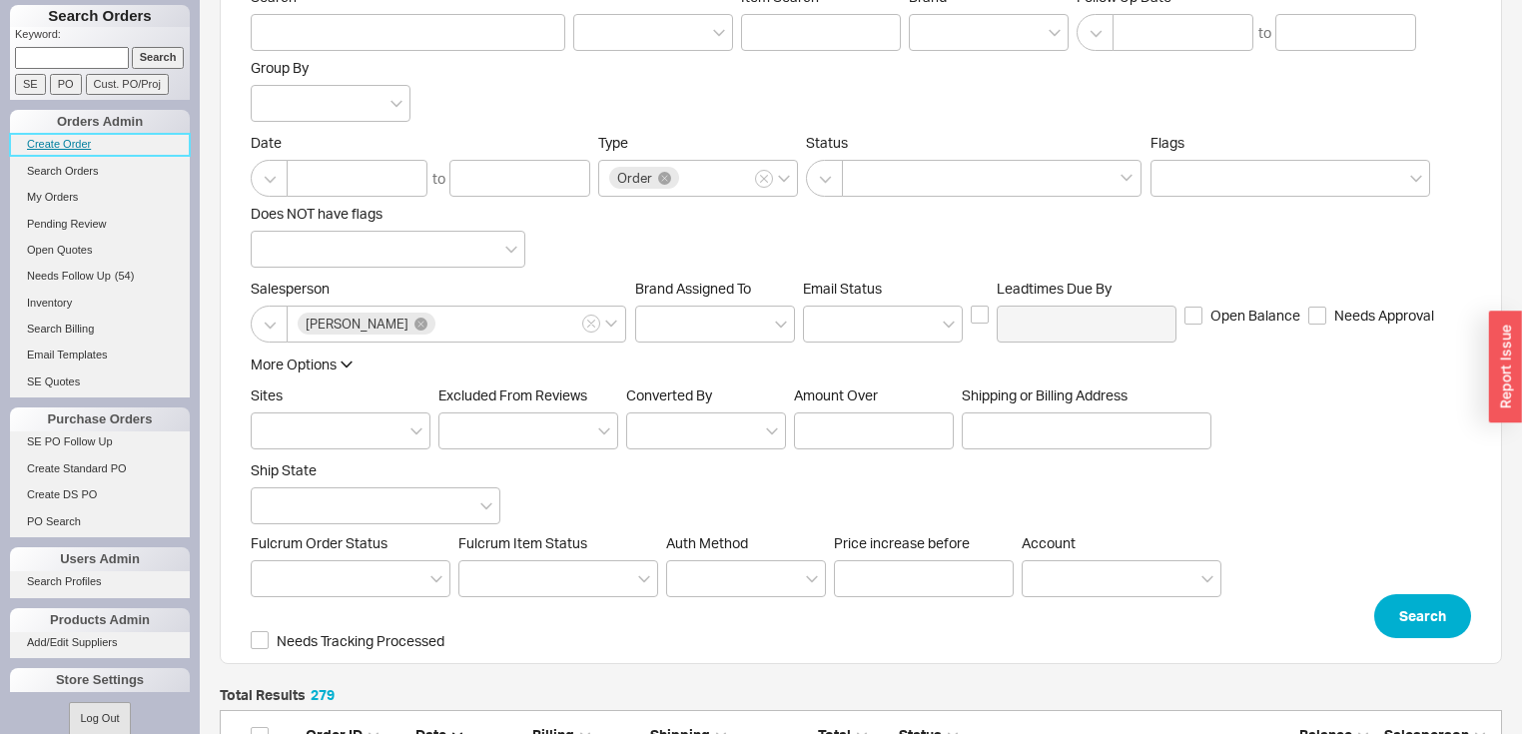
click at [75, 147] on link "Create Order" at bounding box center [100, 144] width 180 height 21
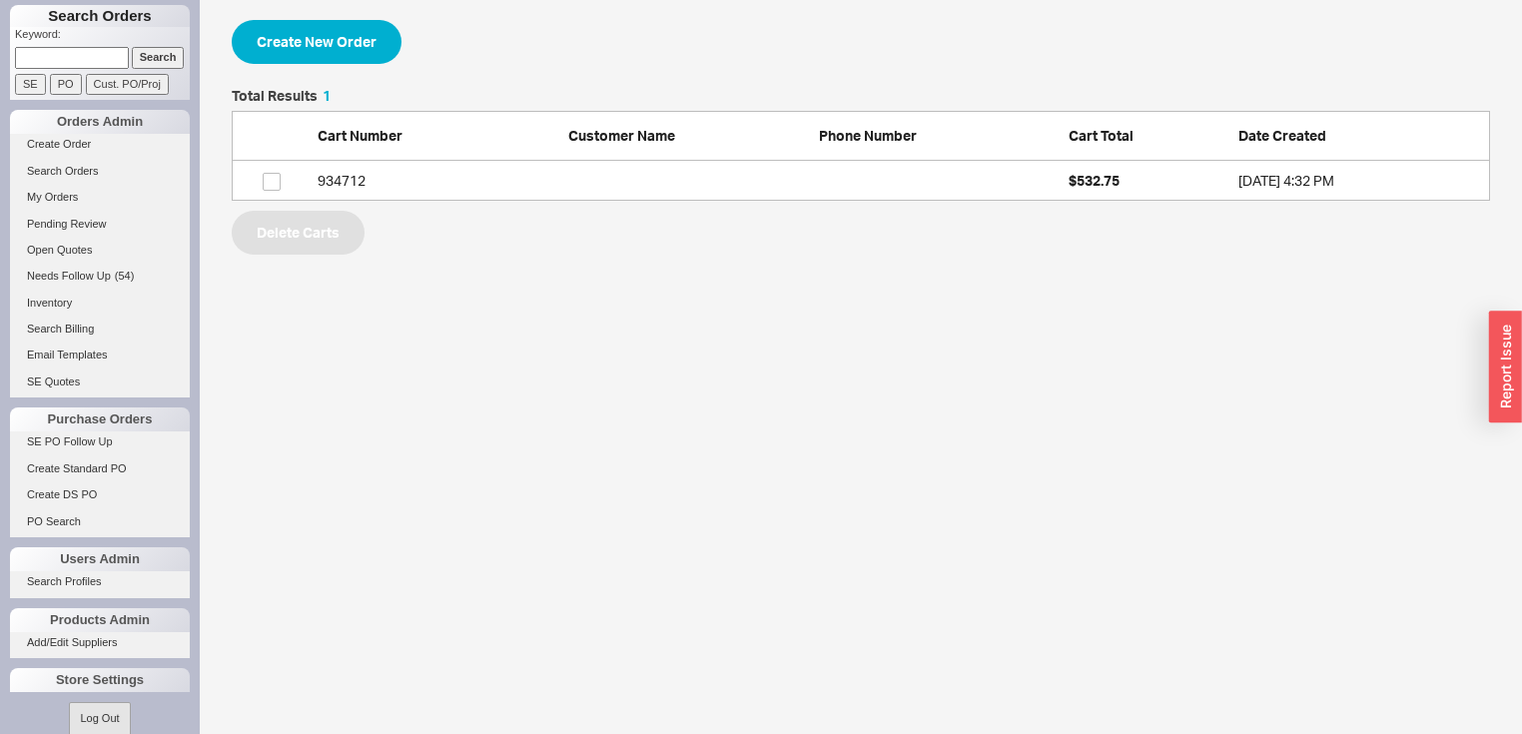
scroll to position [100, 1246]
click at [95, 174] on link "Search Orders" at bounding box center [100, 171] width 180 height 21
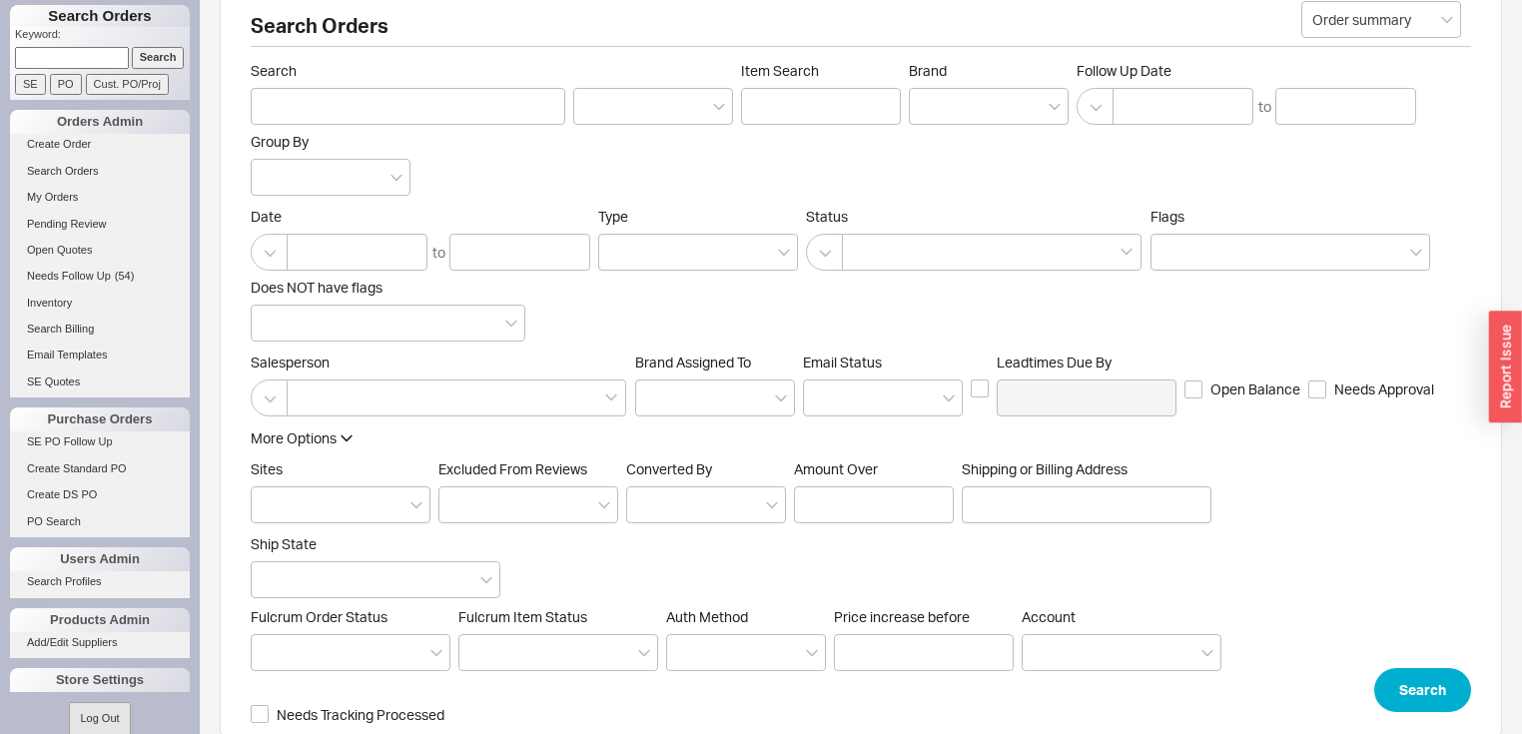
scroll to position [56, 0]
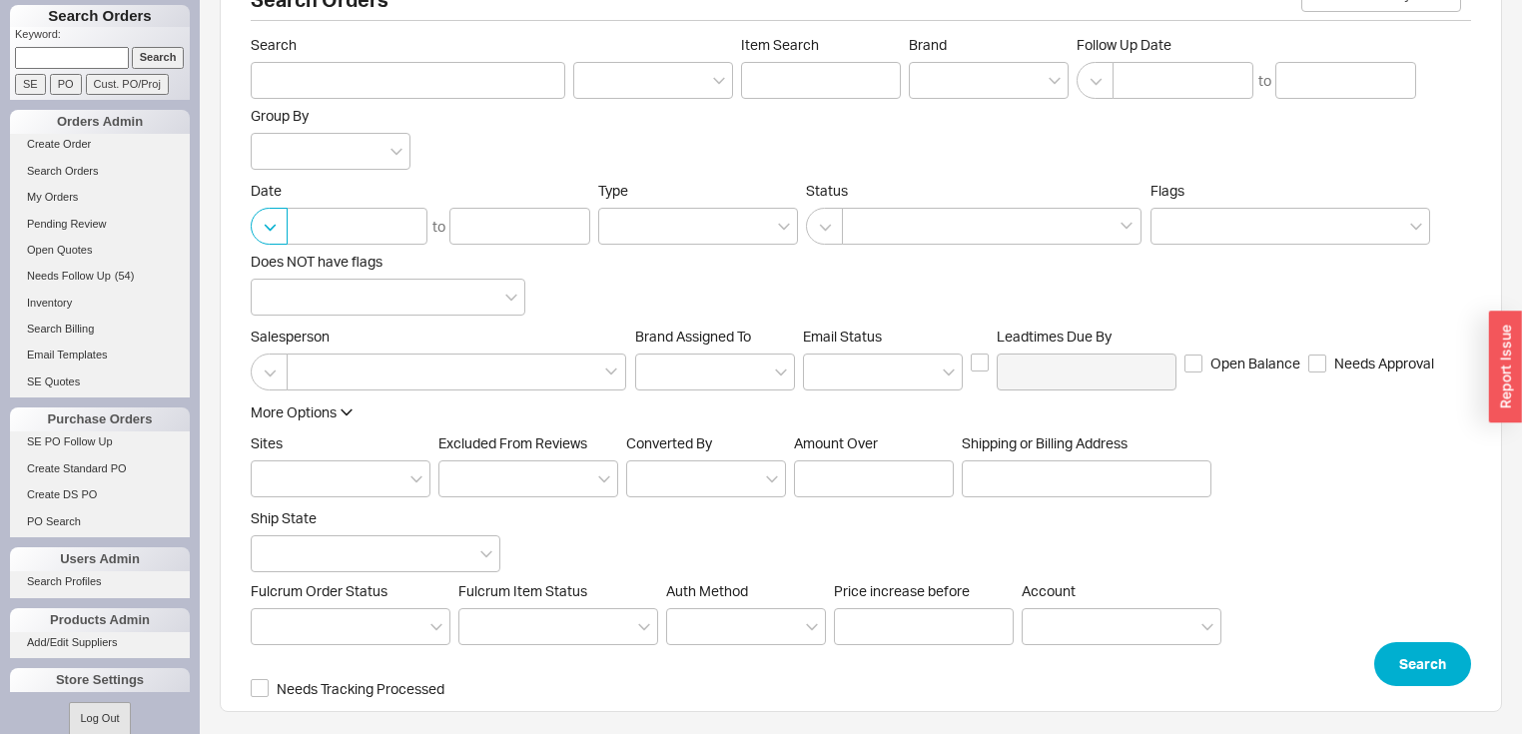
click at [267, 222] on button "button" at bounding box center [269, 226] width 37 height 37
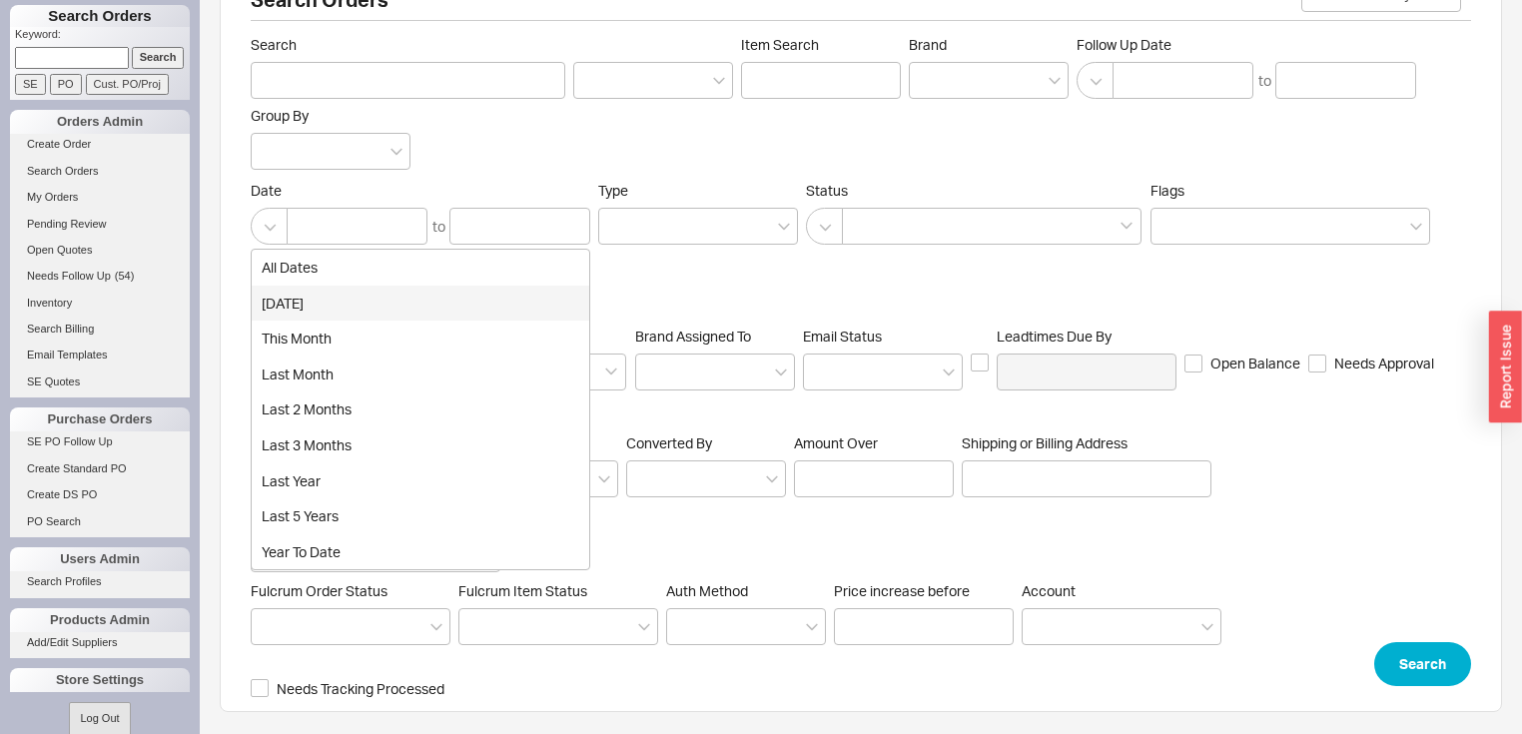
click at [282, 298] on div "[DATE]" at bounding box center [421, 304] width 338 height 36
type input "[DATE]"
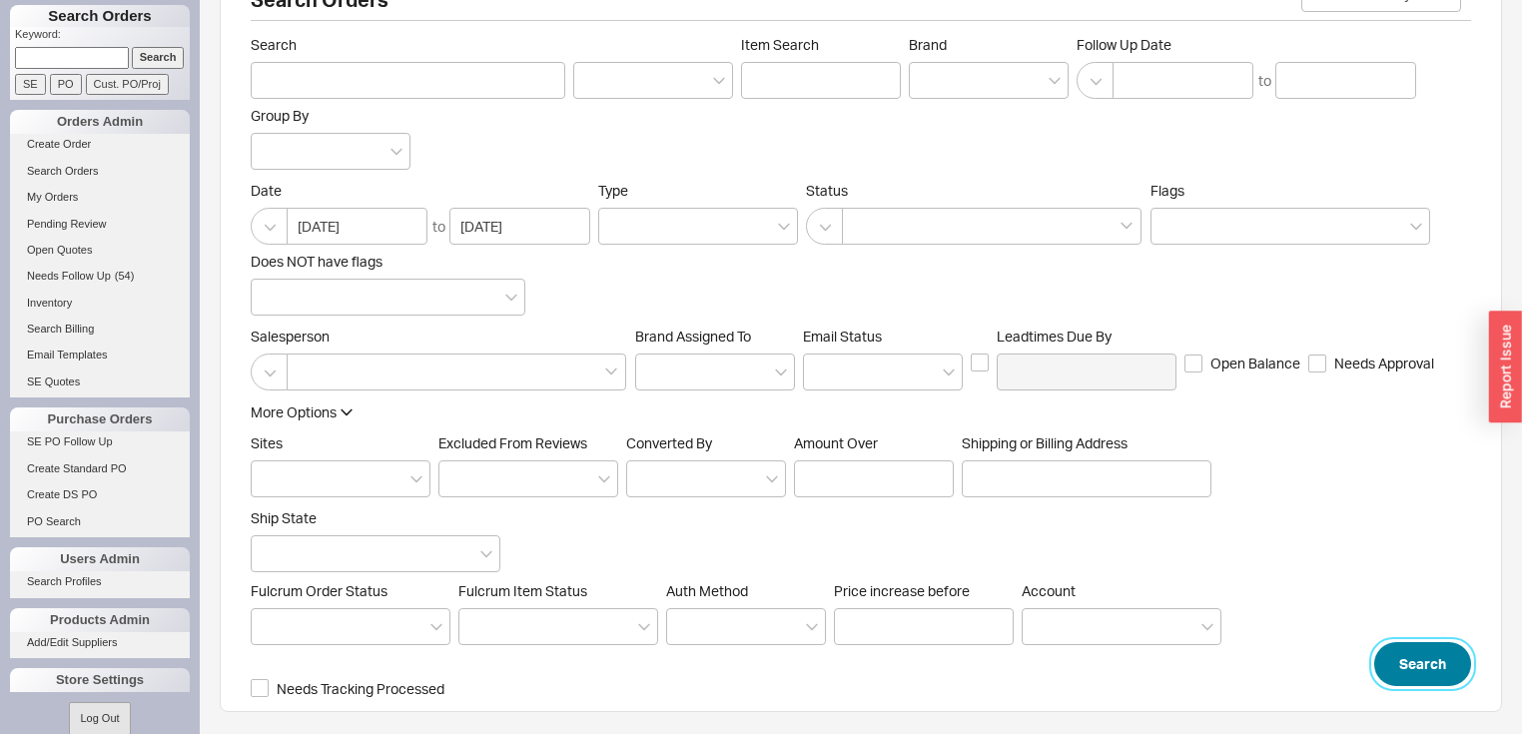
click at [1410, 657] on button "Search" at bounding box center [1422, 664] width 97 height 44
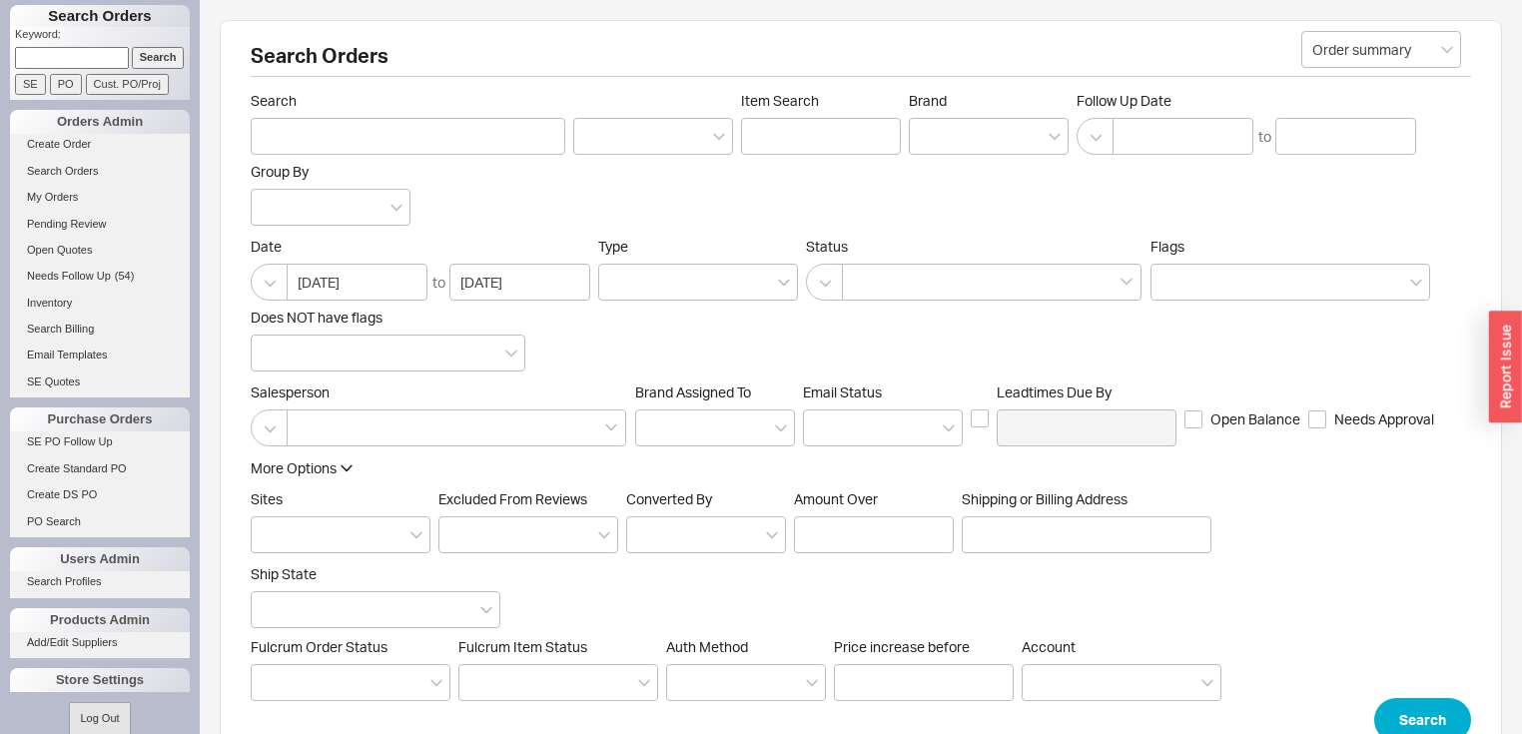
scroll to position [399, 0]
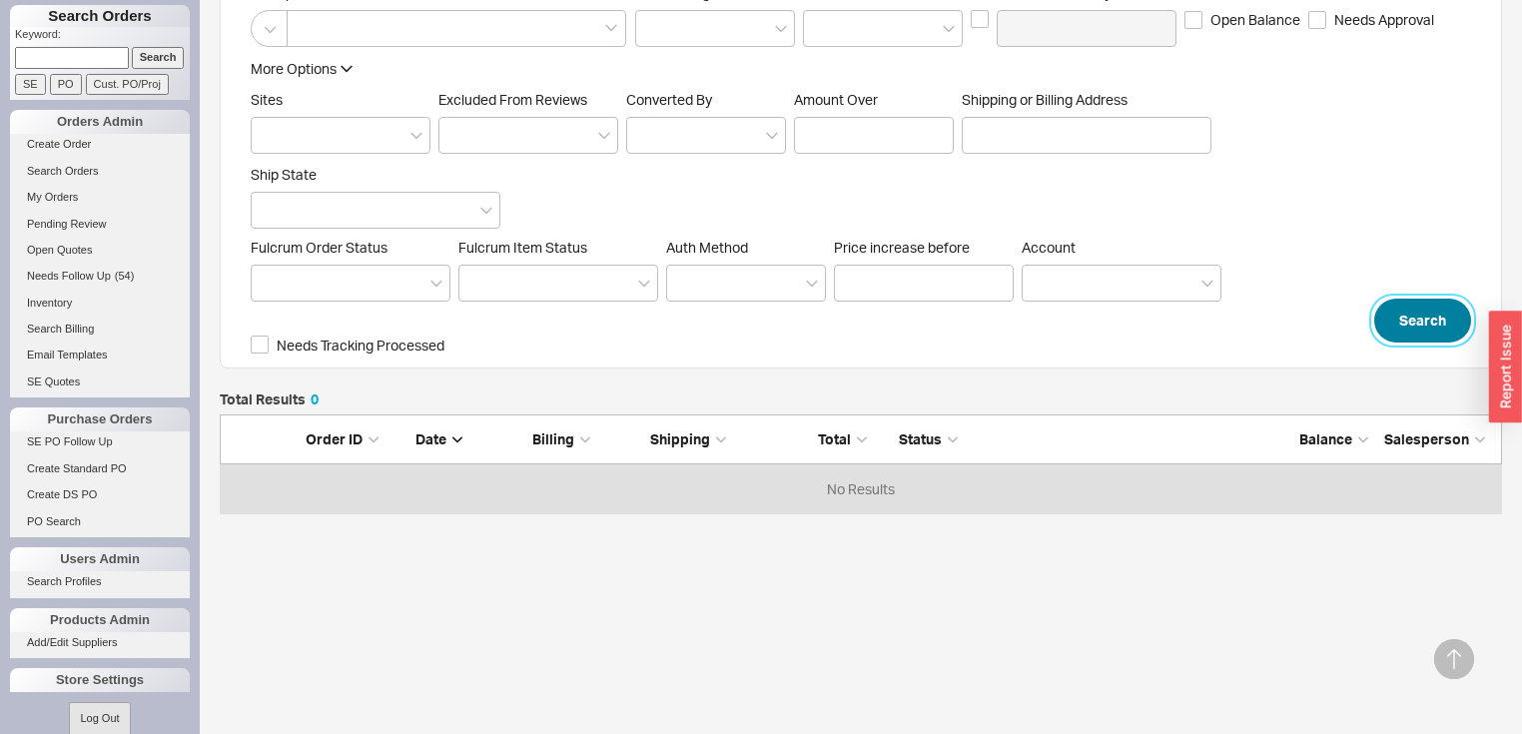
click at [1428, 312] on button "Search" at bounding box center [1422, 321] width 97 height 44
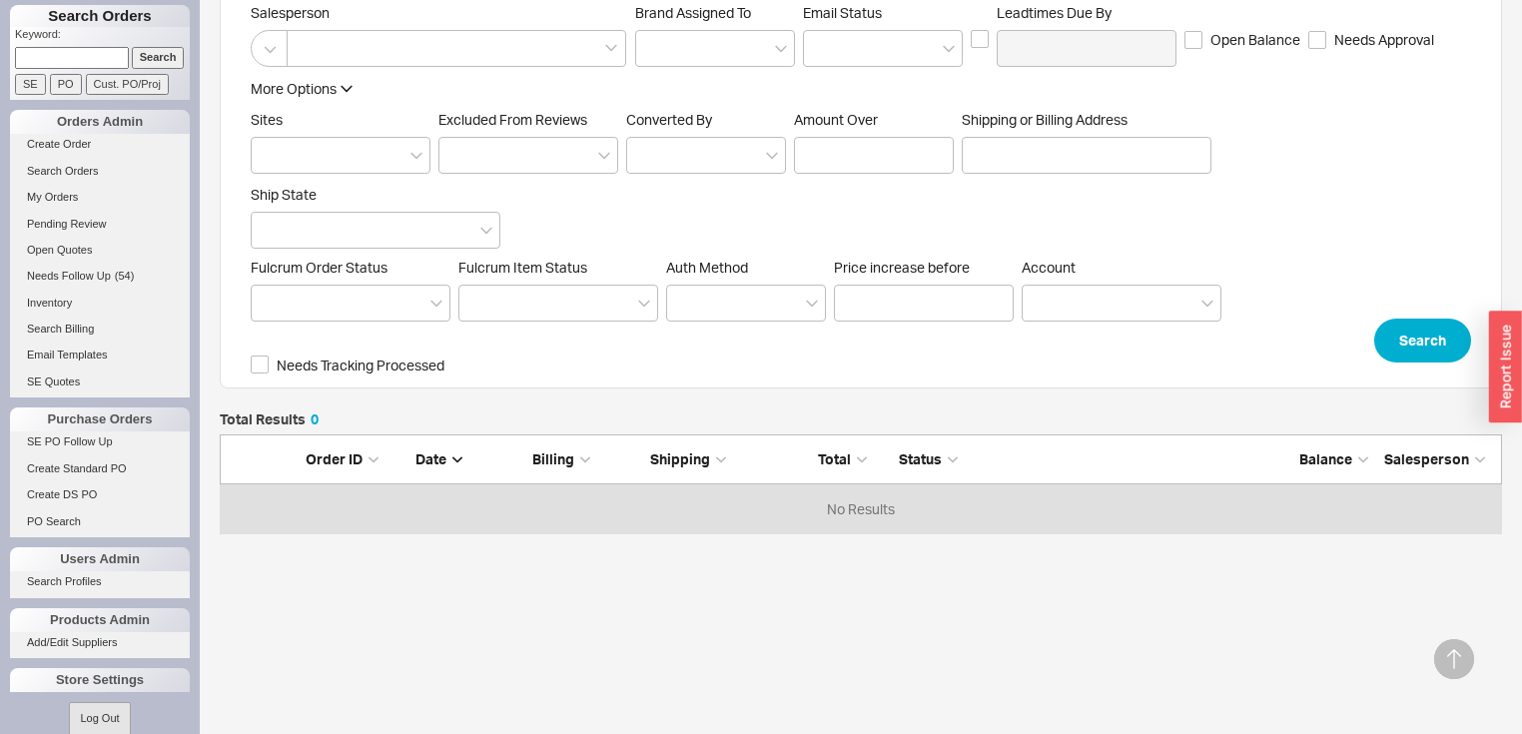
scroll to position [89, 0]
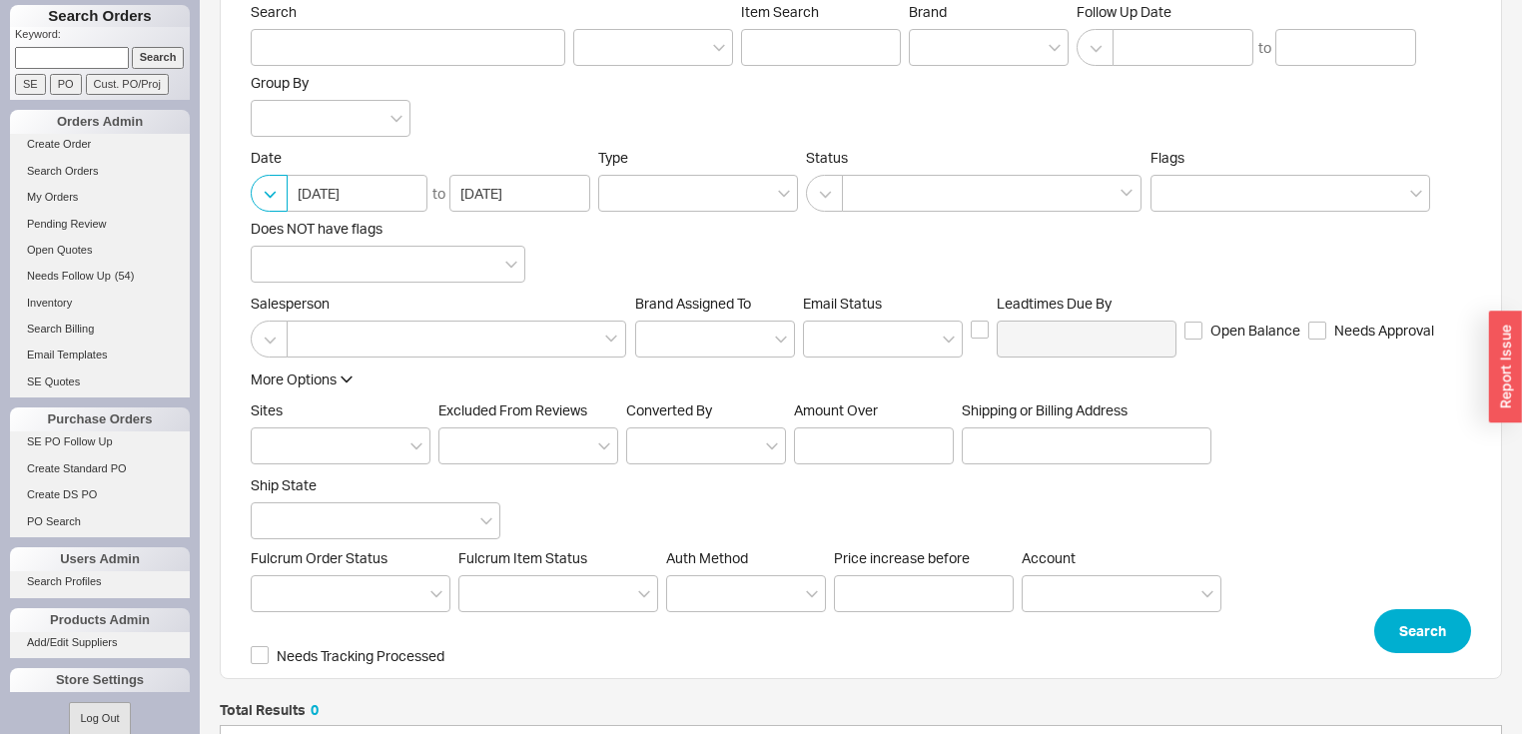
click at [273, 192] on button "button" at bounding box center [269, 193] width 37 height 37
click at [214, 243] on div "Search Orders Order summary Search Item Search Brand Follow Up Date to Group By…" at bounding box center [861, 483] width 1322 height 1144
